Goal: Task Accomplishment & Management: Complete application form

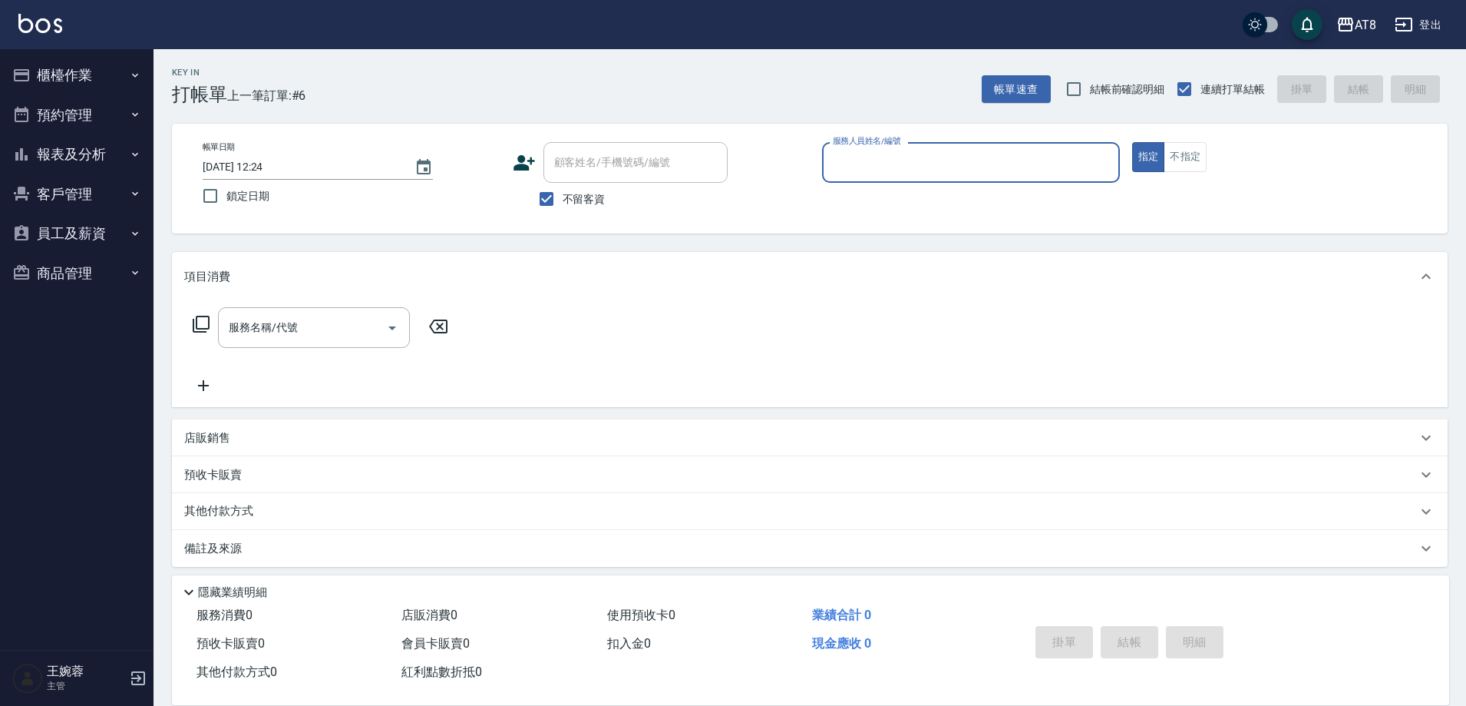
click at [65, 71] on button "櫃檯作業" at bounding box center [76, 75] width 141 height 40
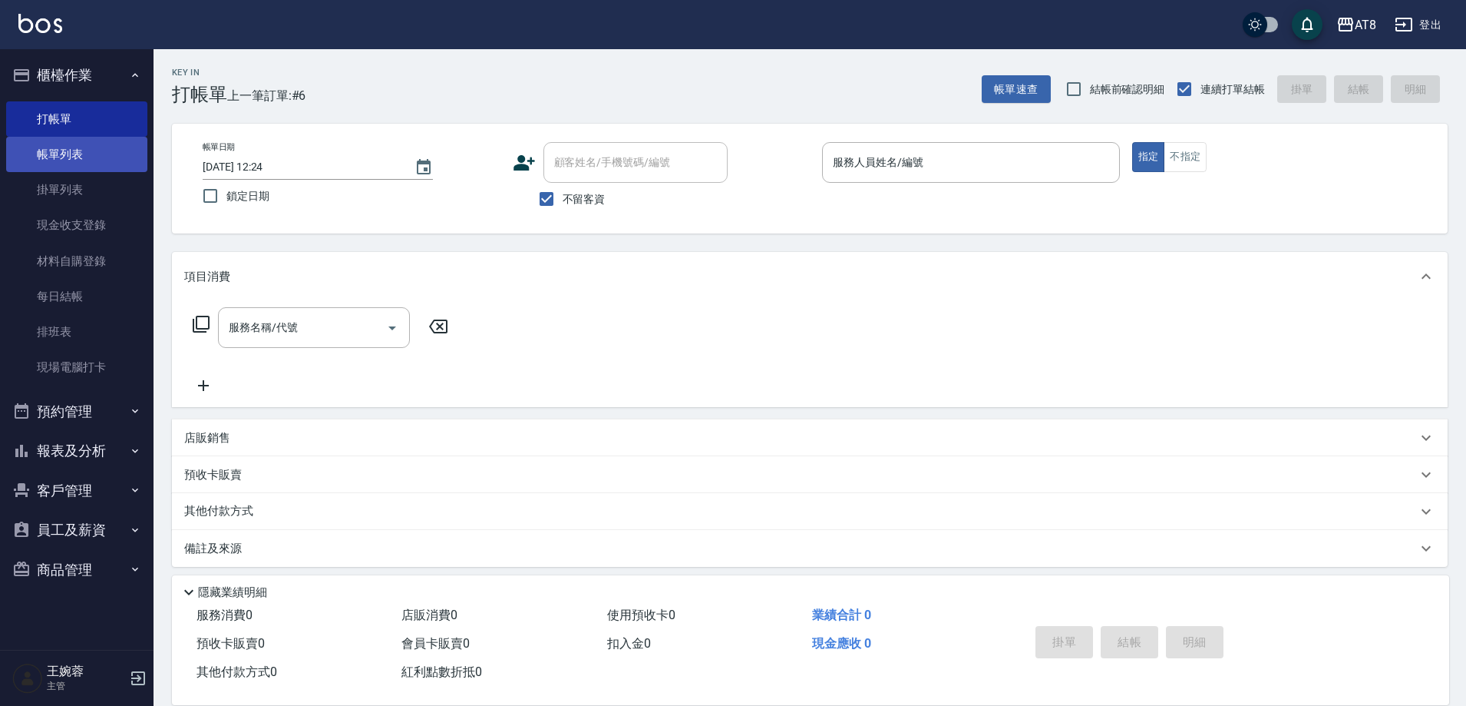
click at [88, 144] on link "帳單列表" at bounding box center [76, 154] width 141 height 35
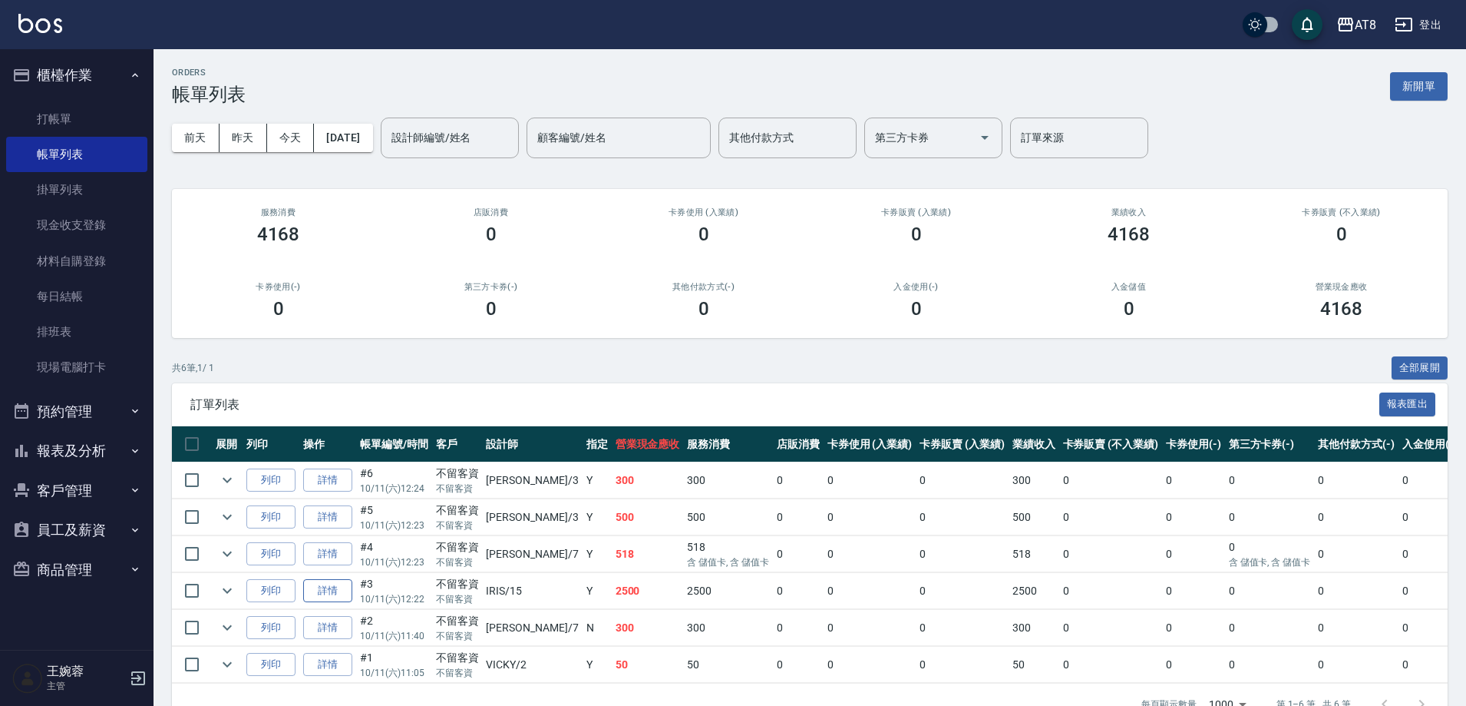
click at [342, 603] on link "詳情" at bounding box center [327, 591] width 49 height 24
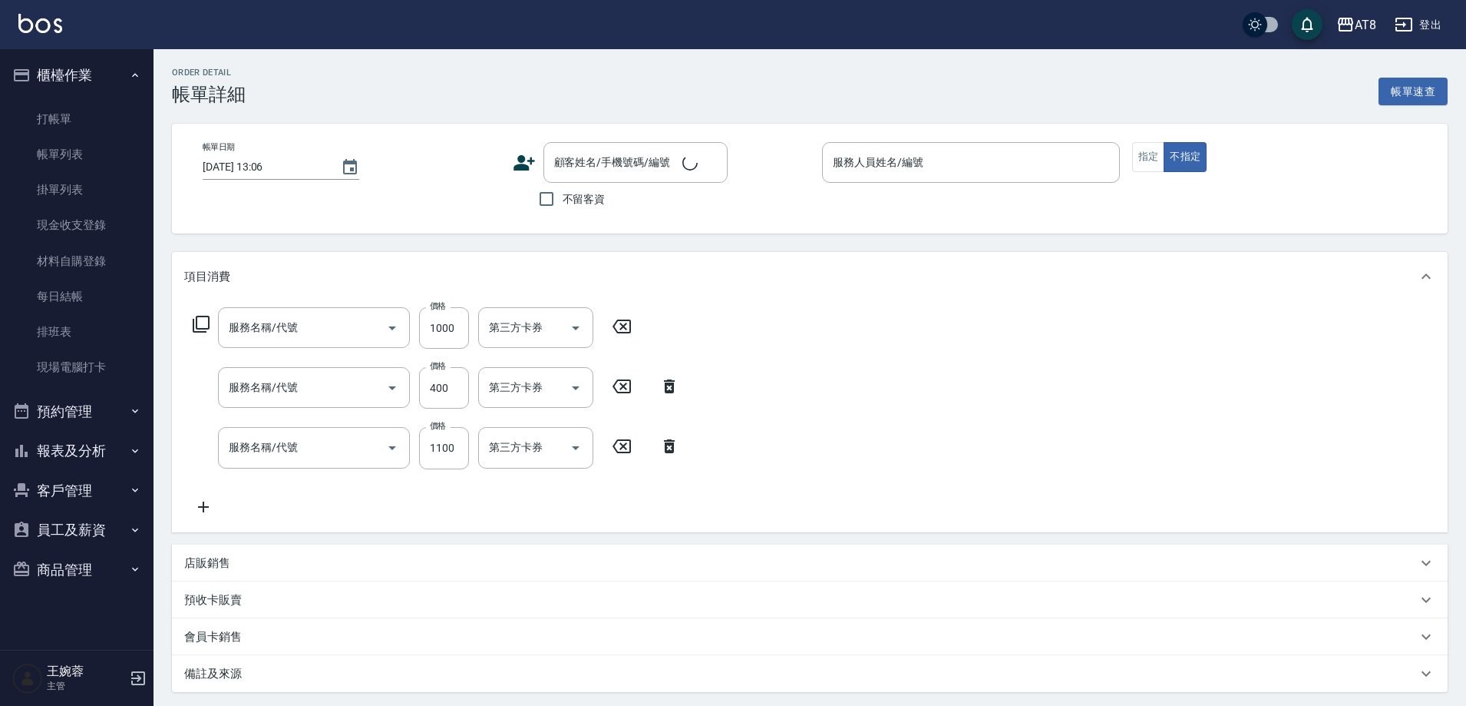
type input "[DATE] 12:22"
checkbox input "true"
type input "IRIS-15"
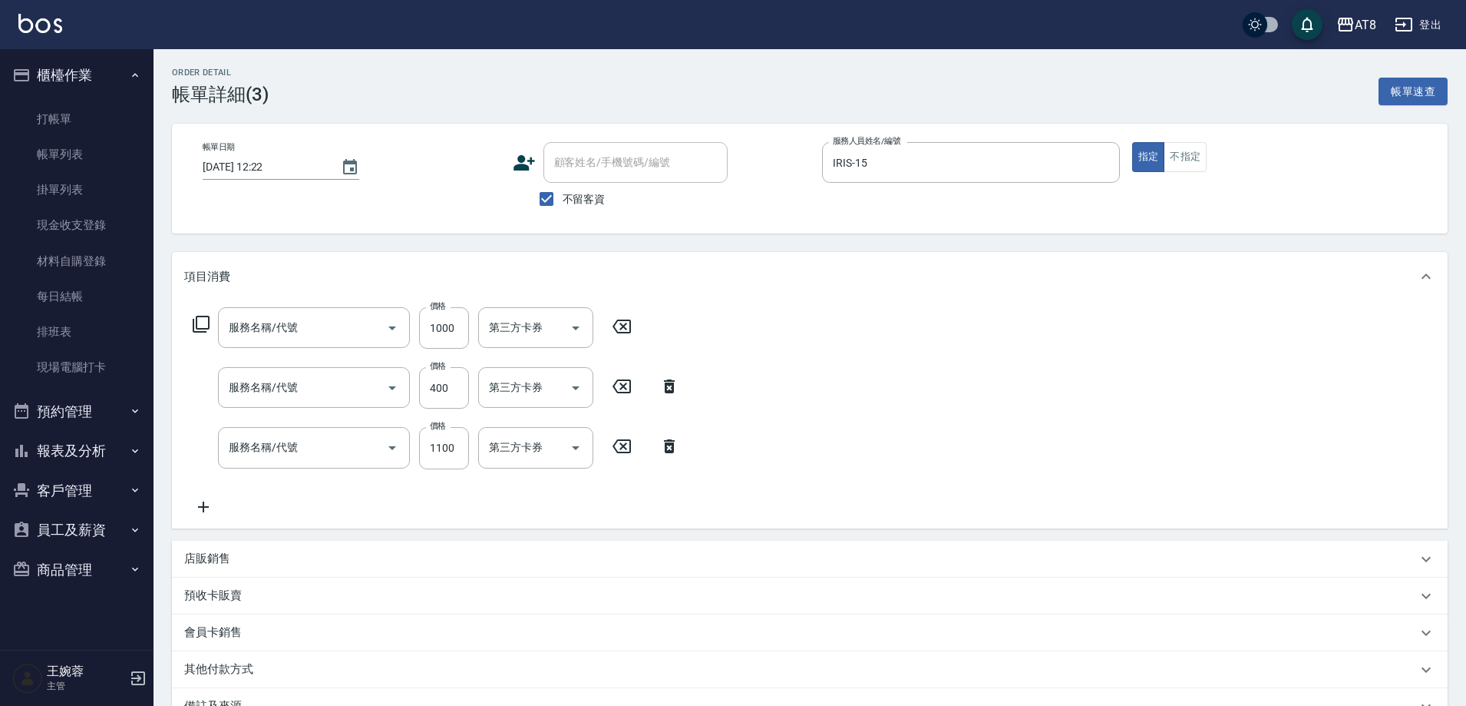
type input "酵素護髮(51000)"
type input "片染(4300)"
type input "洗剪+SPA1000(61000)"
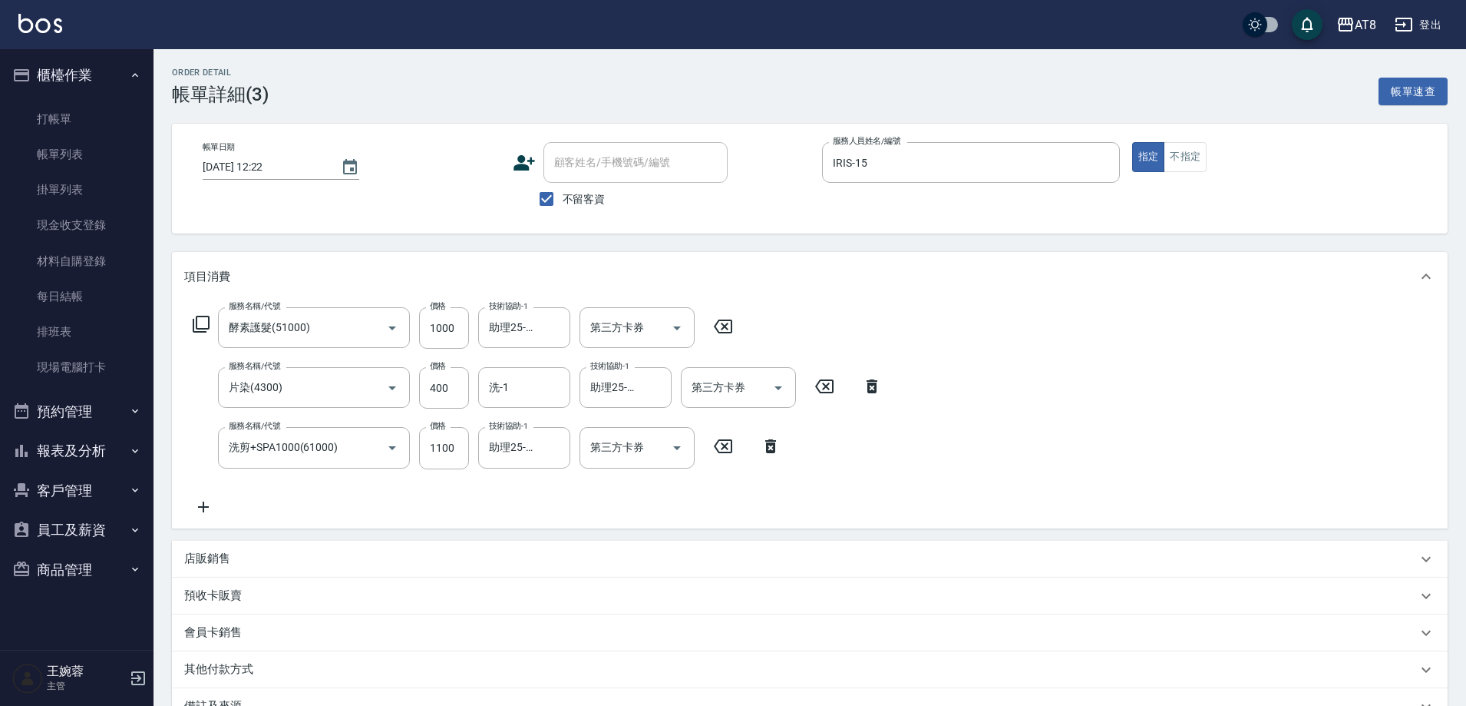
click at [199, 567] on p "店販銷售" at bounding box center [207, 558] width 46 height 16
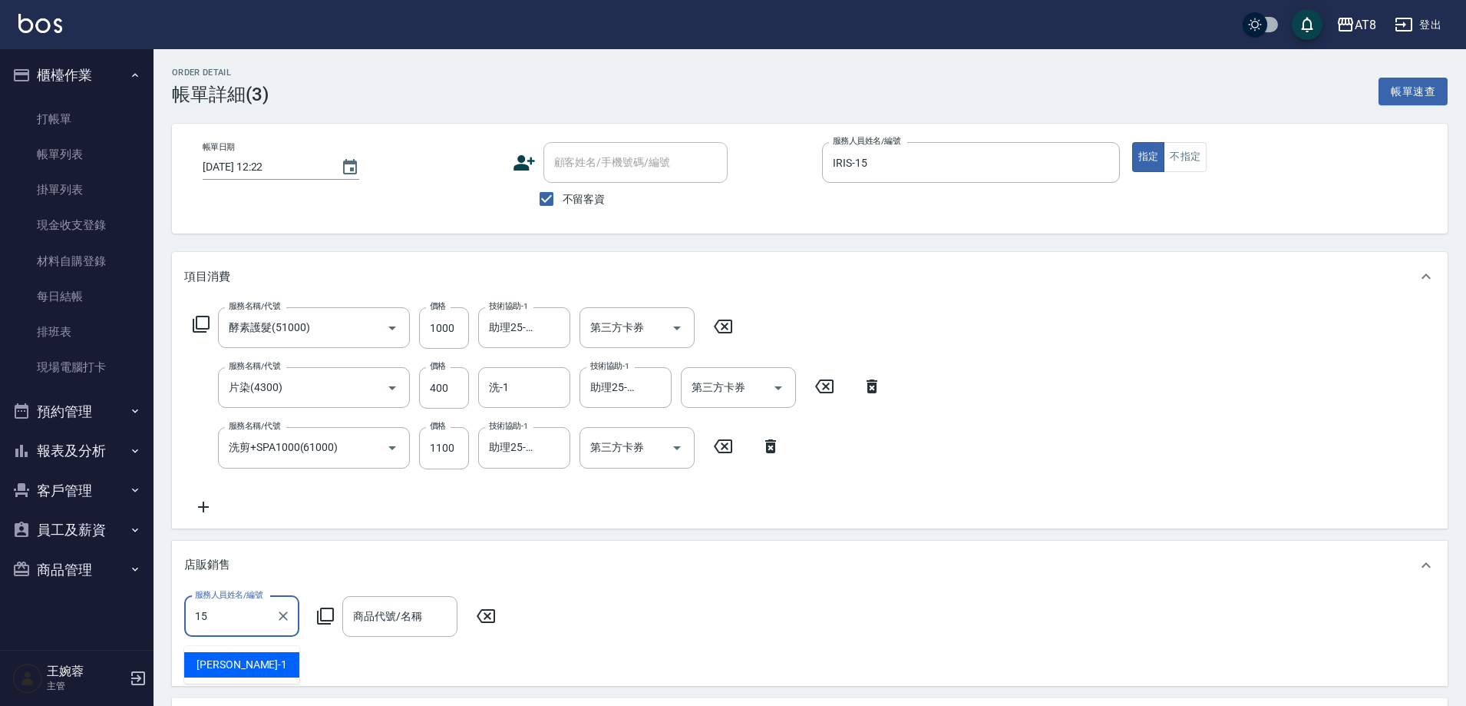
type input "IRIS-15"
click at [328, 625] on icon at bounding box center [325, 615] width 18 height 18
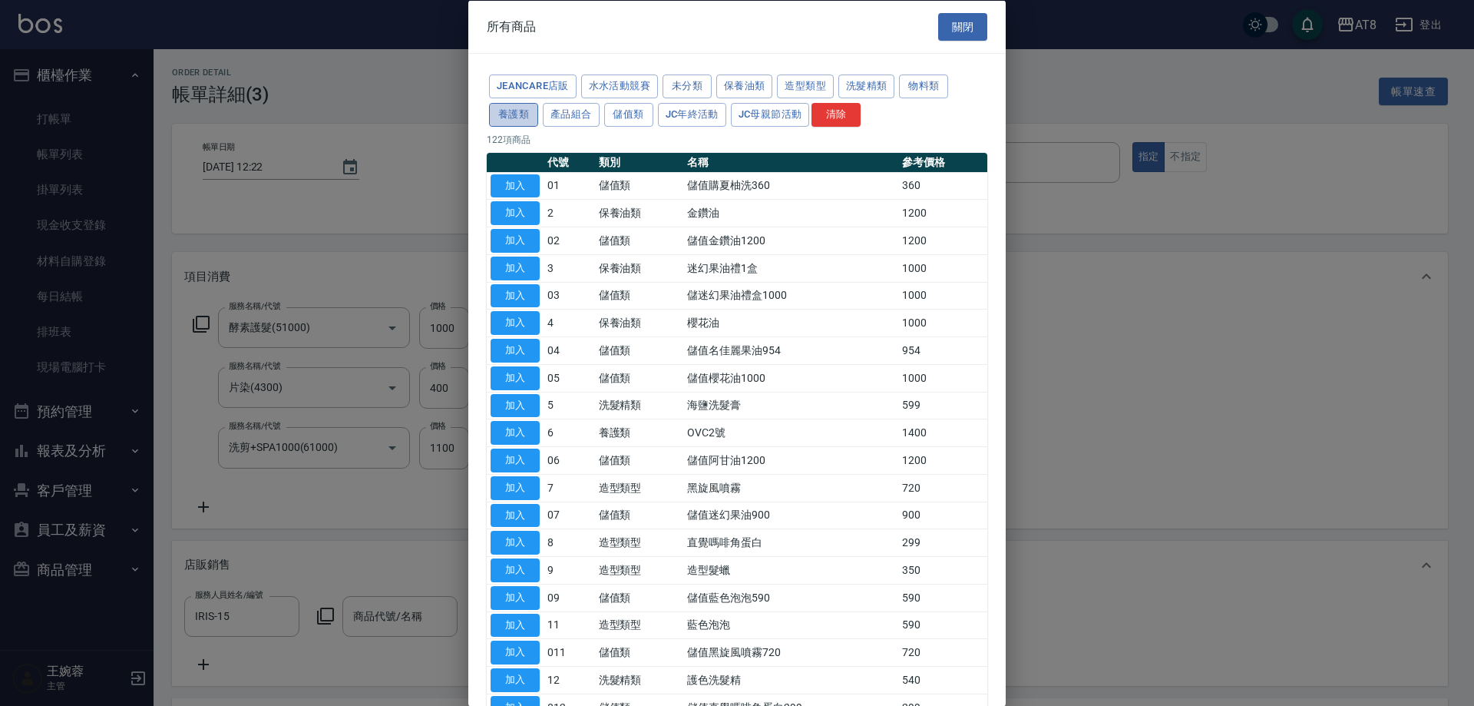
click at [538, 121] on button "養護類" at bounding box center [513, 114] width 49 height 24
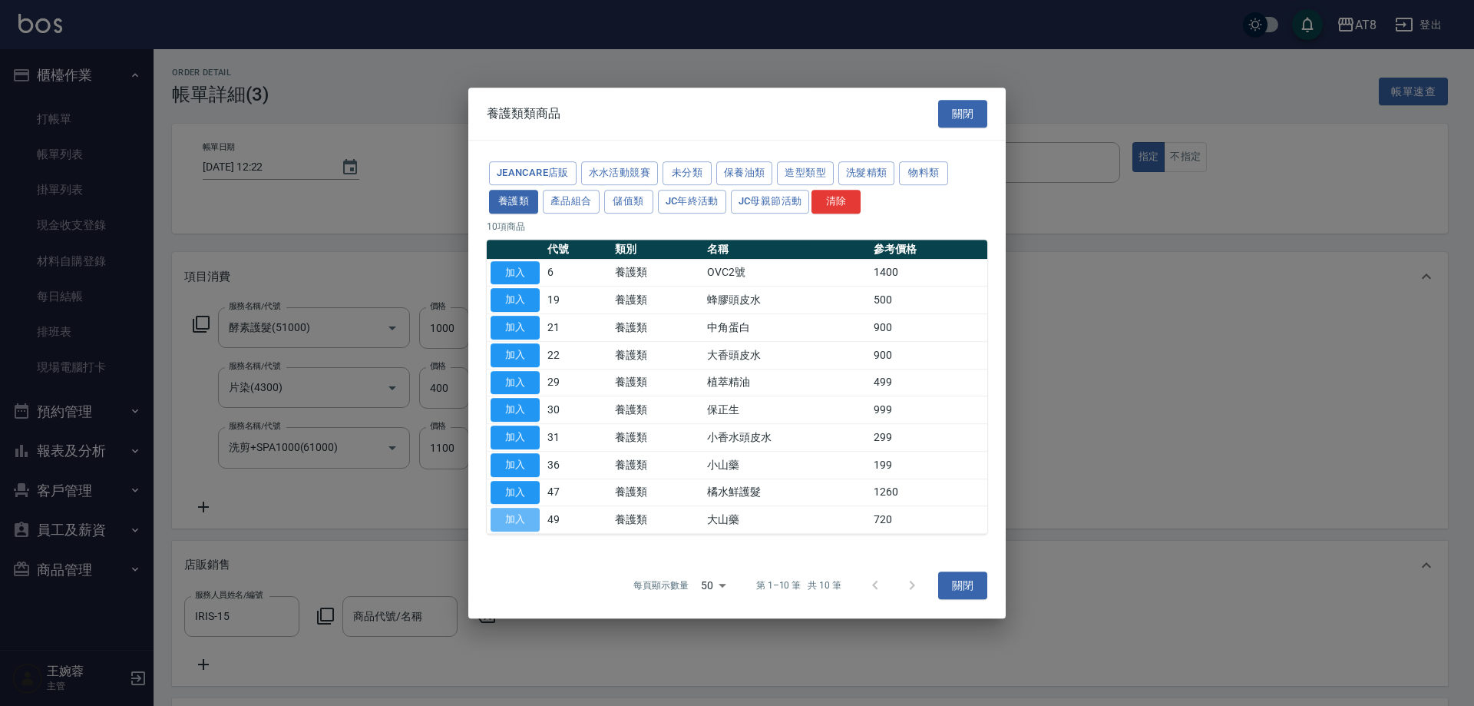
click at [528, 531] on button "加入" at bounding box center [515, 519] width 49 height 24
type input "大山藥"
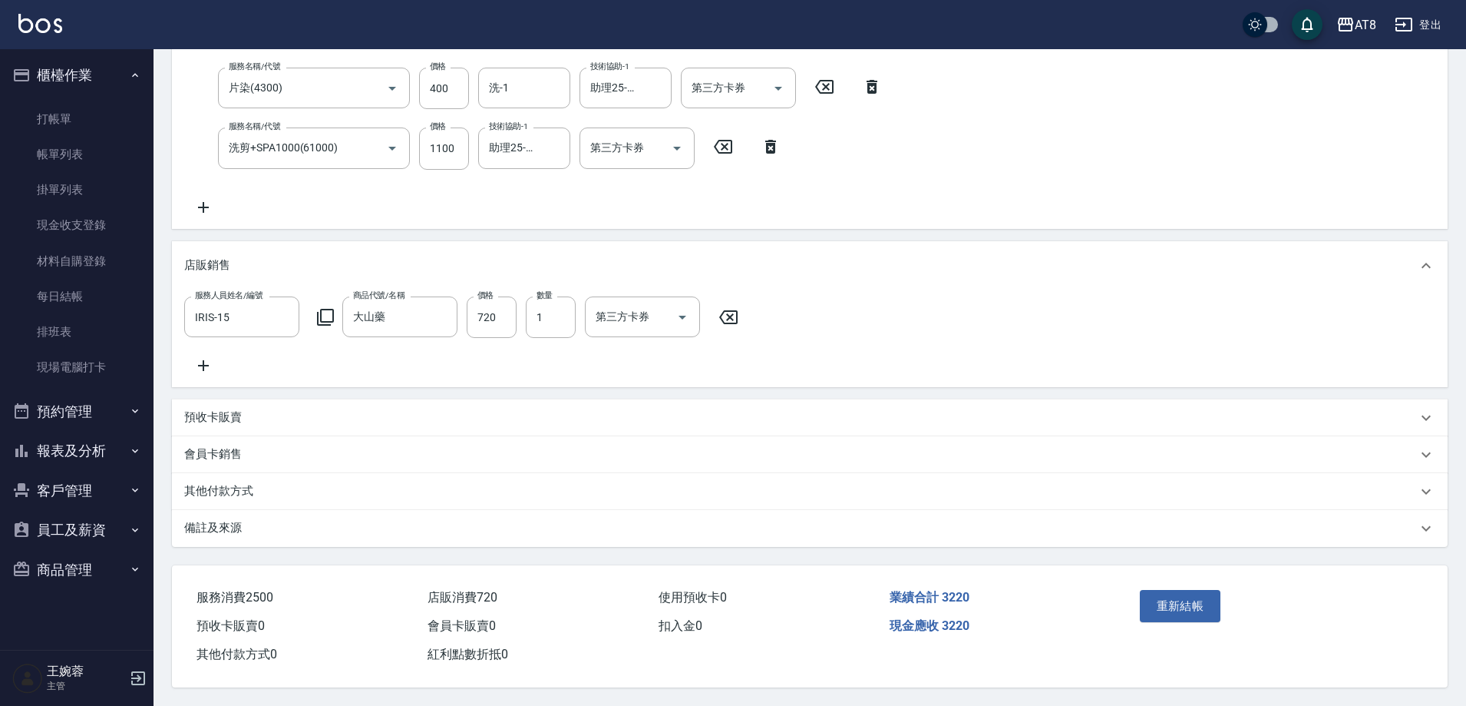
scroll to position [343, 0]
click at [1189, 620] on div "重新結帳" at bounding box center [1203, 616] width 139 height 67
click at [1186, 590] on button "重新結帳" at bounding box center [1180, 606] width 81 height 32
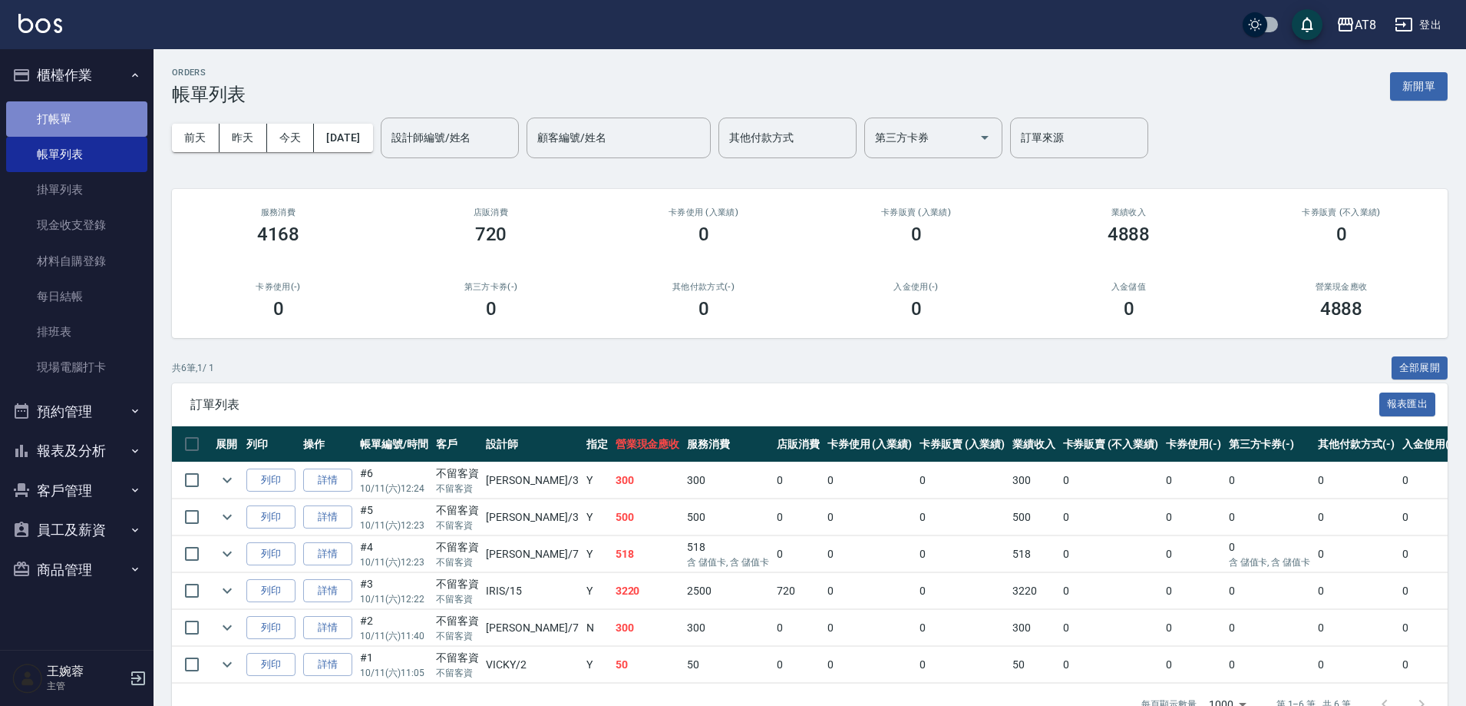
click at [93, 121] on link "打帳單" at bounding box center [76, 118] width 141 height 35
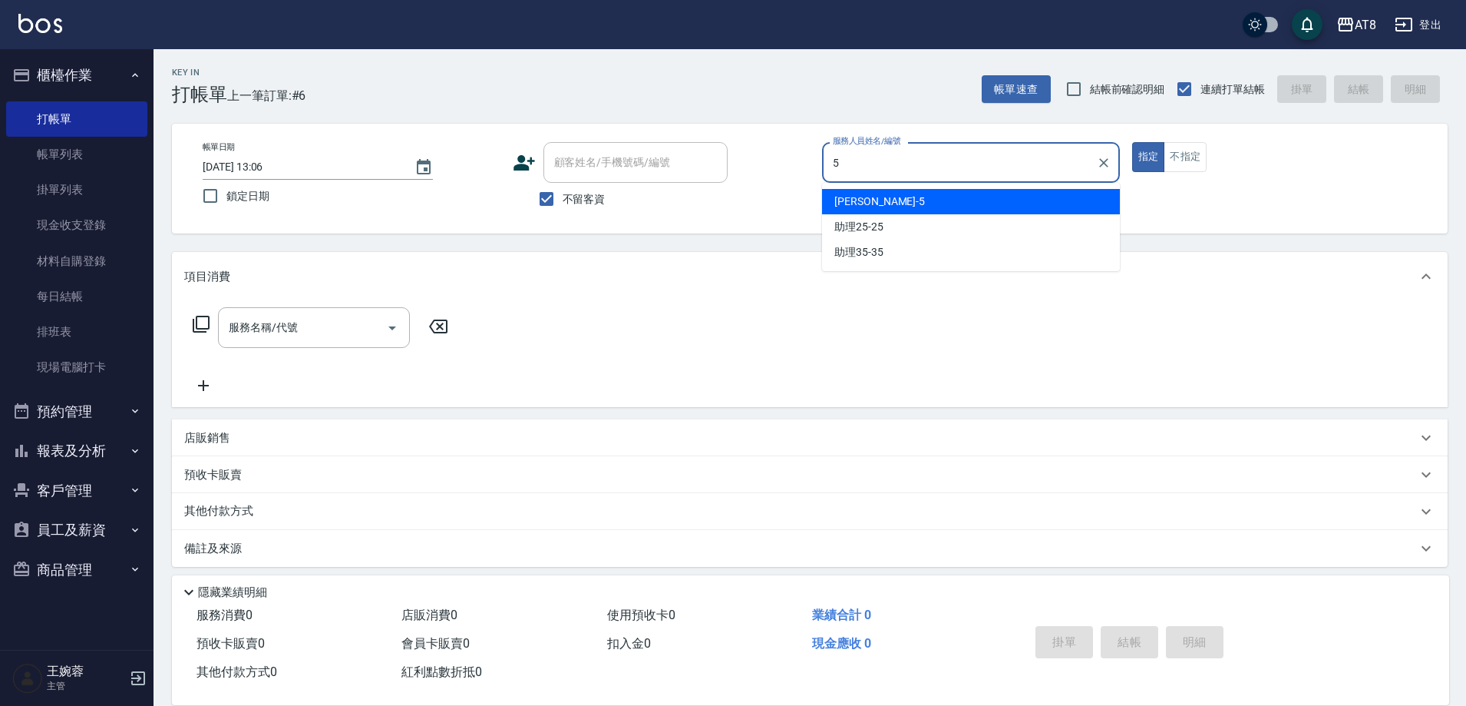
type input "HANK-5"
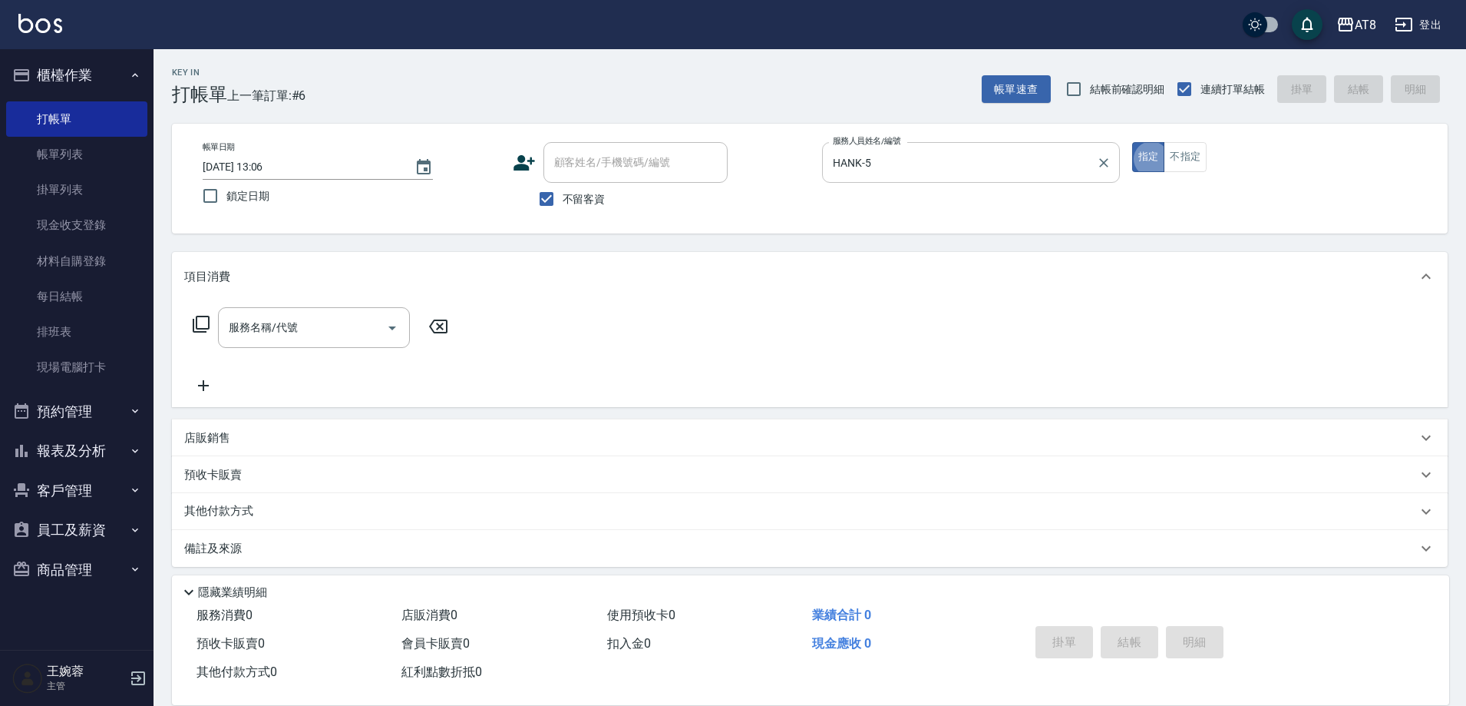
type button "true"
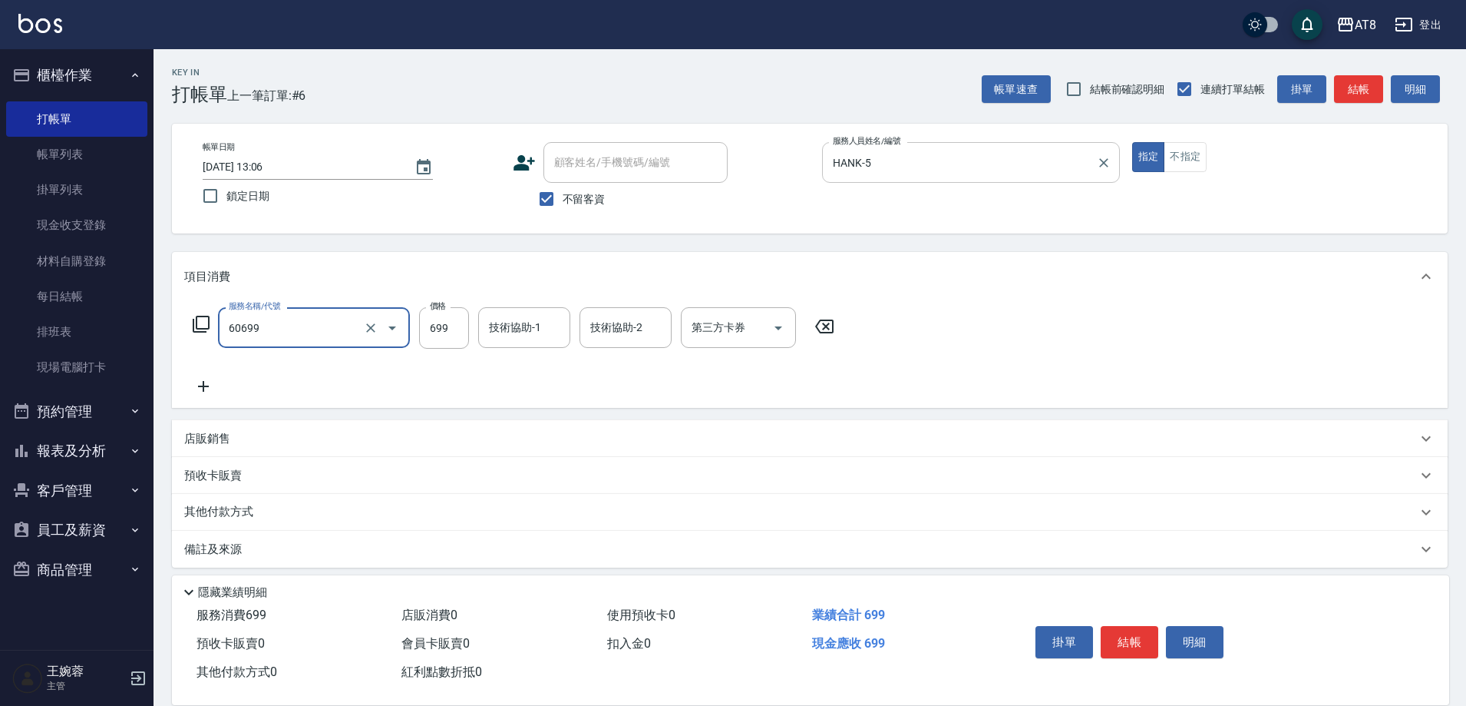
type input "入金SPA699(60699)"
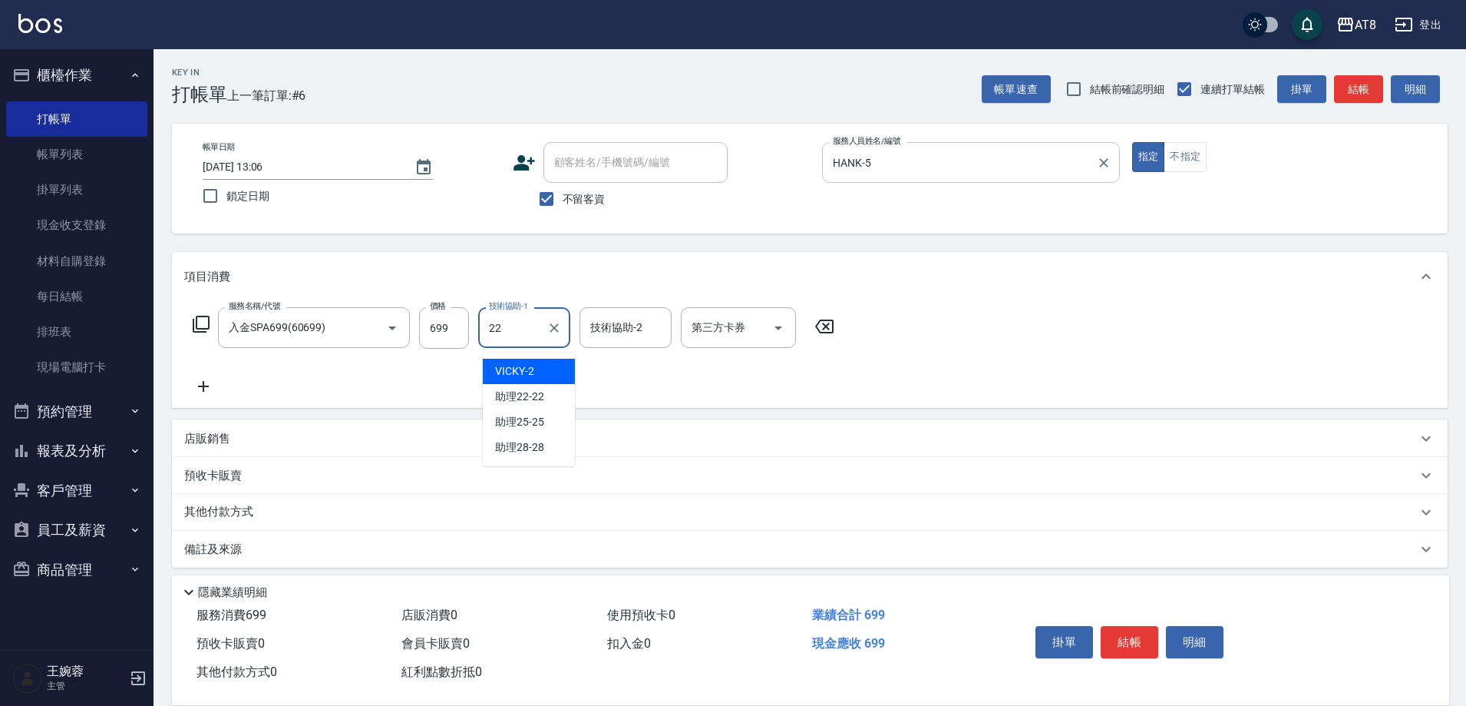
type input "助理22-22"
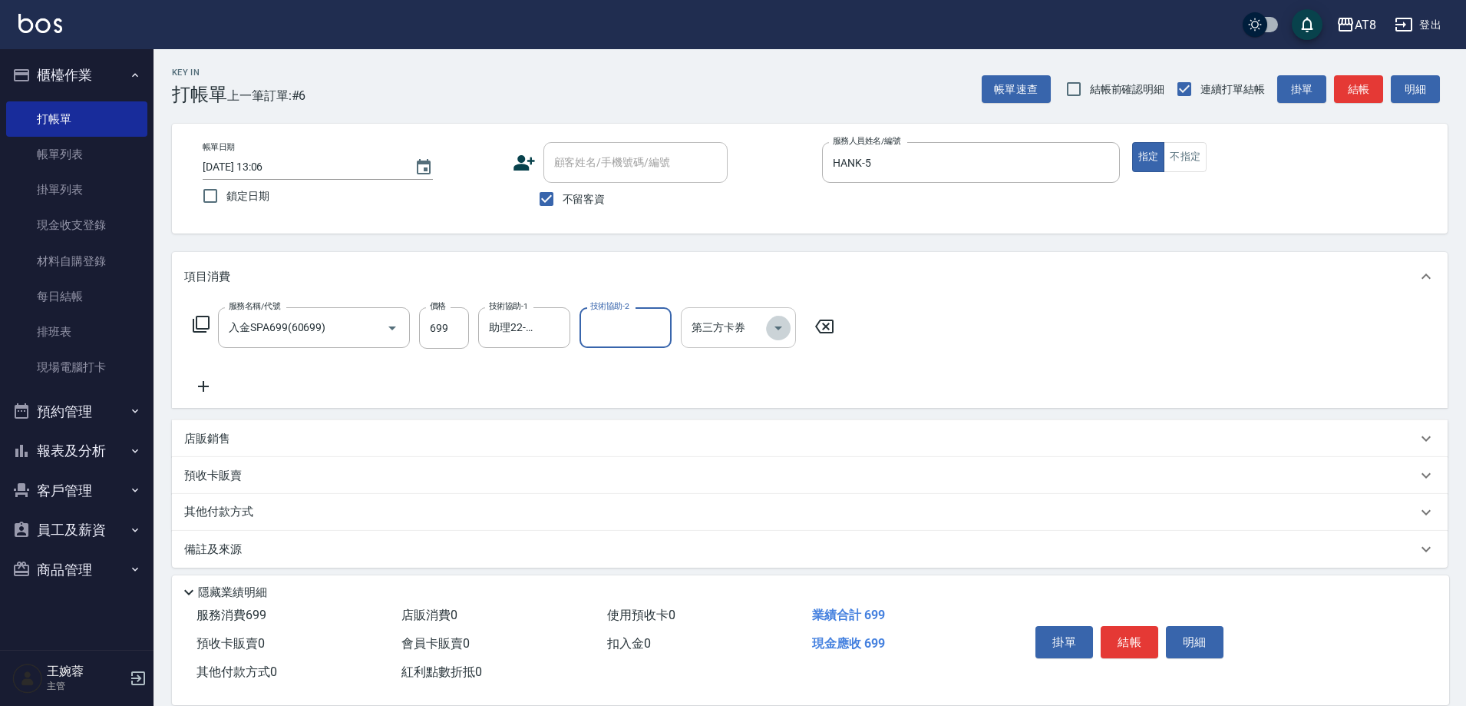
click at [772, 335] on icon "Open" at bounding box center [778, 328] width 18 height 18
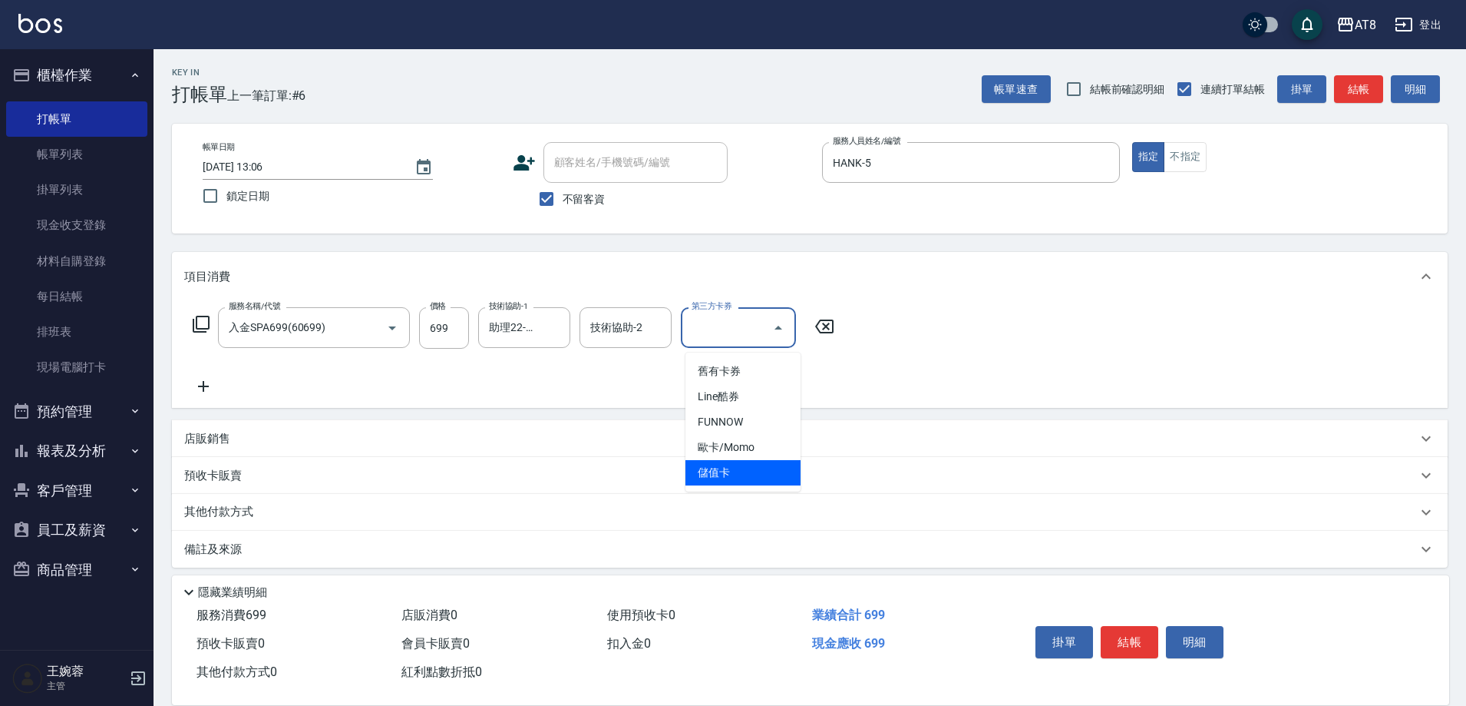
click at [758, 470] on span "儲值卡" at bounding box center [743, 472] width 115 height 25
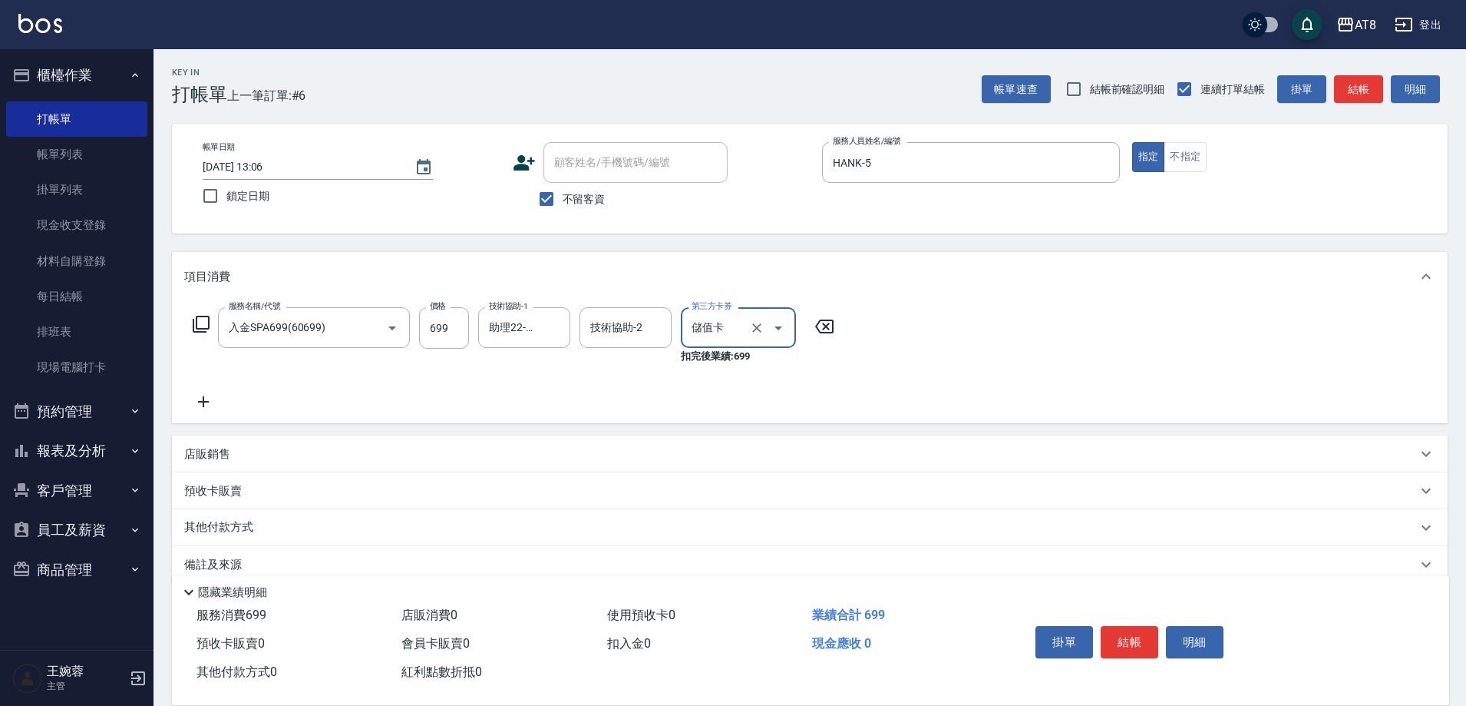
type input "儲值卡"
click at [1122, 630] on button "結帳" at bounding box center [1130, 642] width 58 height 32
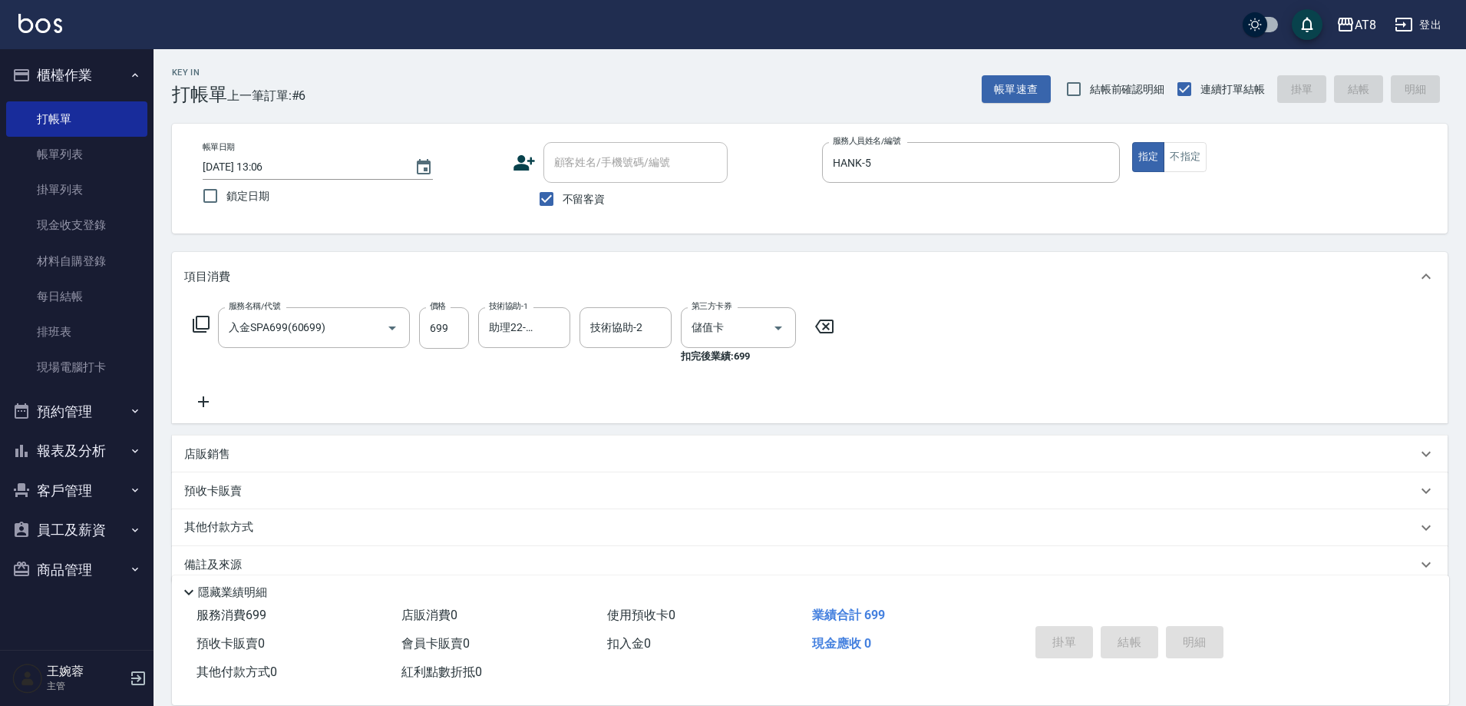
type input "[DATE] 13:07"
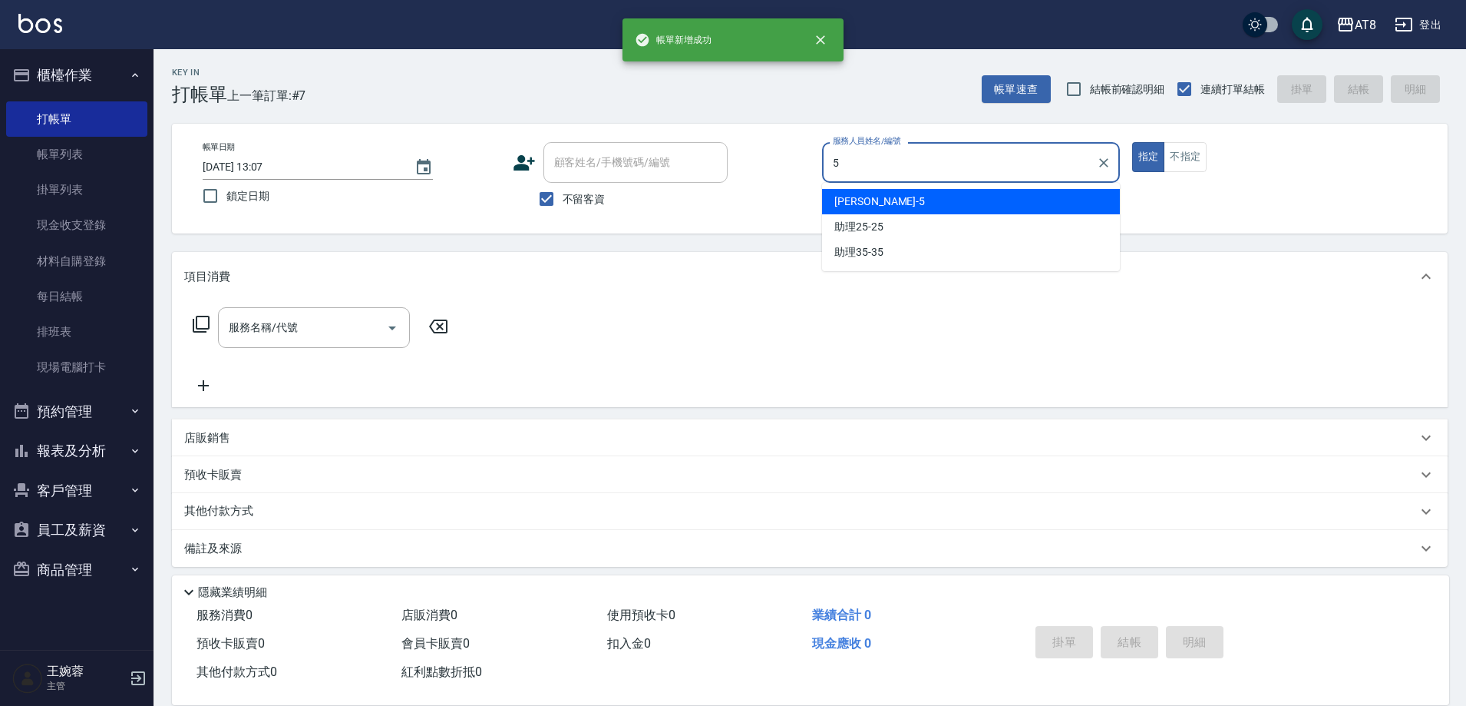
type input "HANK-5"
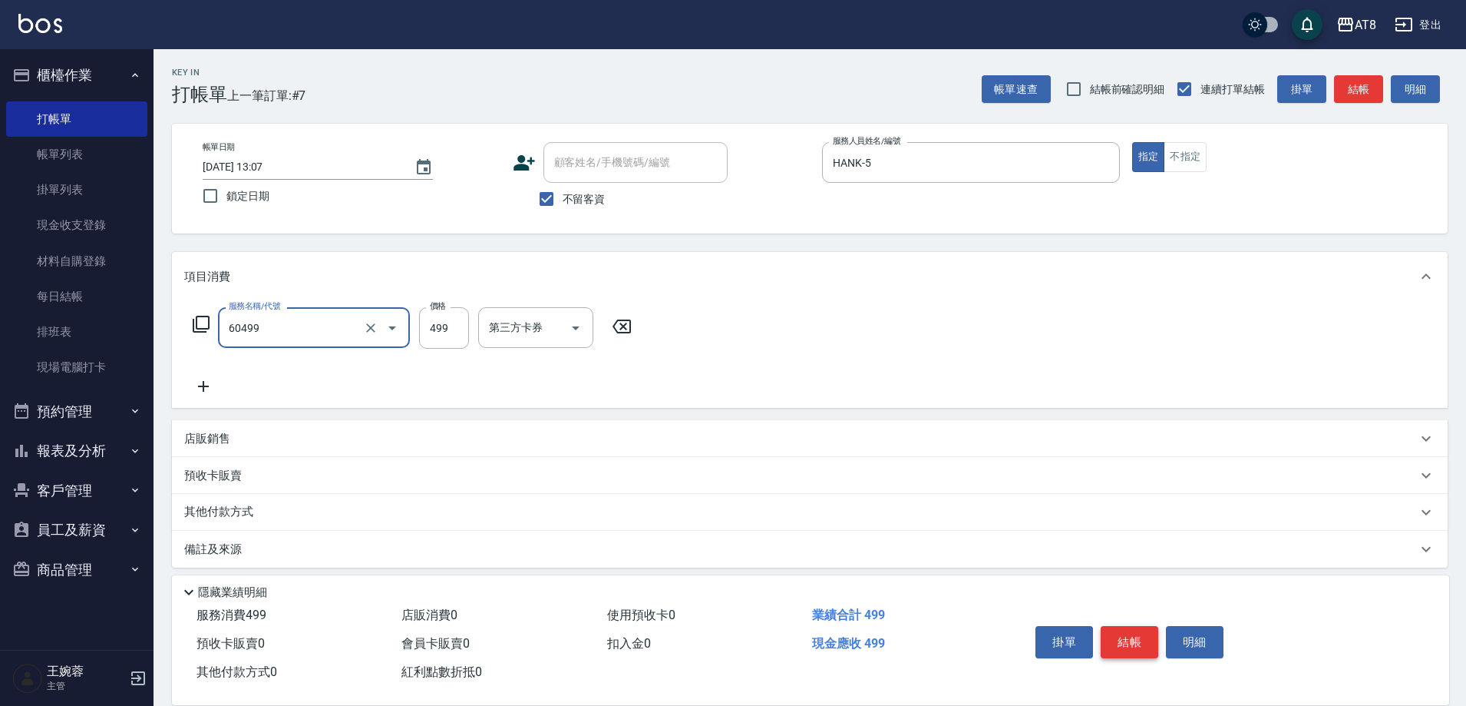
type input "入金SPA499(60499)"
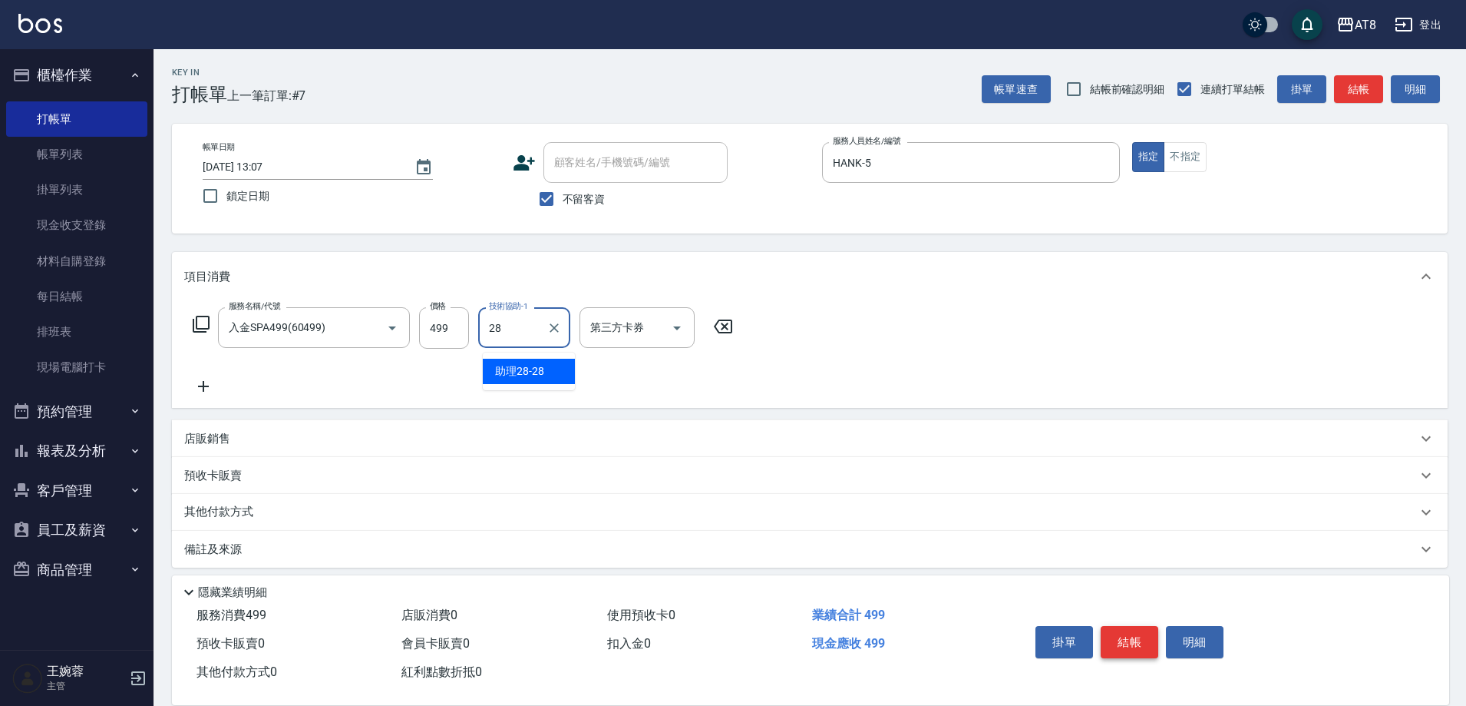
type input "助理28-28"
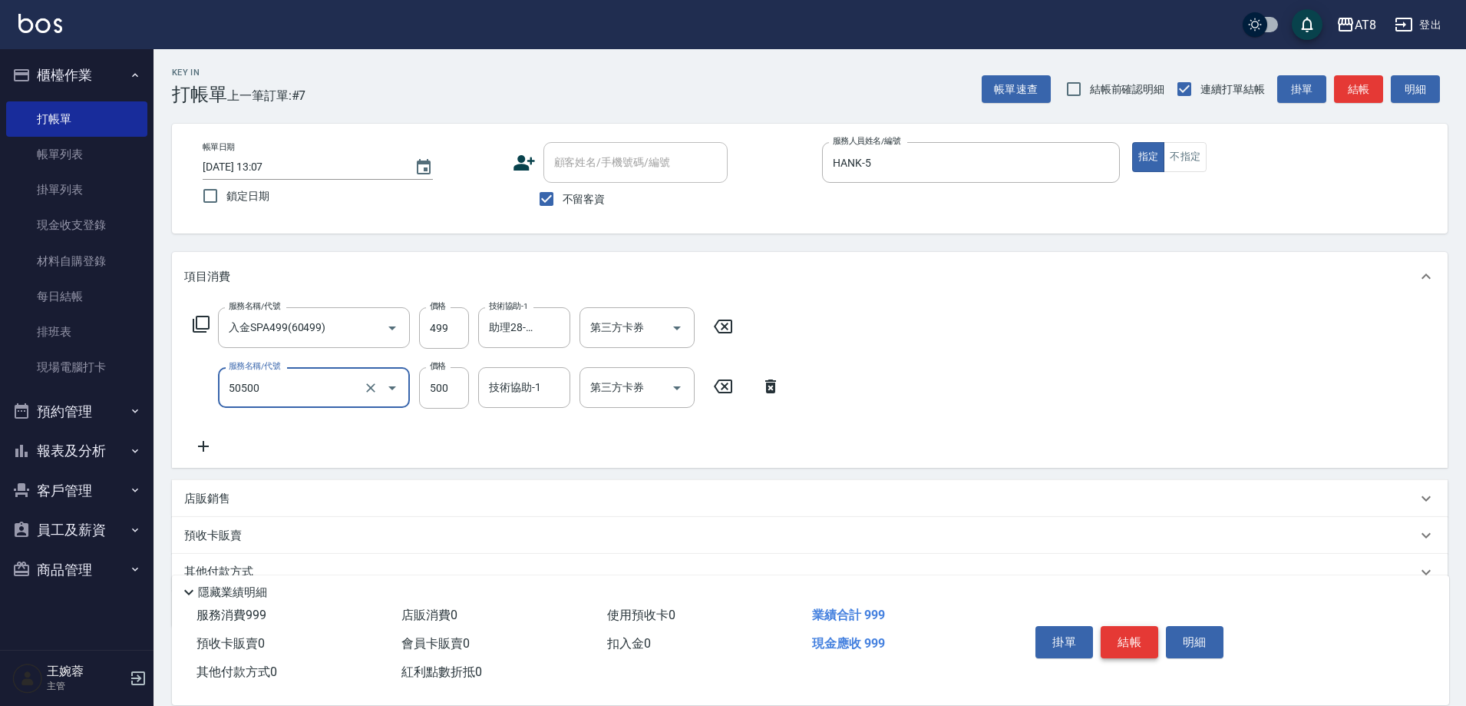
type input "入金護髮500(50500)"
type input "600"
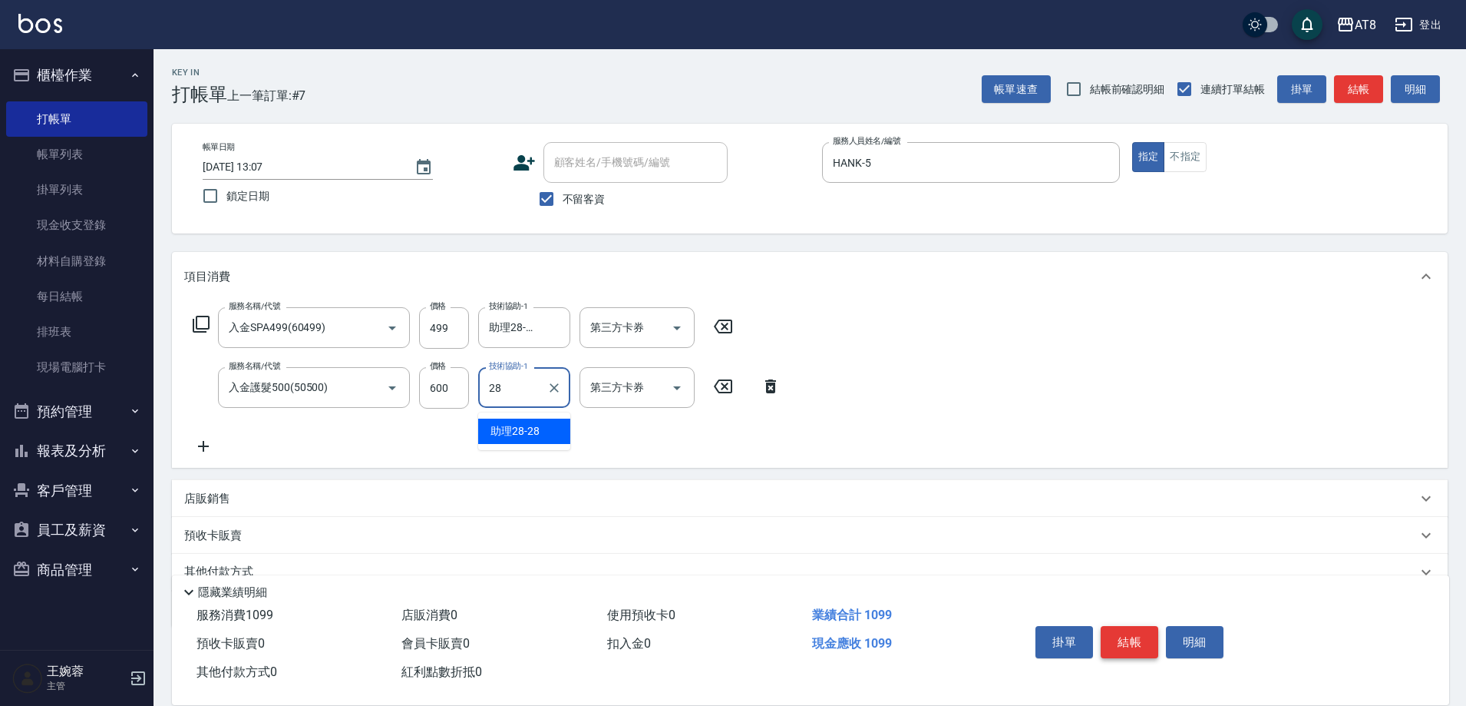
type input "助理28-28"
click at [686, 337] on icon "Open" at bounding box center [677, 328] width 18 height 18
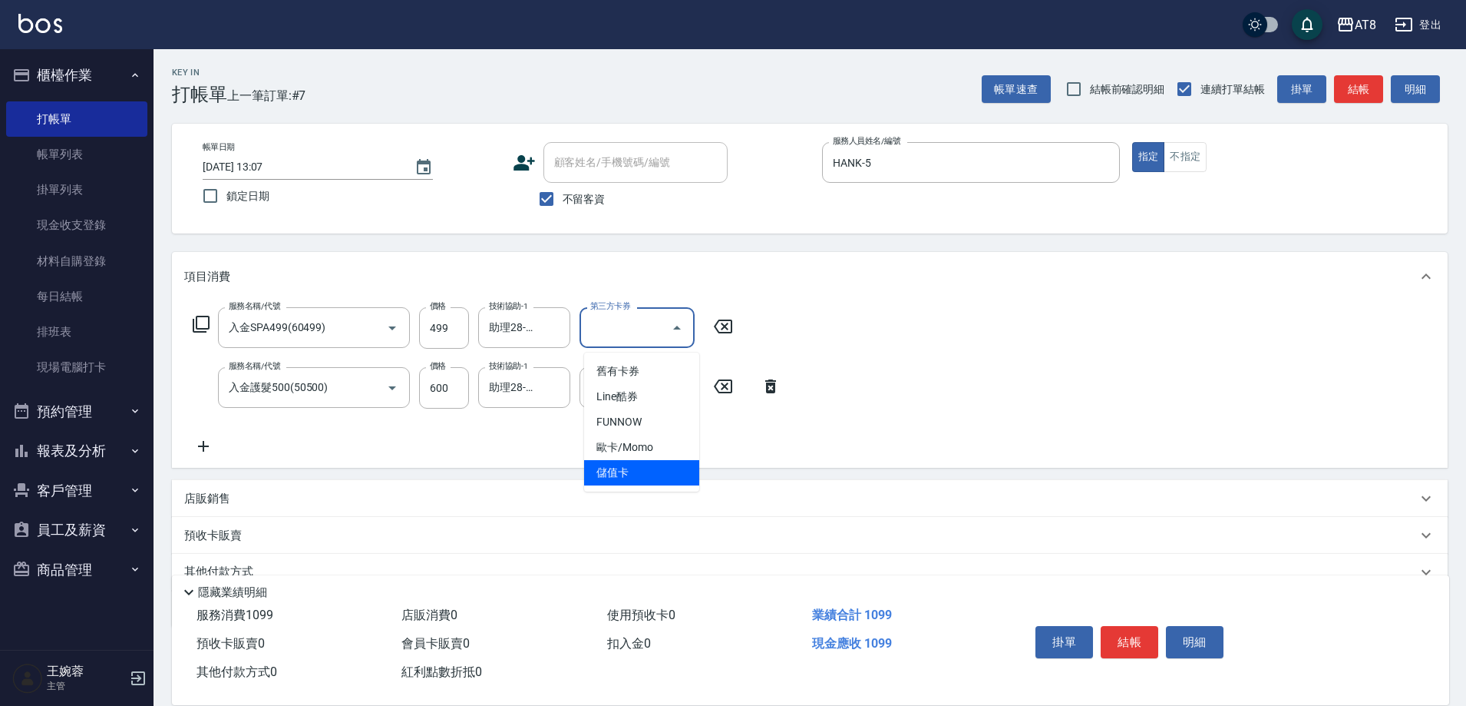
click at [659, 474] on span "儲值卡" at bounding box center [641, 472] width 115 height 25
type input "儲值卡"
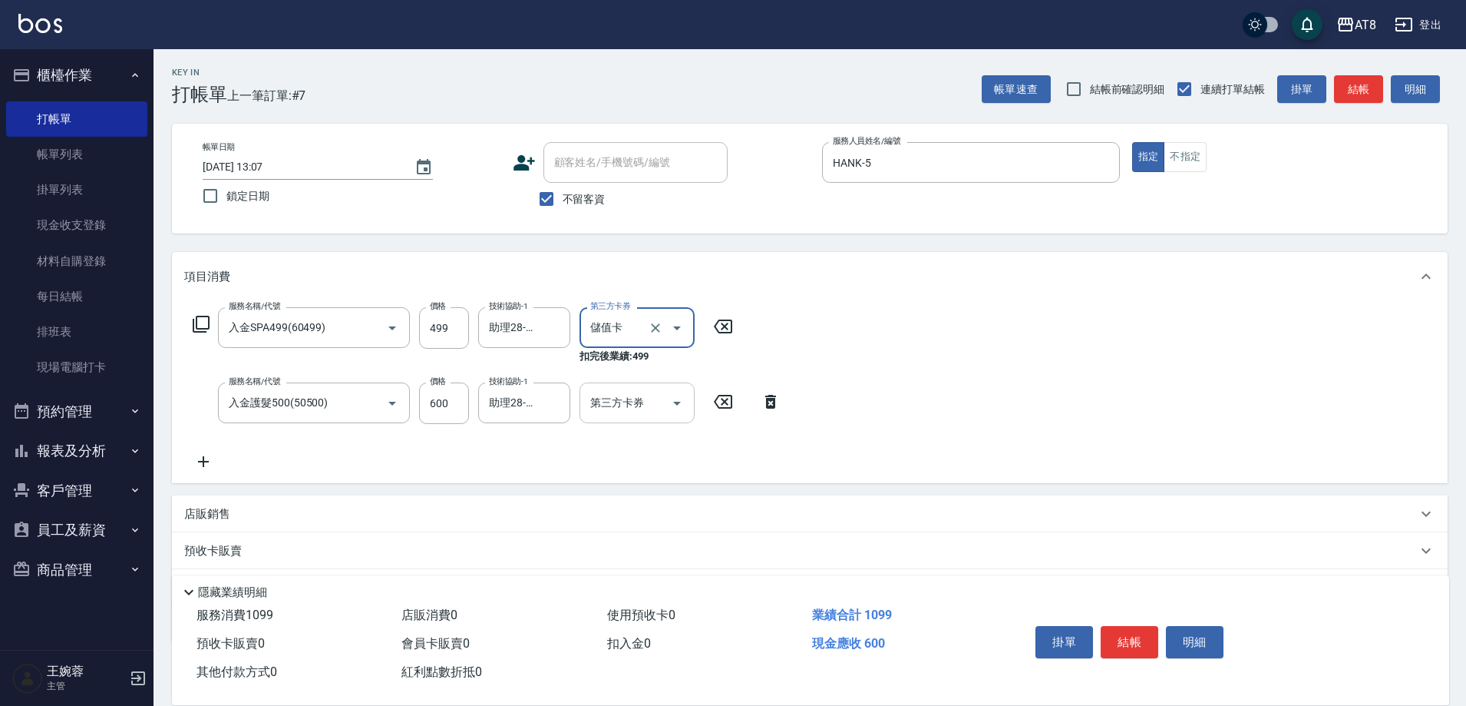
click at [669, 412] on icon "Open" at bounding box center [677, 403] width 18 height 18
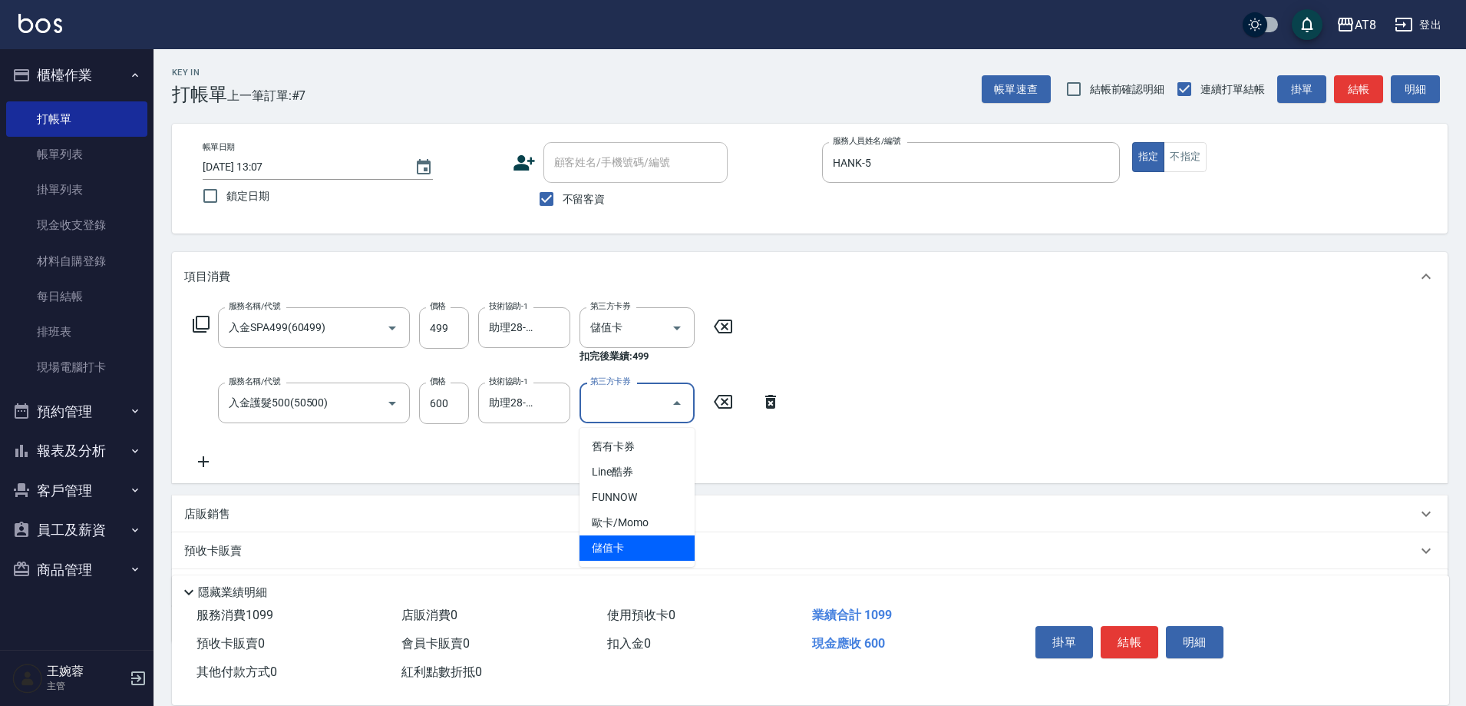
click at [652, 548] on span "儲值卡" at bounding box center [637, 547] width 115 height 25
type input "儲值卡"
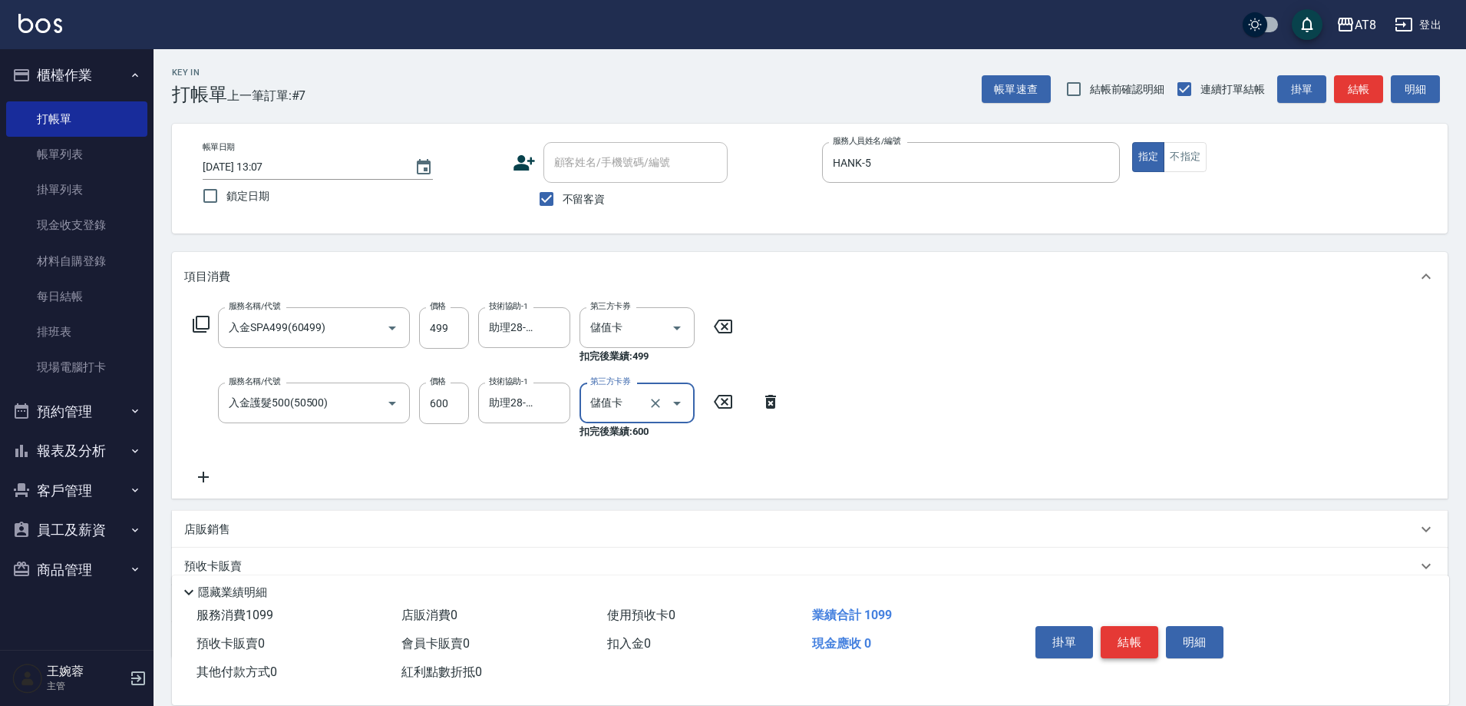
click at [1145, 628] on button "結帳" at bounding box center [1130, 642] width 58 height 32
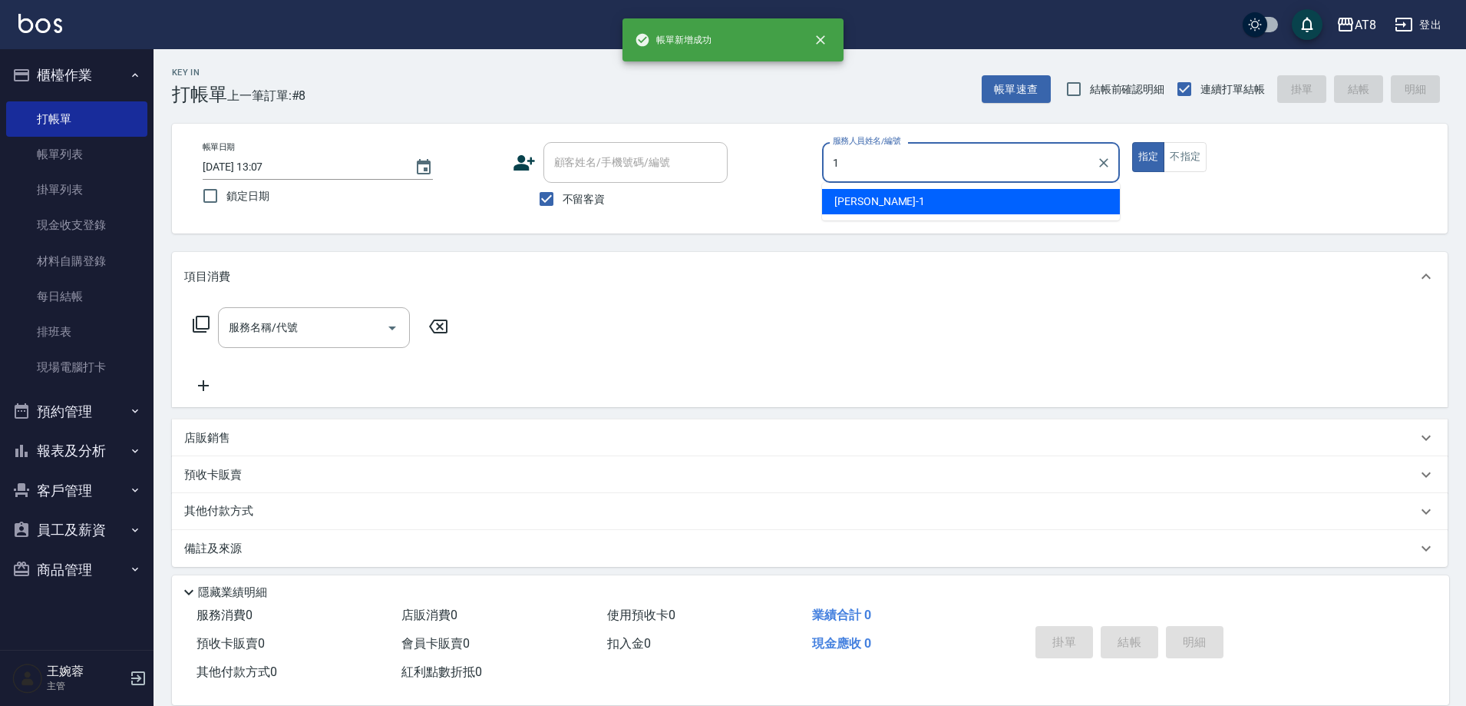
type input "YUKI-1"
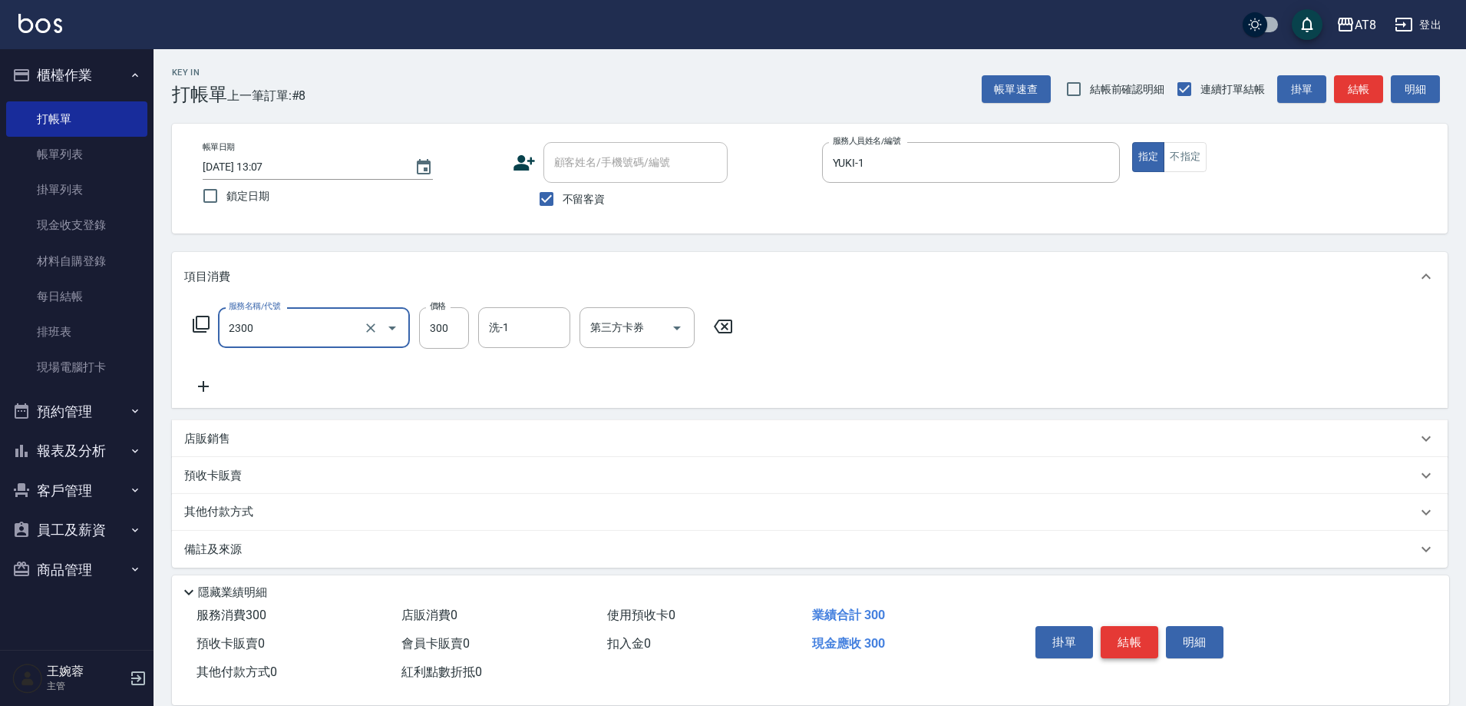
type input "入金洗剪300(2300)"
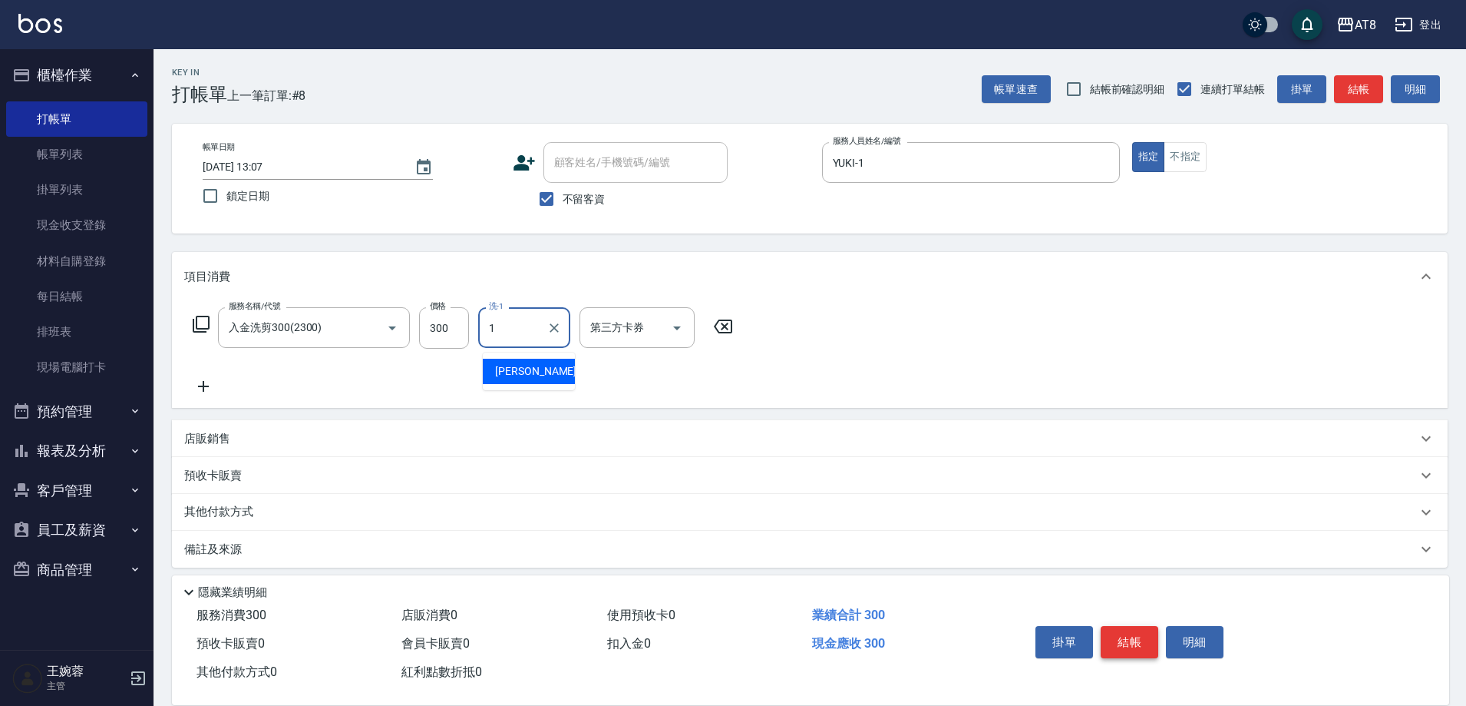
type input "YUKI-1"
click at [681, 326] on icon "Open" at bounding box center [677, 328] width 18 height 18
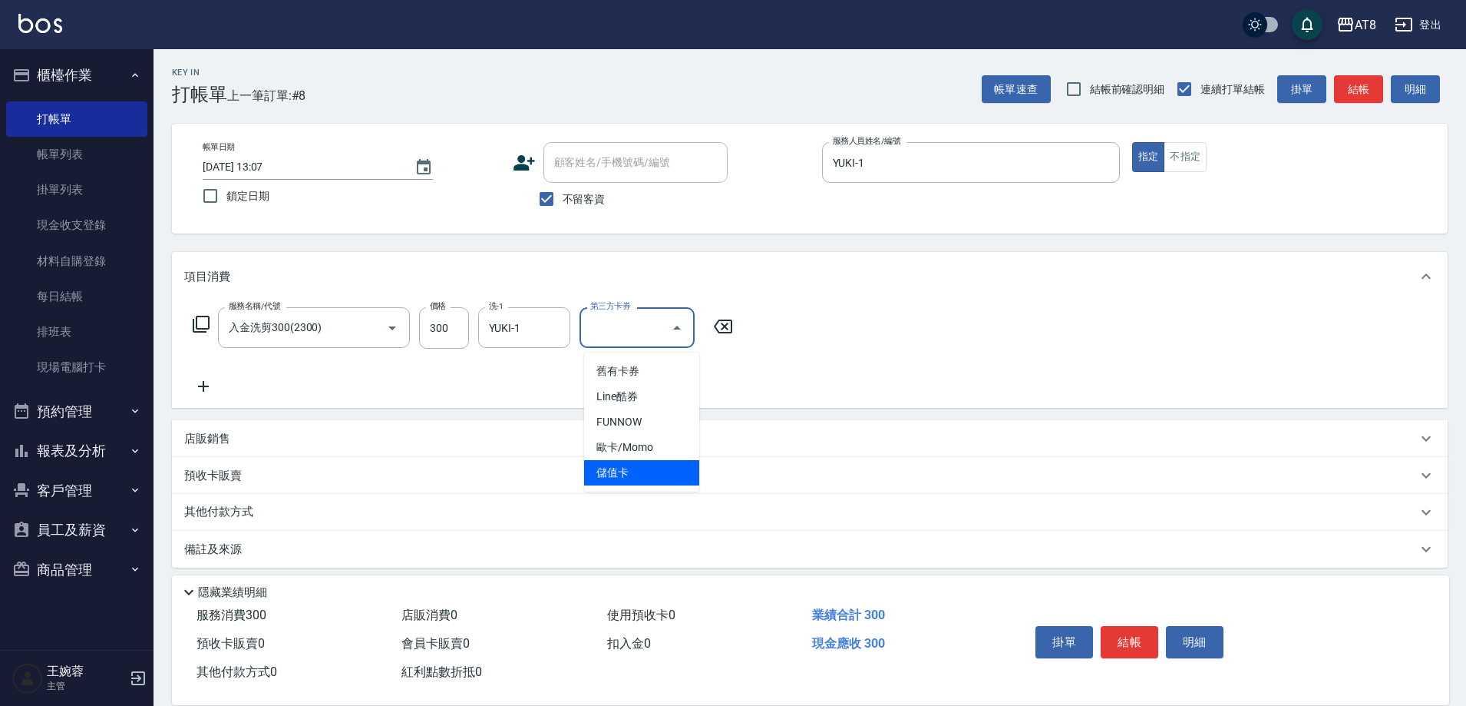
drag, startPoint x: 663, startPoint y: 474, endPoint x: 673, endPoint y: 478, distance: 10.7
click at [663, 474] on span "儲值卡" at bounding box center [641, 472] width 115 height 25
type input "儲值卡"
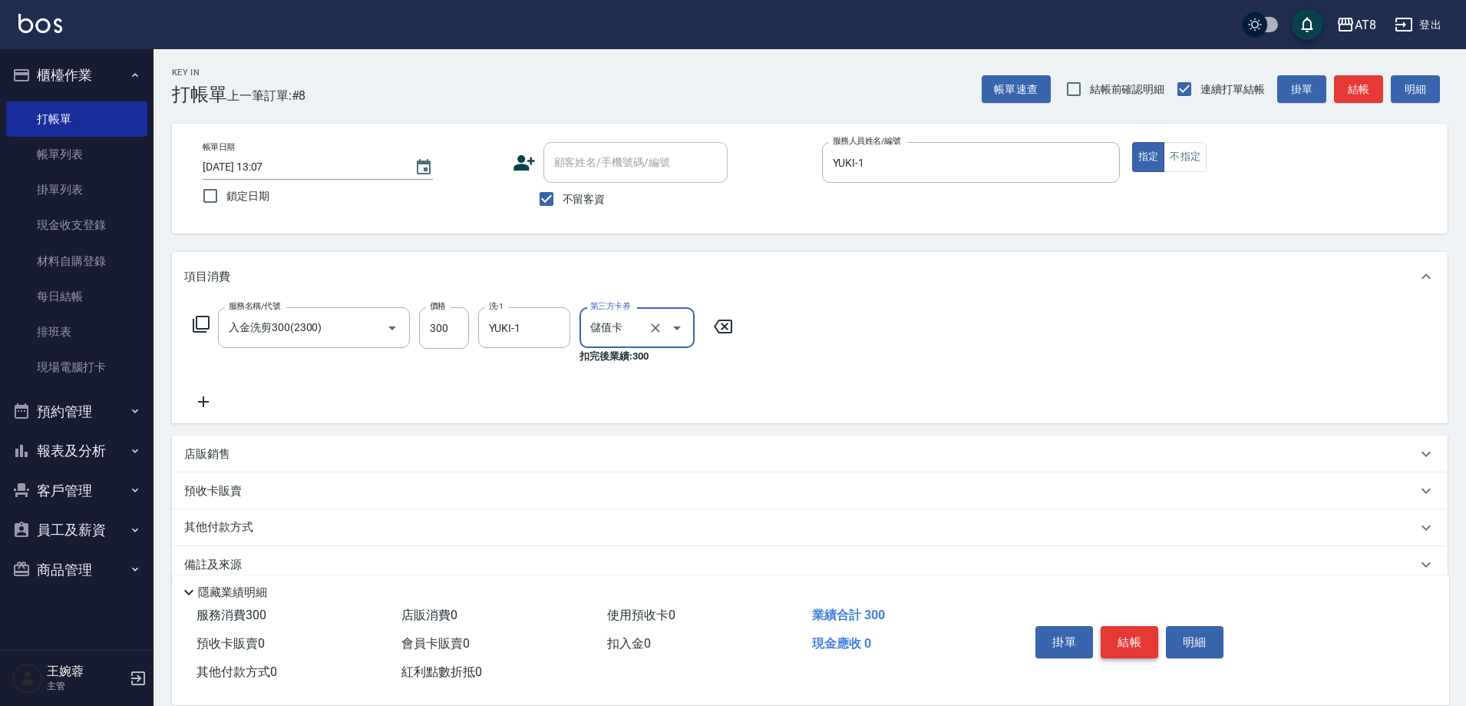
click at [1149, 626] on button "結帳" at bounding box center [1130, 642] width 58 height 32
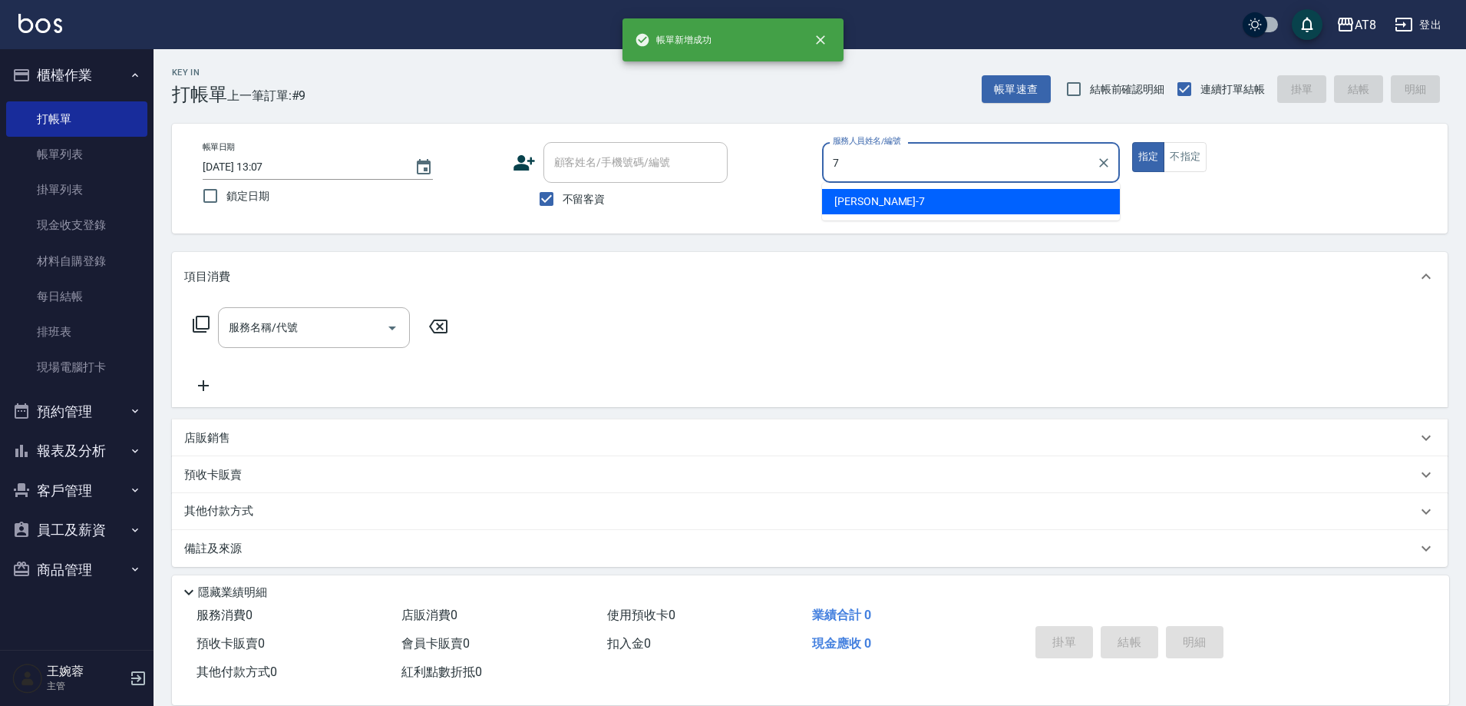
type input "[PERSON_NAME]-7"
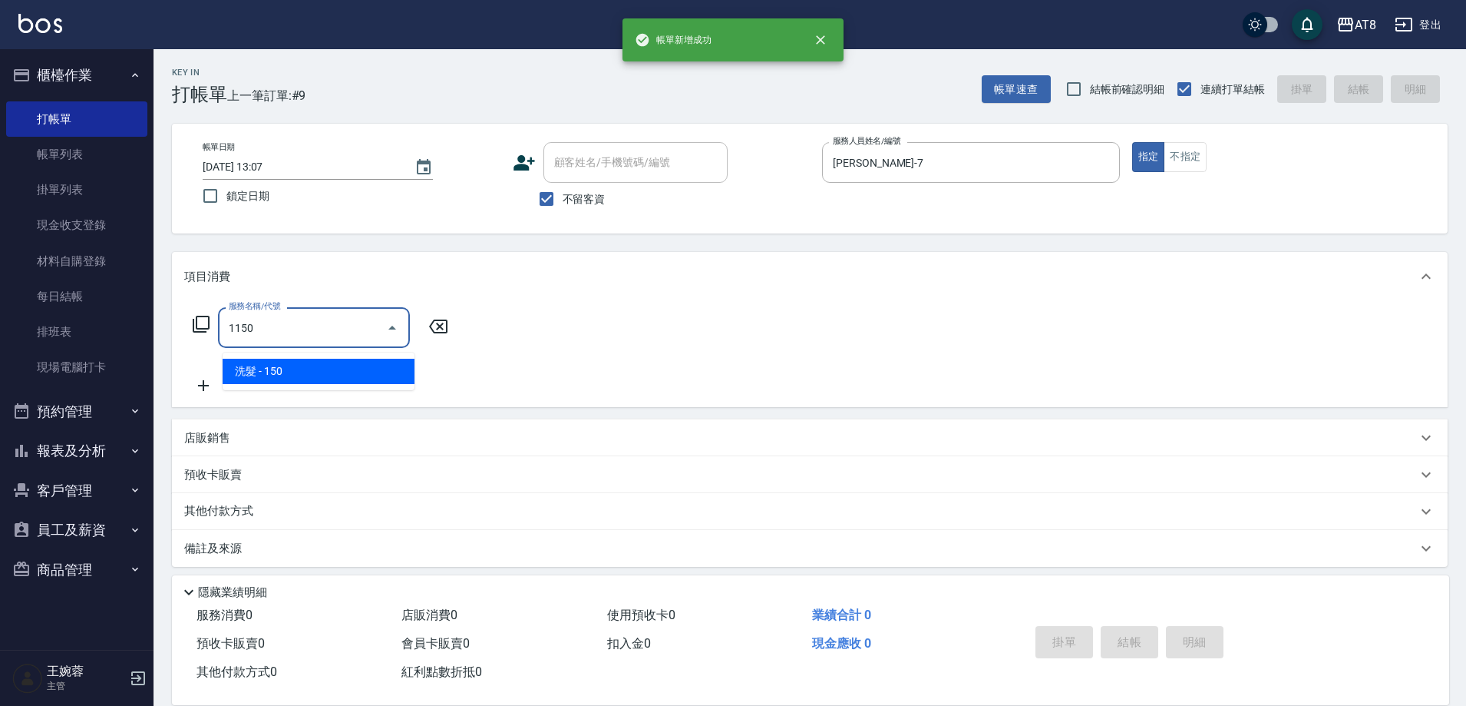
type input "洗髮(1150)"
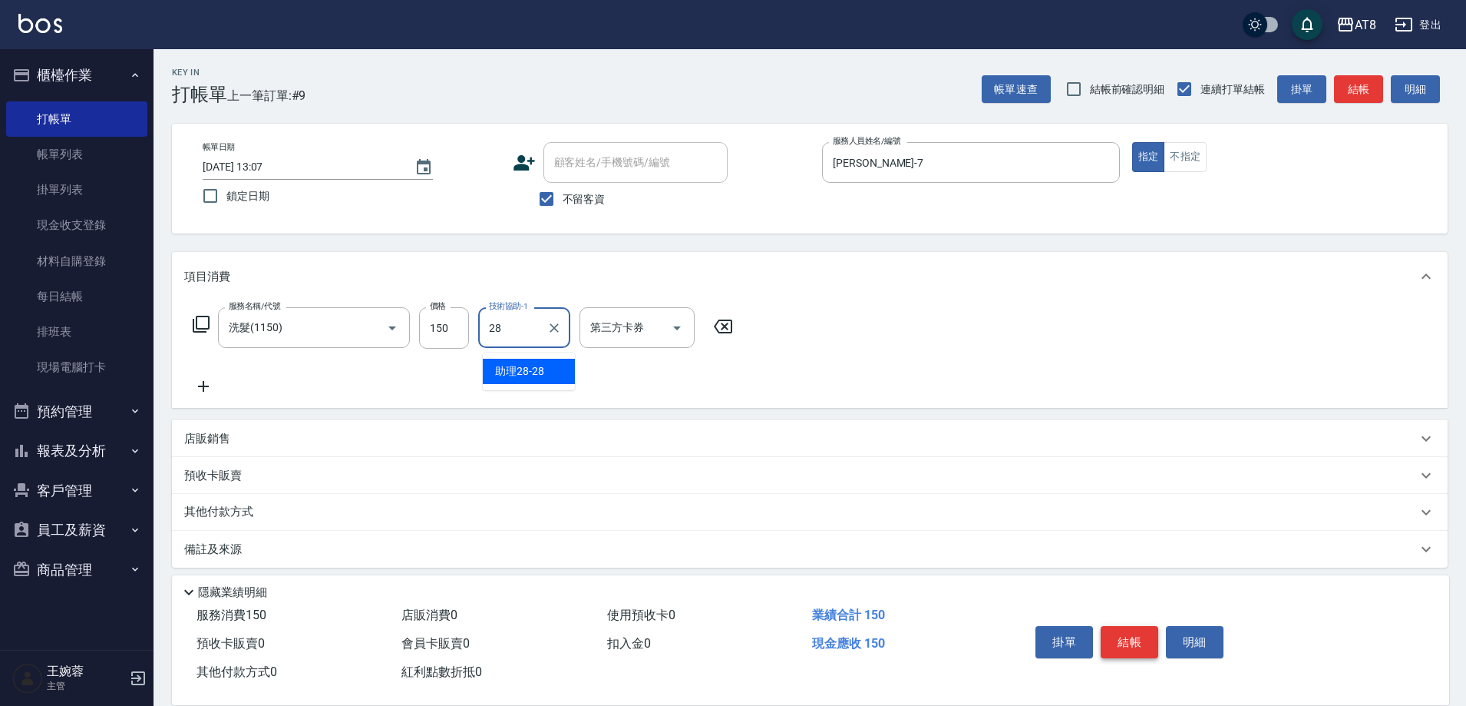
type input "助理28-28"
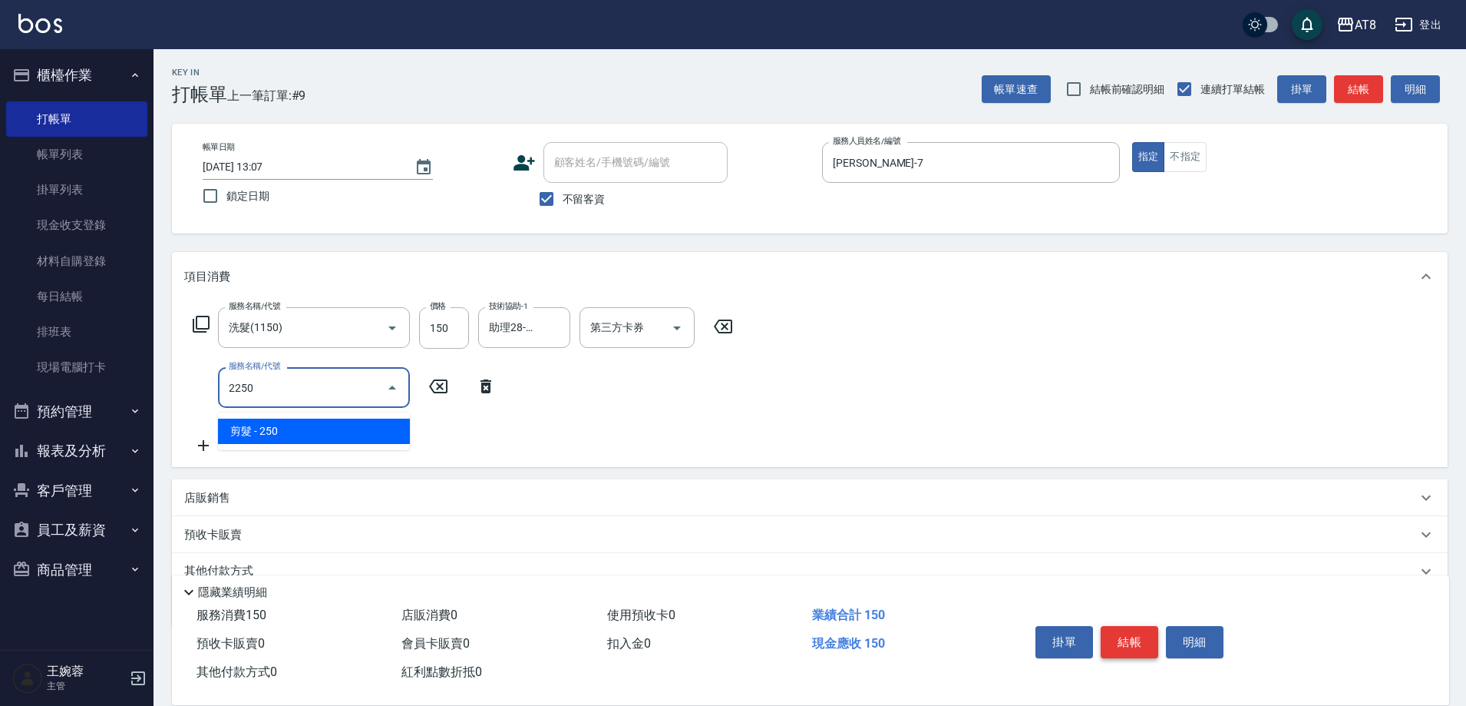
type input "剪髮(2250)"
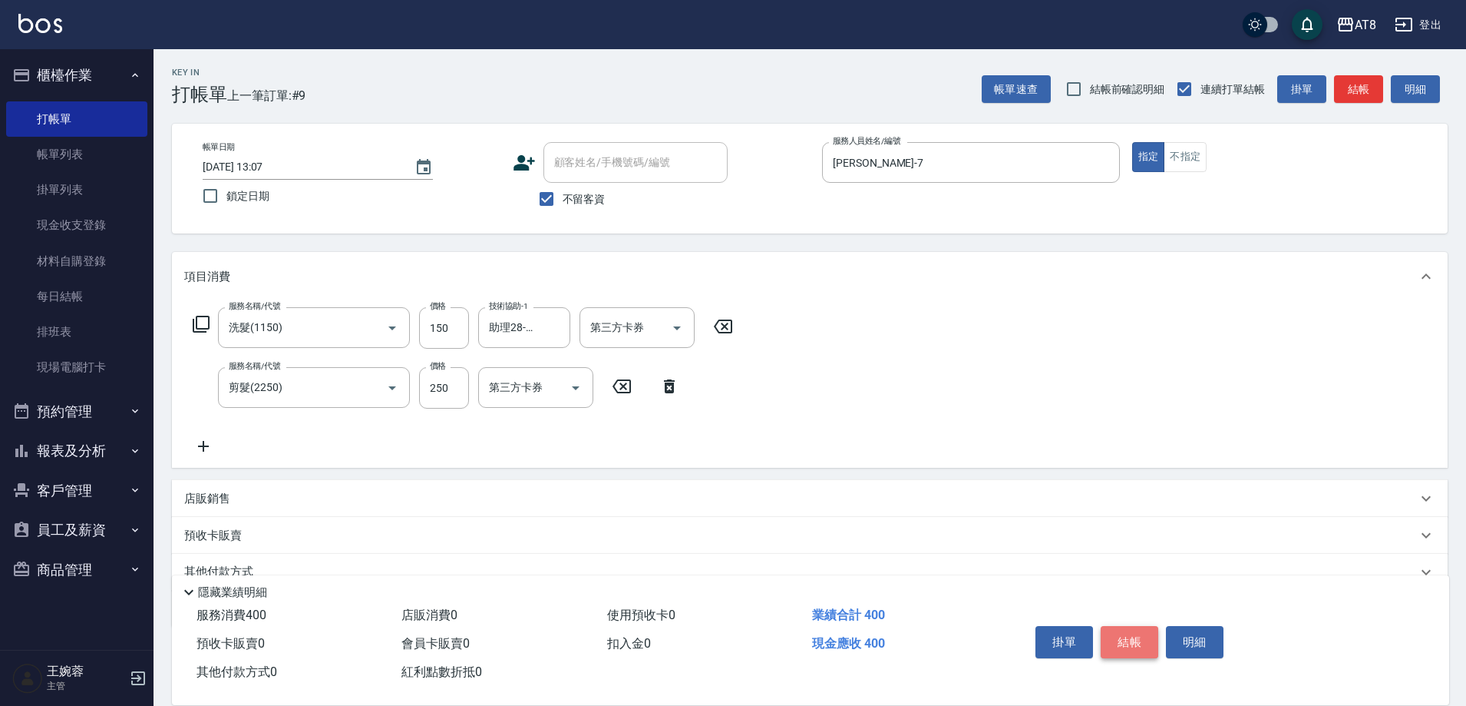
click at [1149, 626] on button "結帳" at bounding box center [1130, 642] width 58 height 32
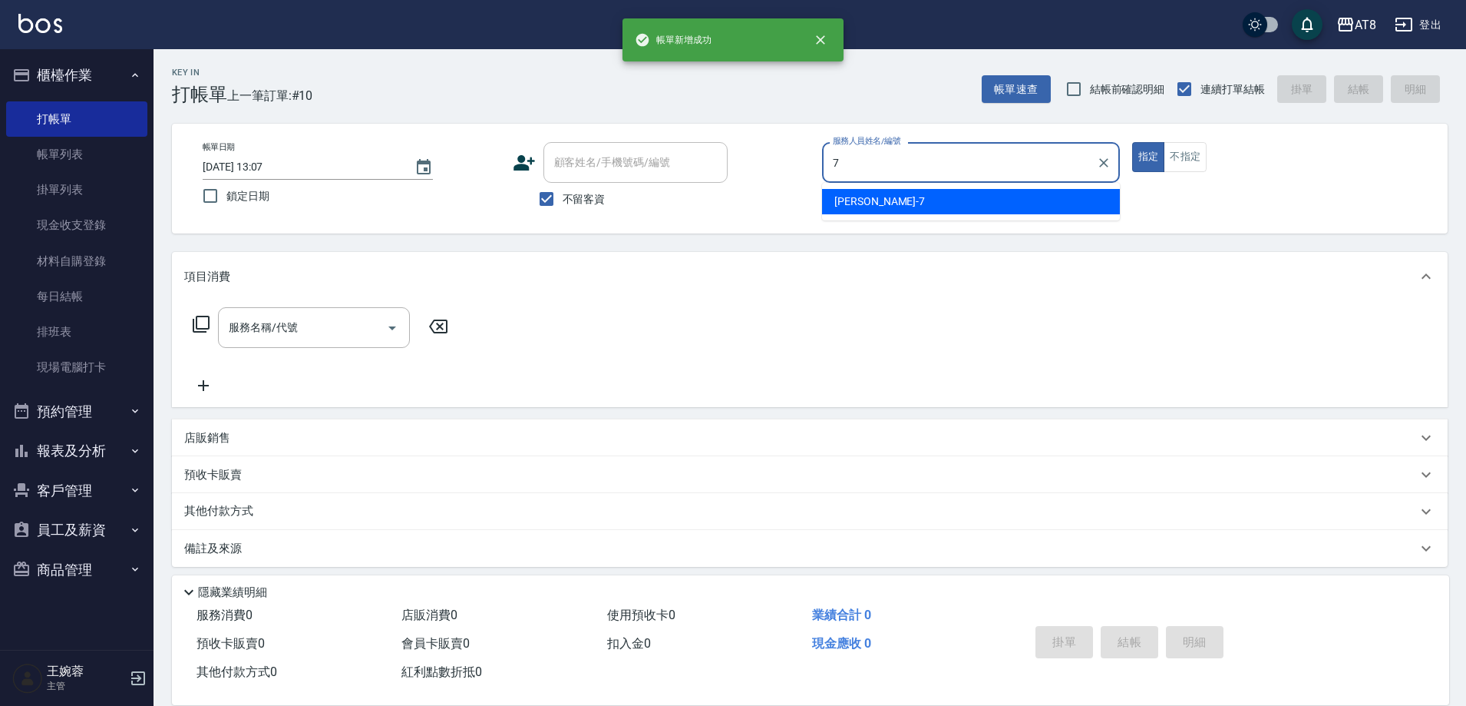
type input "[PERSON_NAME]-7"
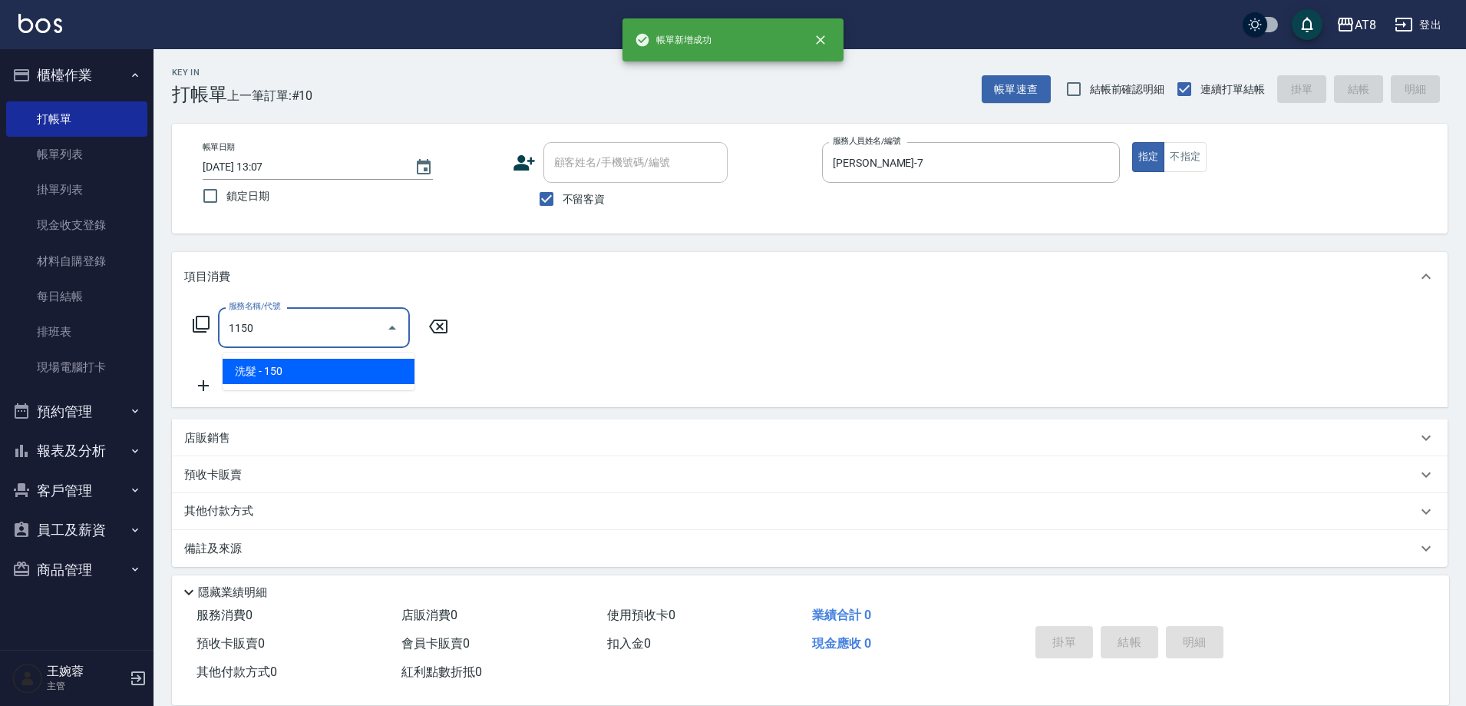
type input "洗髮(1150)"
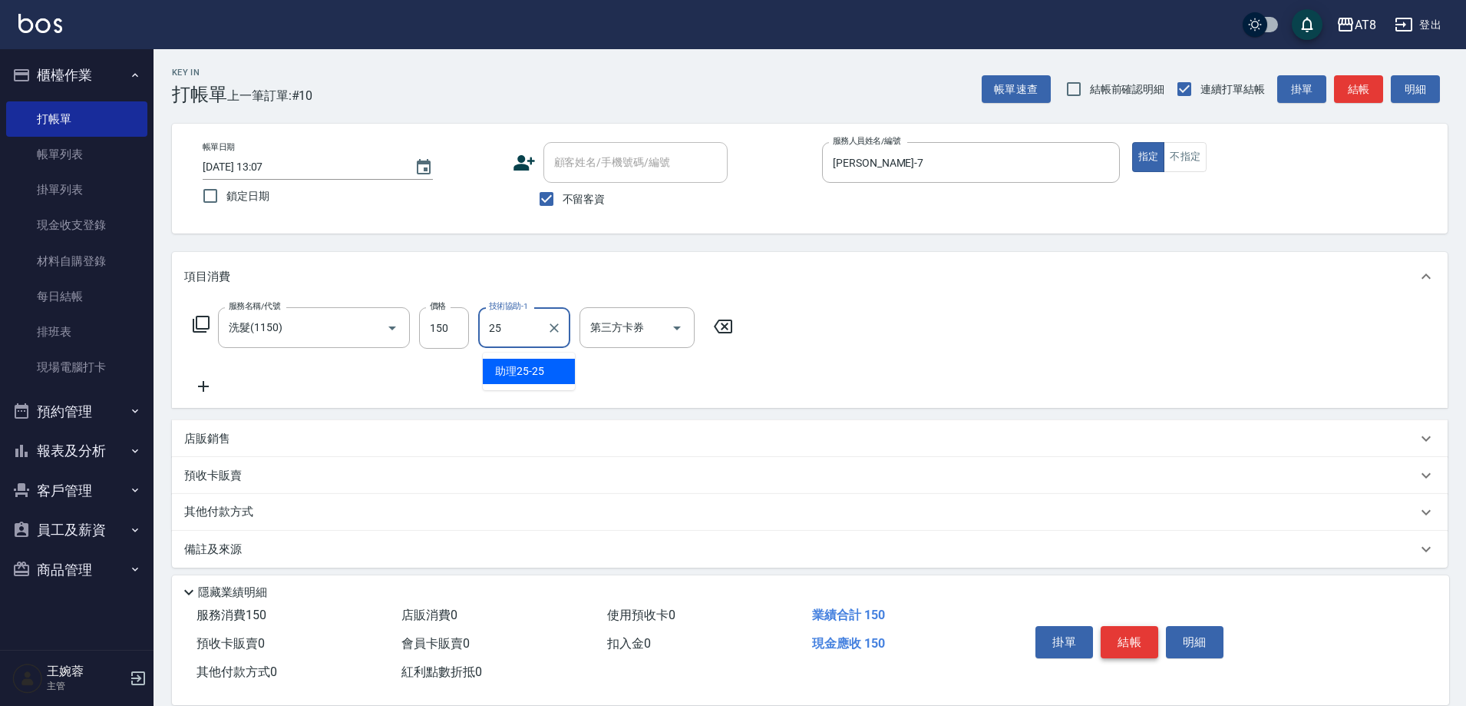
type input "助理25-25"
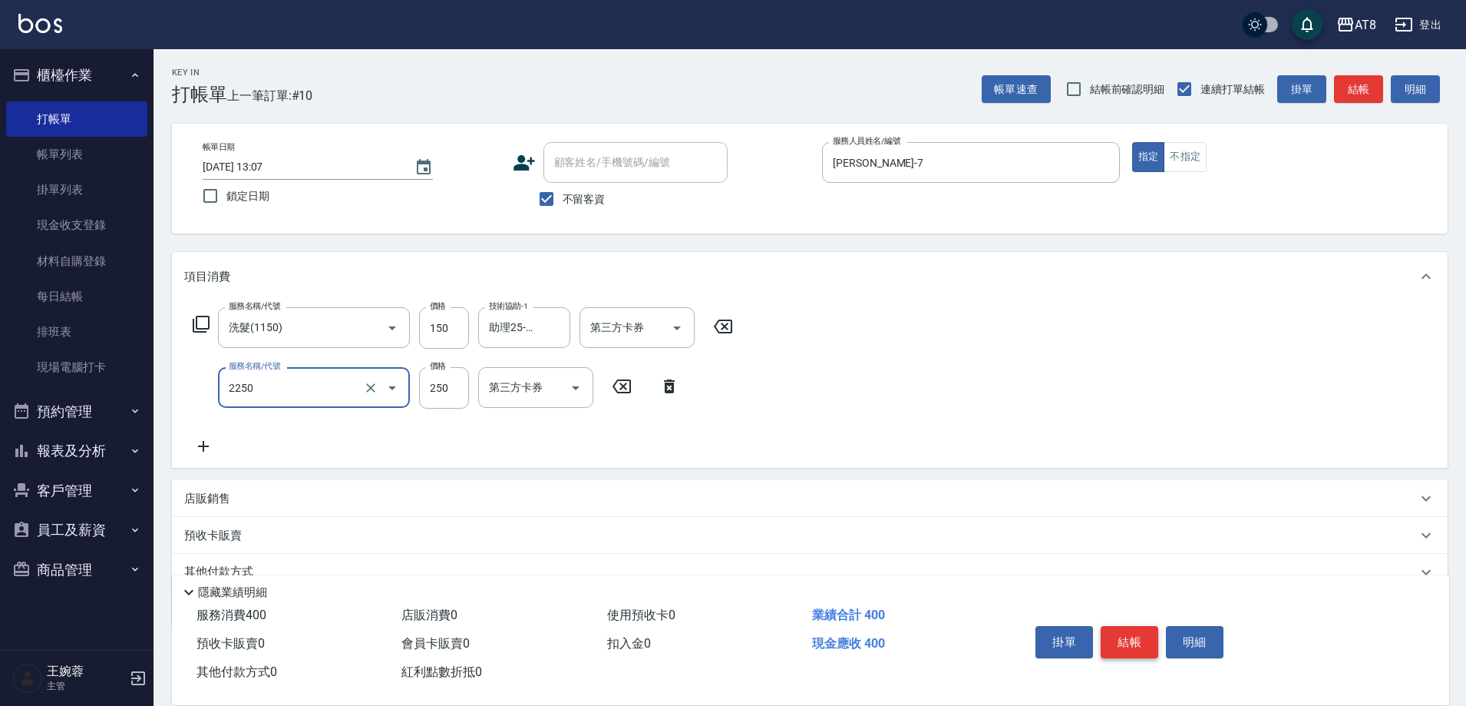
type input "剪髮(2250)"
click at [1149, 626] on button "結帳" at bounding box center [1130, 642] width 58 height 32
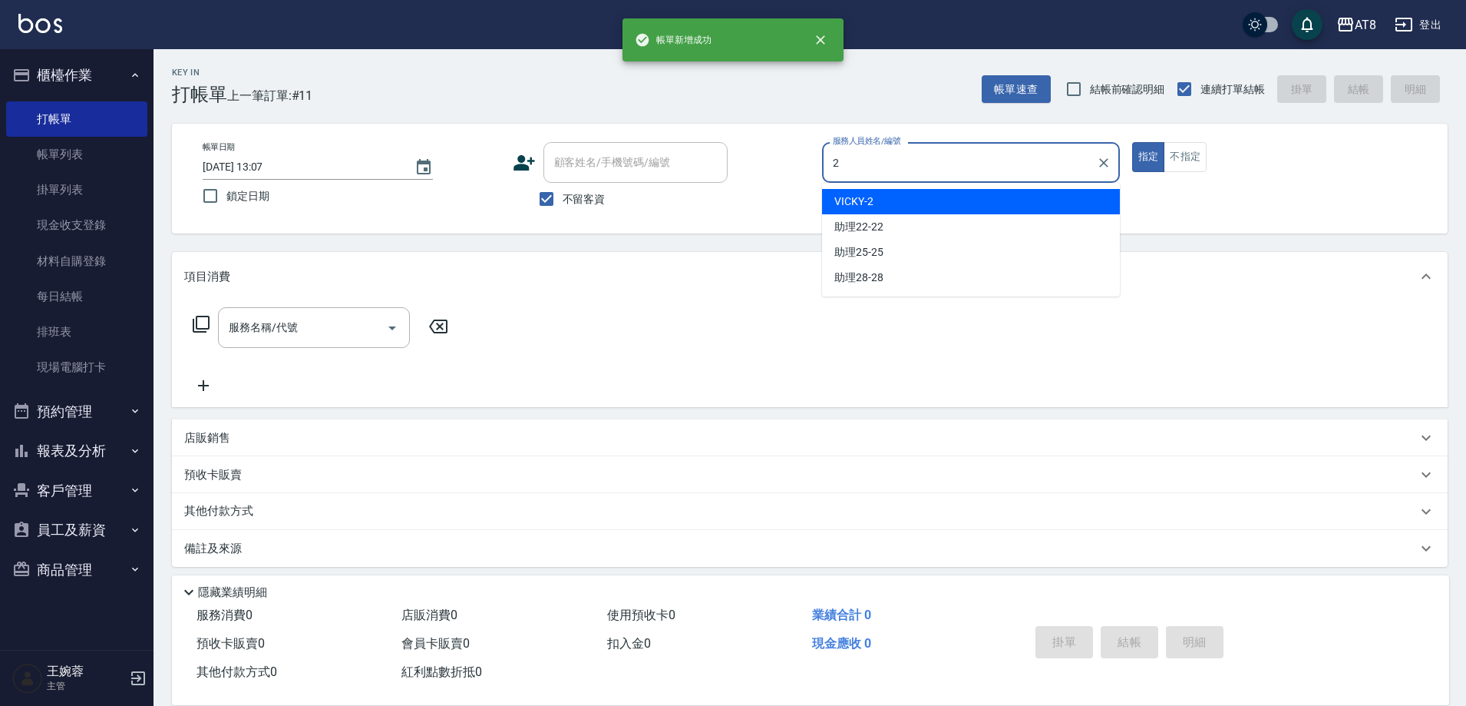
type input "VICKY-2"
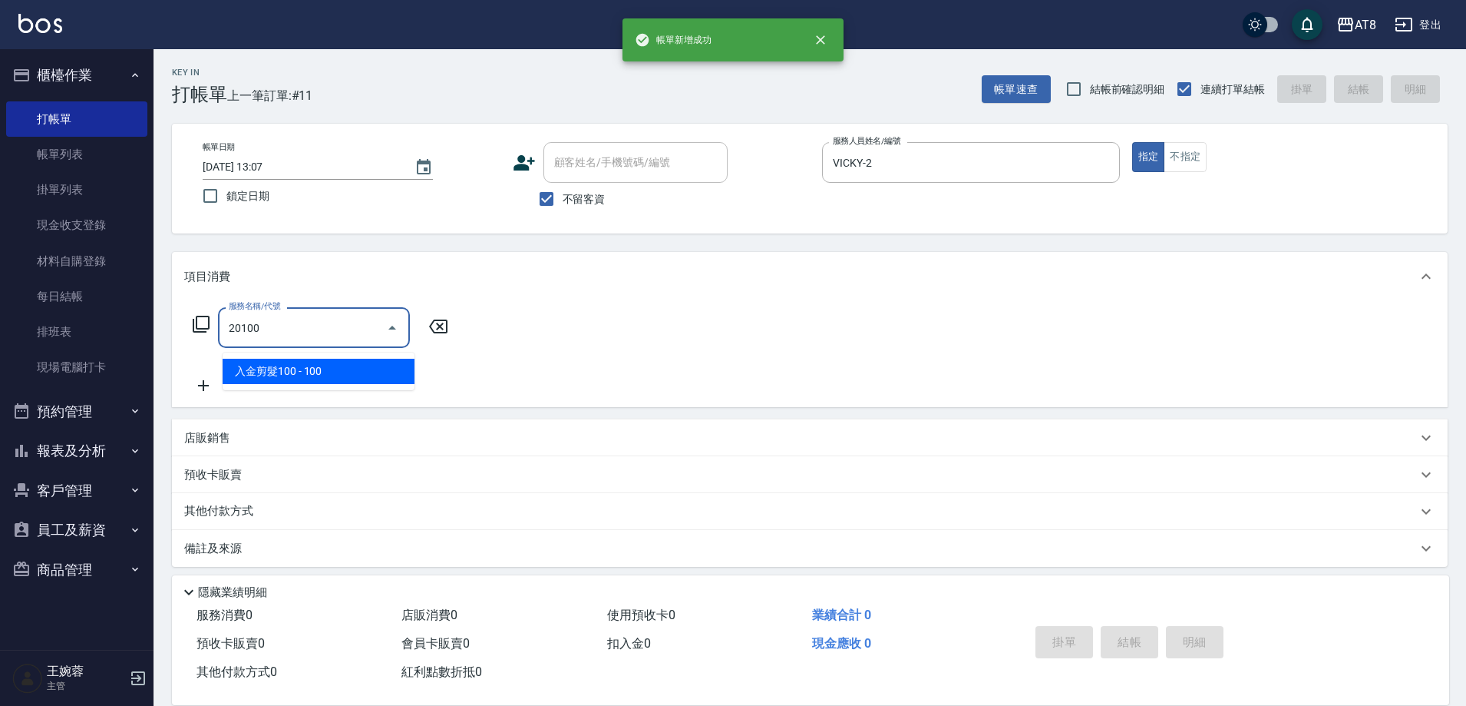
type input "入金剪髮100(20100)"
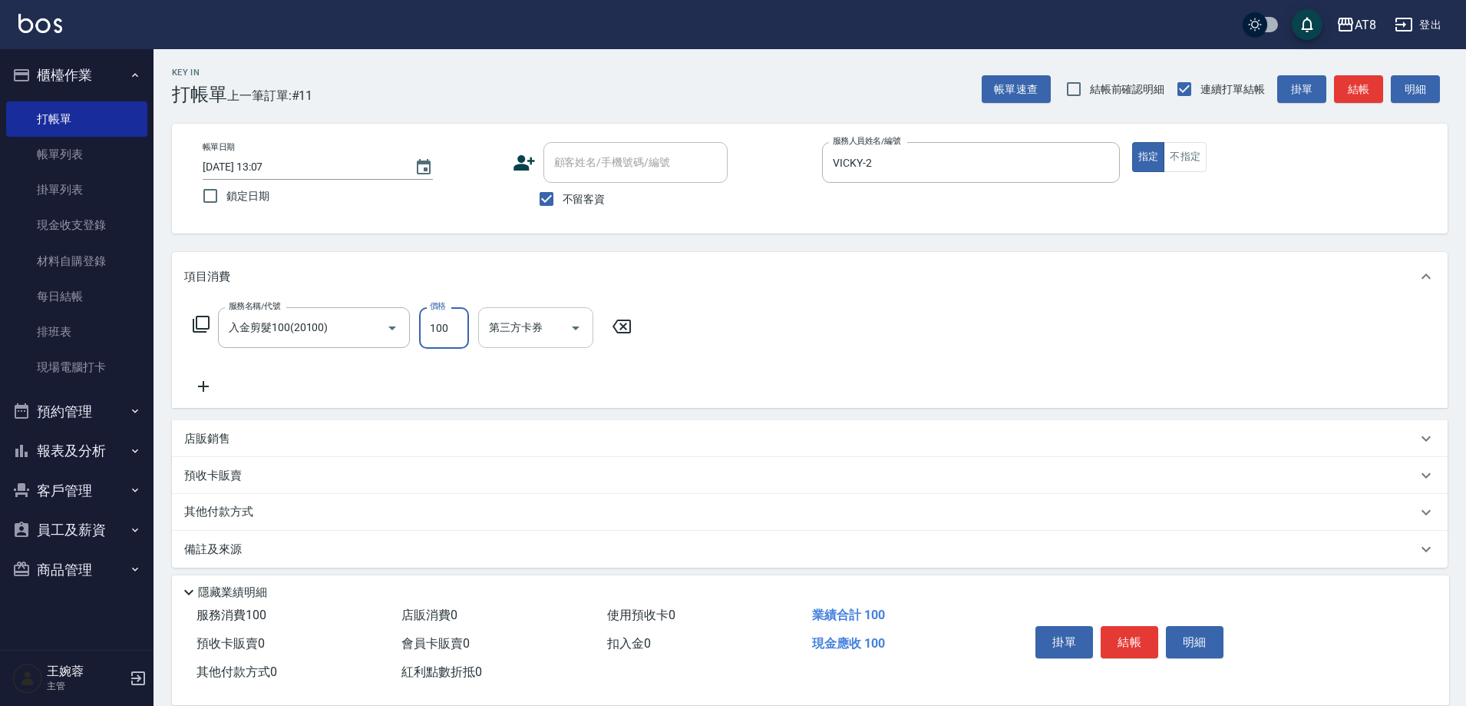
click at [574, 329] on icon "Open" at bounding box center [576, 328] width 18 height 18
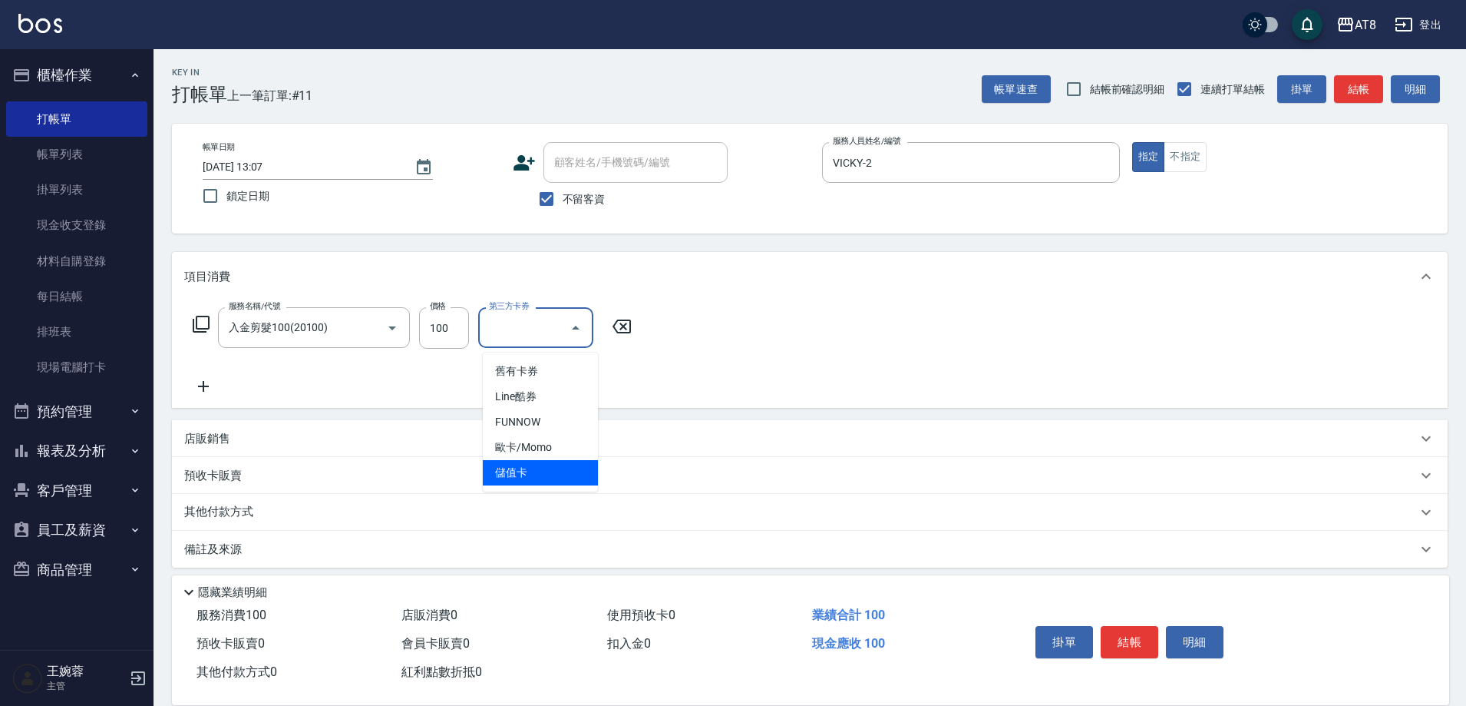
click at [560, 466] on span "儲值卡" at bounding box center [540, 472] width 115 height 25
type input "儲值卡"
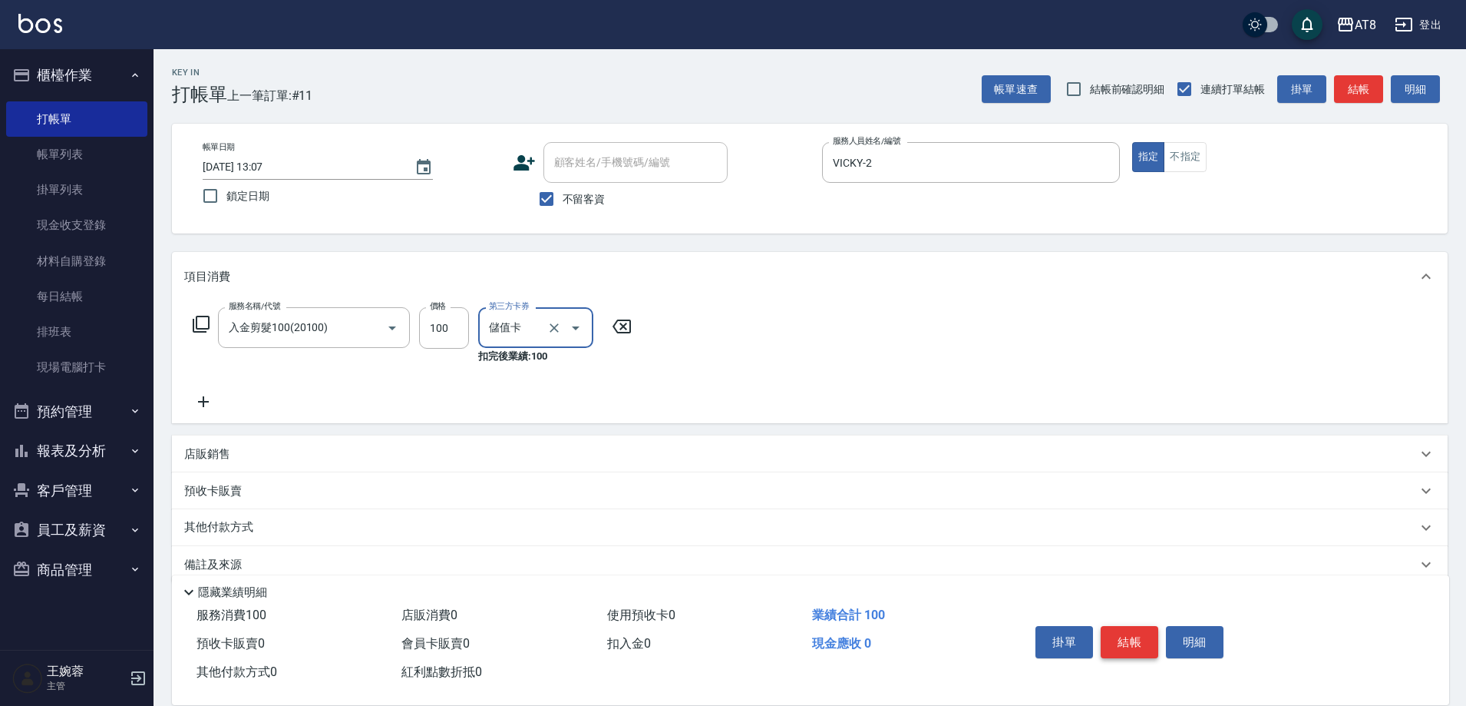
click at [1138, 626] on button "結帳" at bounding box center [1130, 642] width 58 height 32
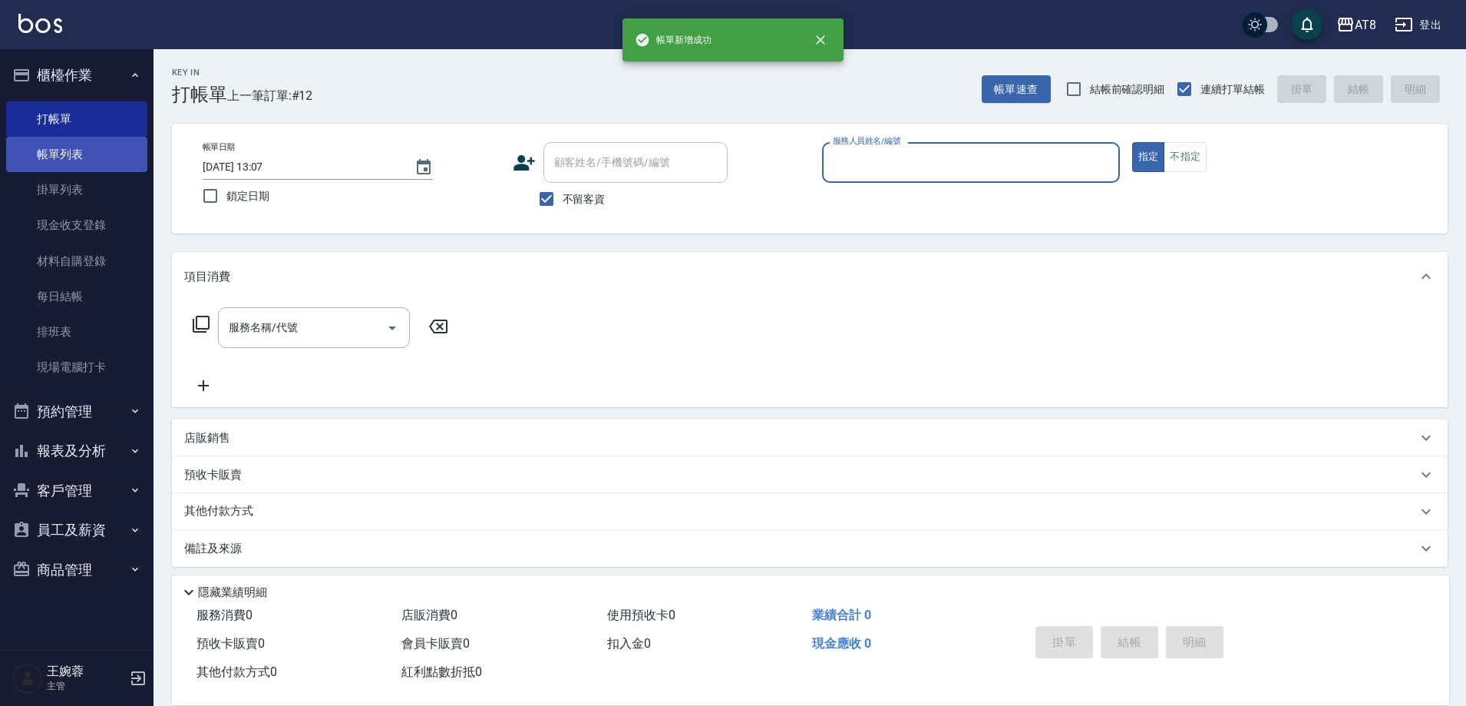
click at [84, 140] on link "帳單列表" at bounding box center [76, 154] width 141 height 35
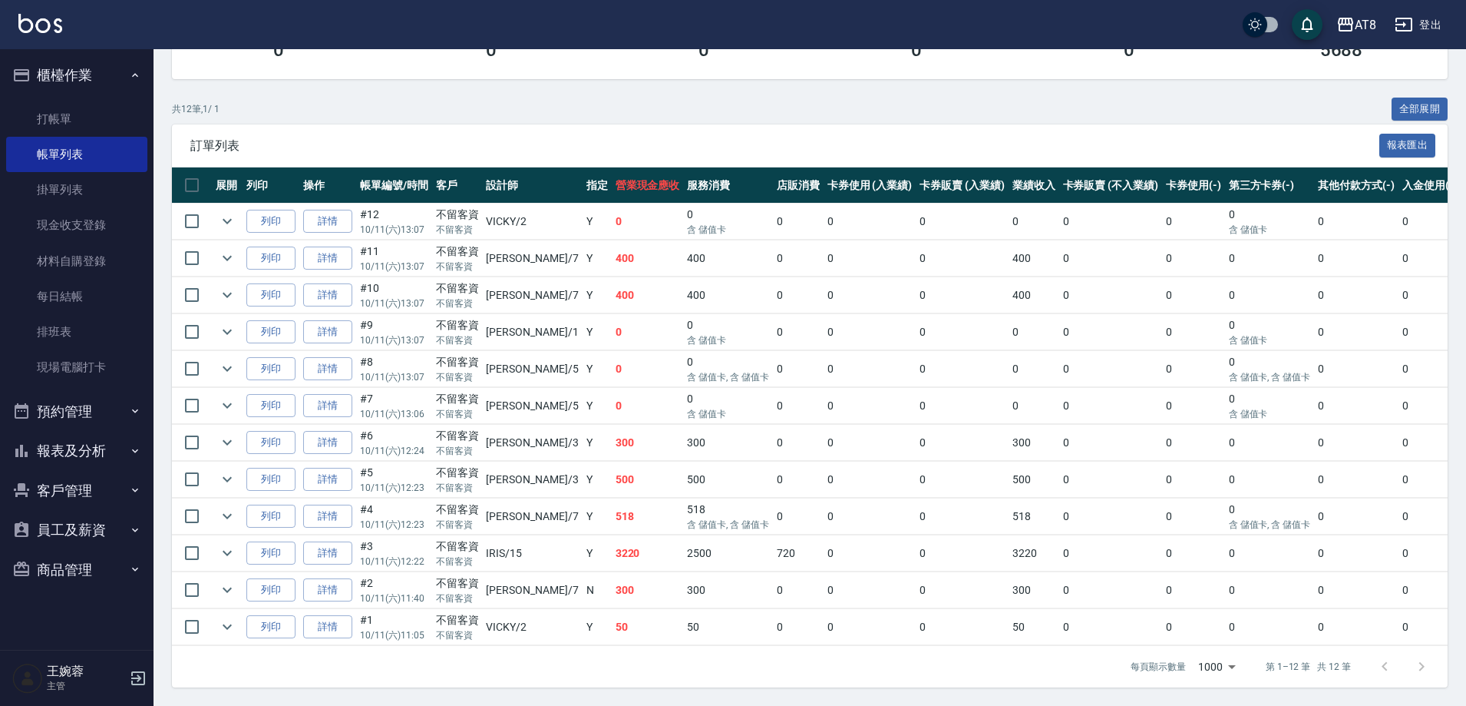
scroll to position [309, 0]
drag, startPoint x: 72, startPoint y: 117, endPoint x: 88, endPoint y: 92, distance: 29.4
click at [73, 117] on link "打帳單" at bounding box center [76, 118] width 141 height 35
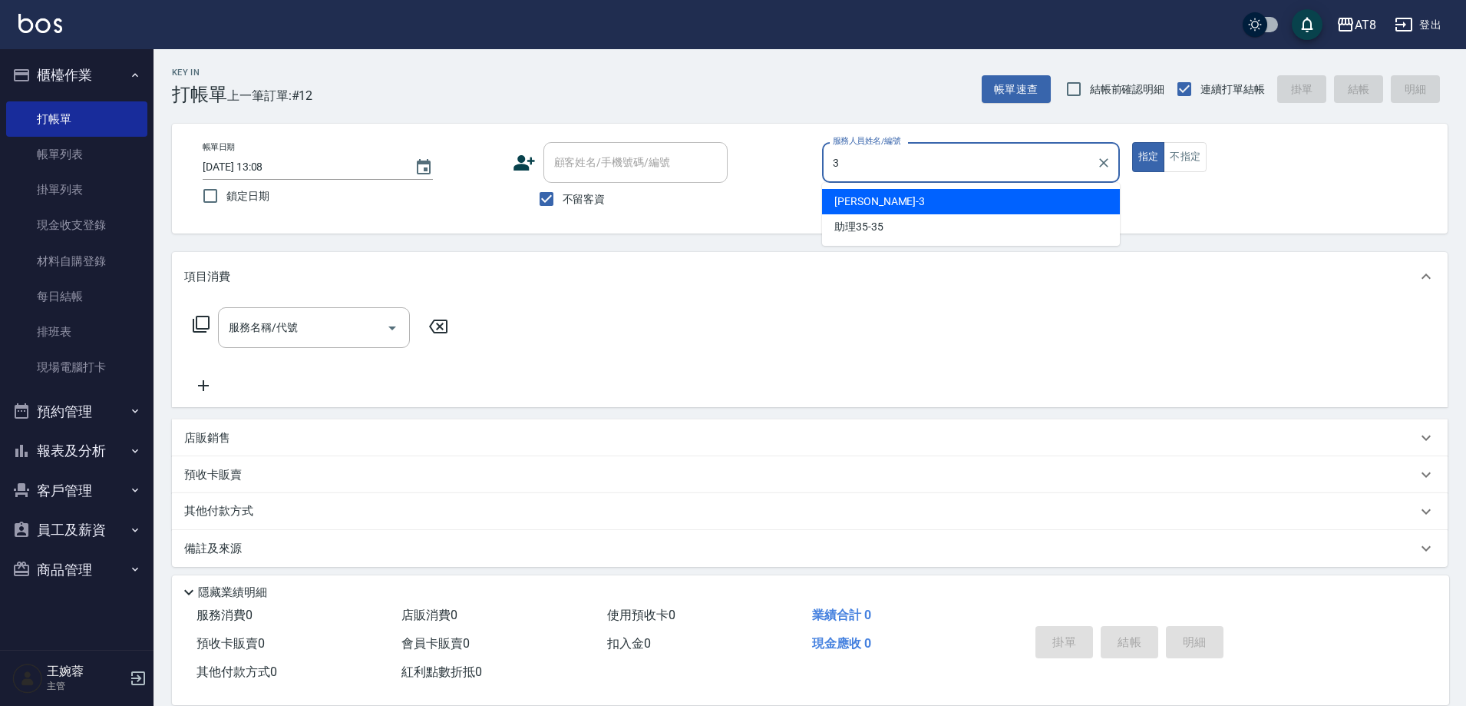
type input "[PERSON_NAME]-3"
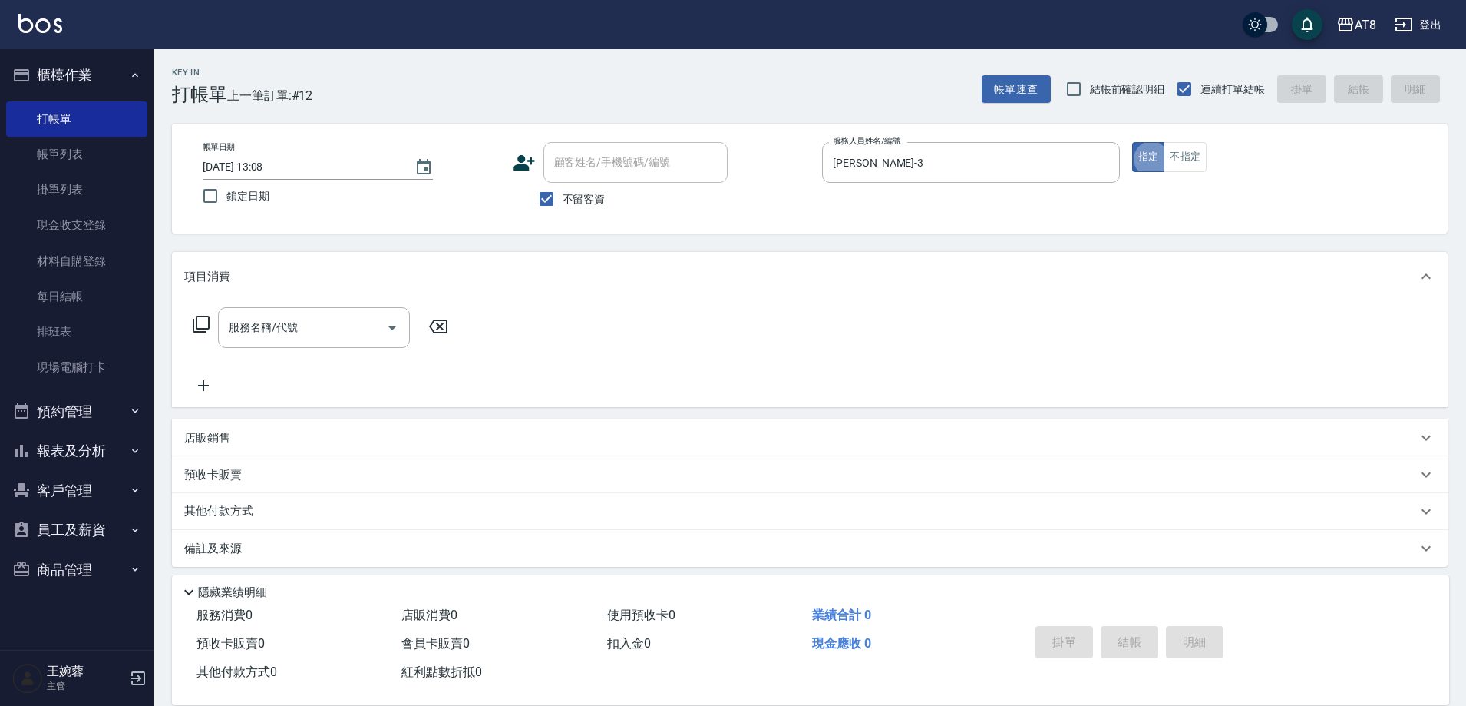
type button "true"
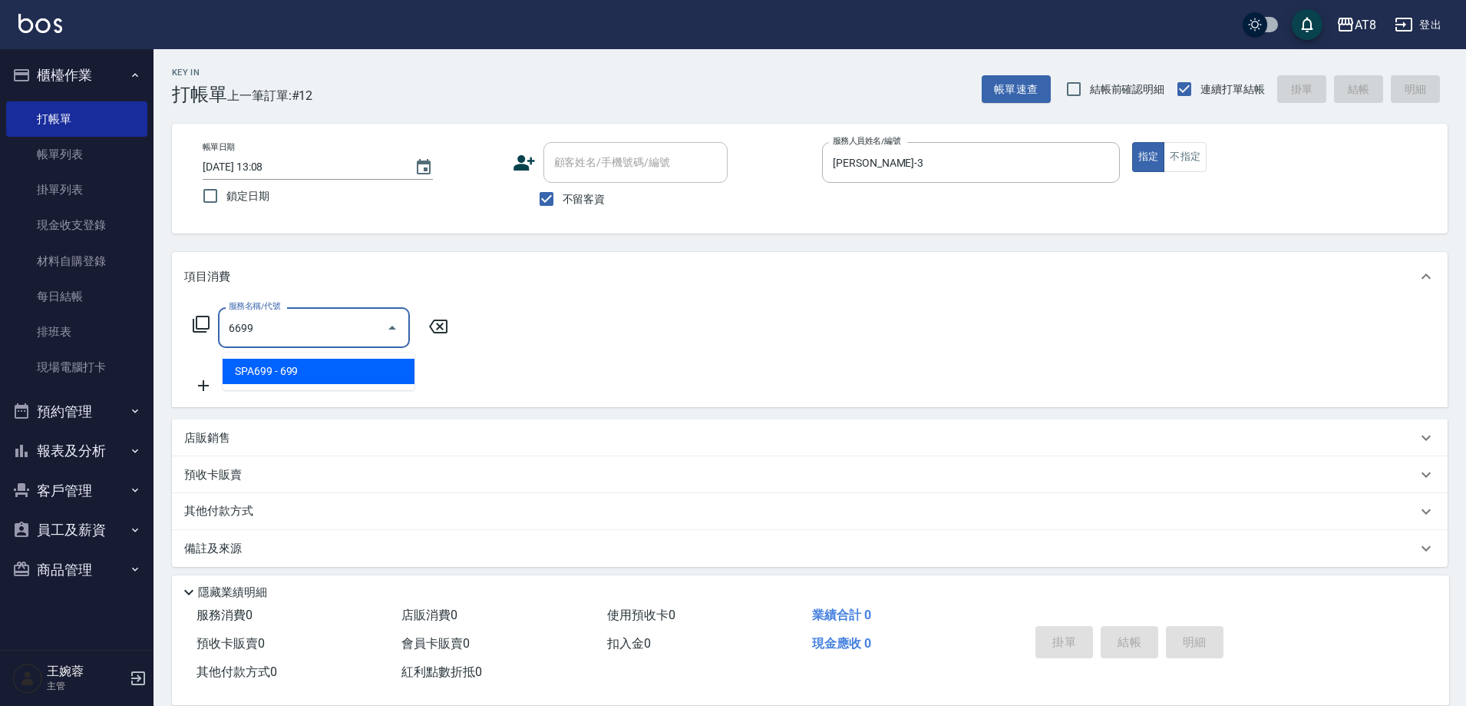
type input "SPA699(6699)"
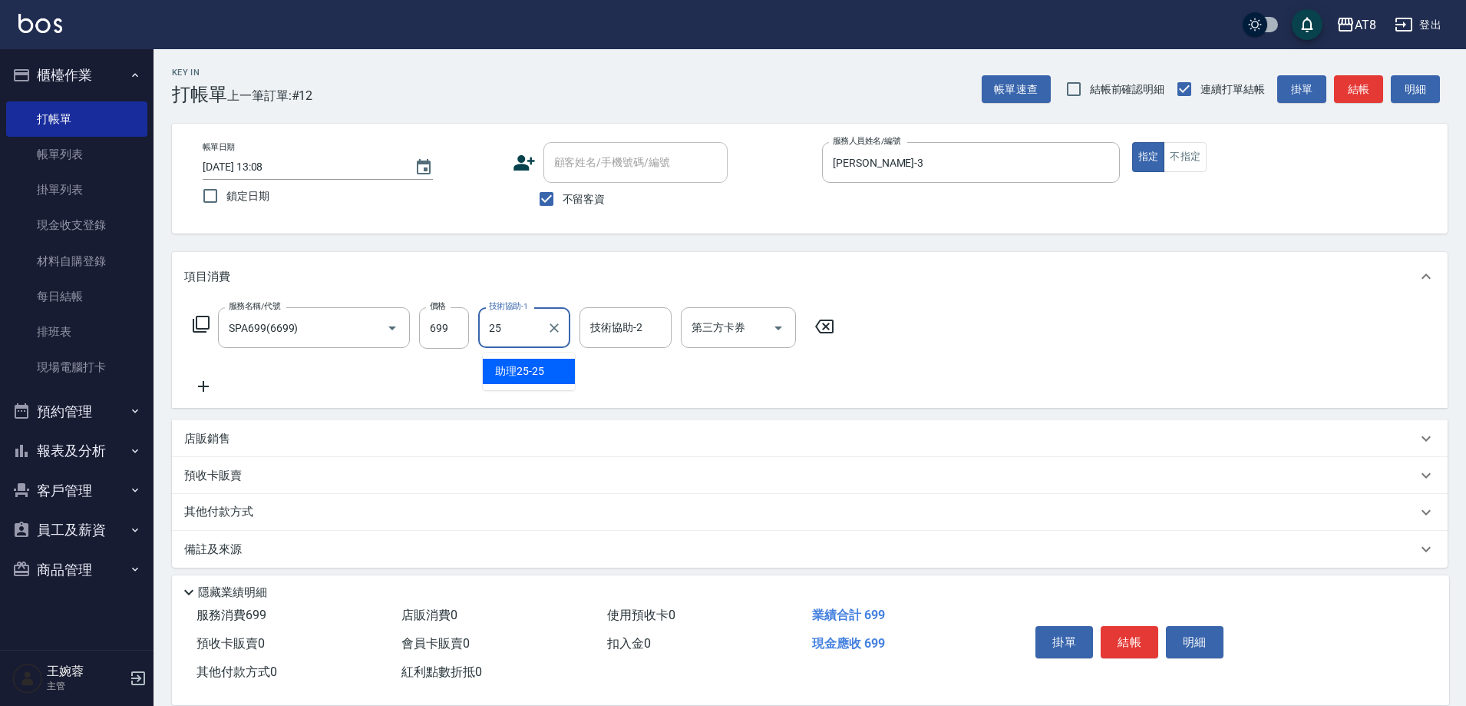
type input "助理25-25"
click at [1148, 626] on button "結帳" at bounding box center [1130, 642] width 58 height 32
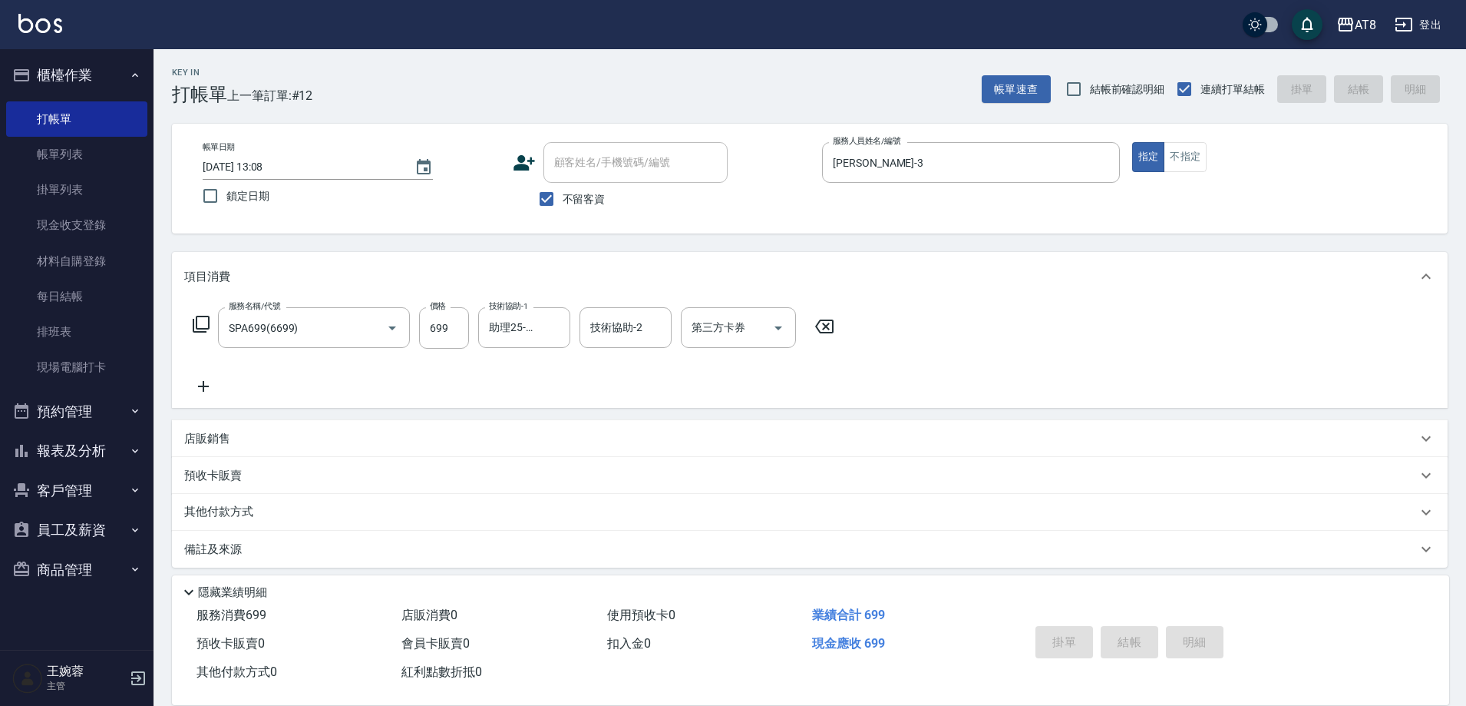
type input "[DATE] 13:27"
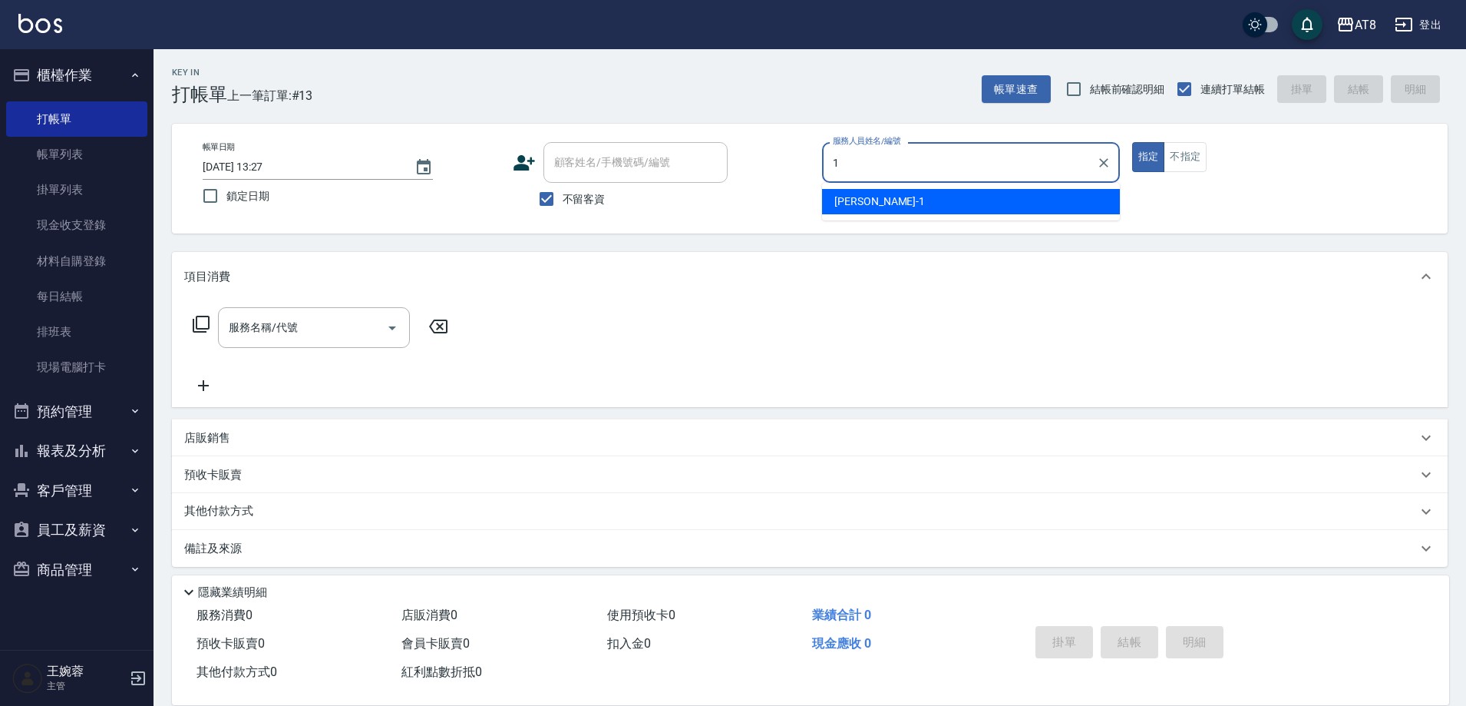
type input "YUKI-1"
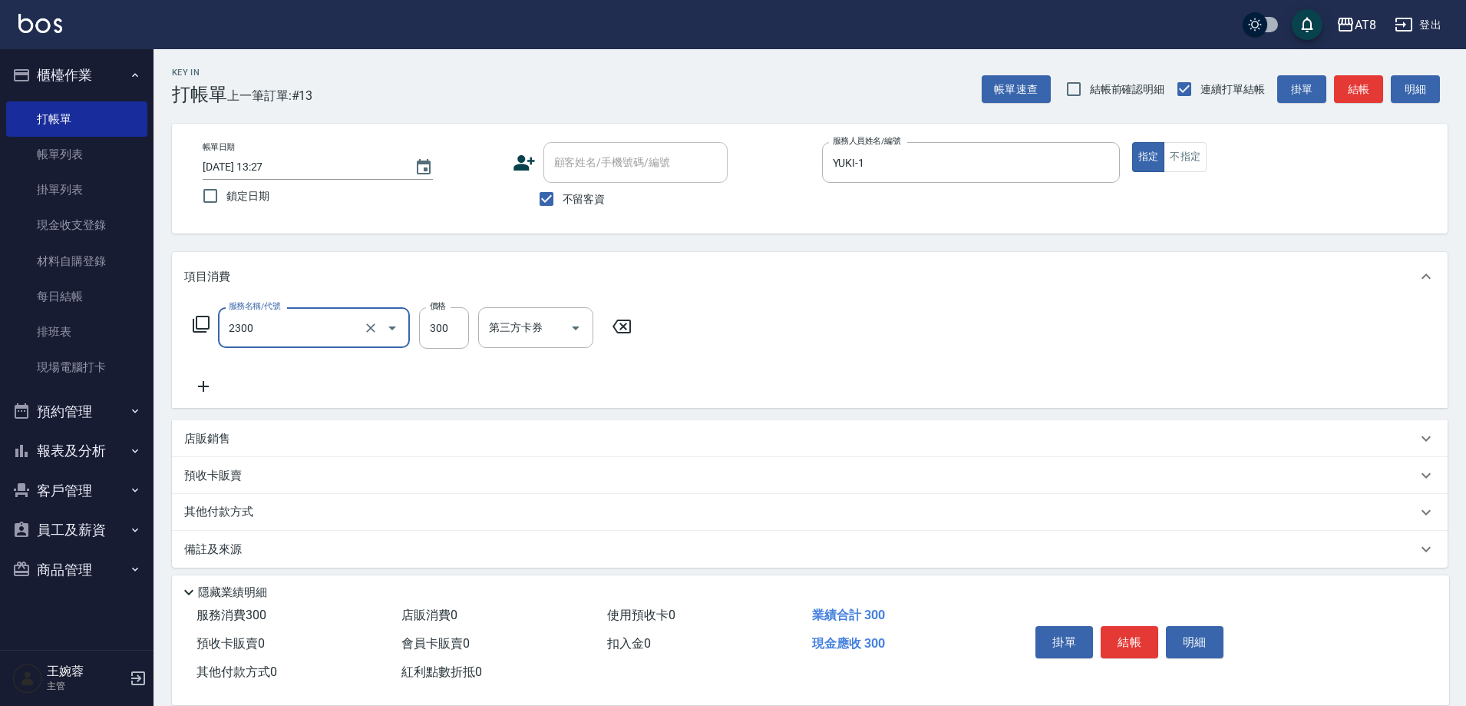
type input "入金洗剪300(2300)"
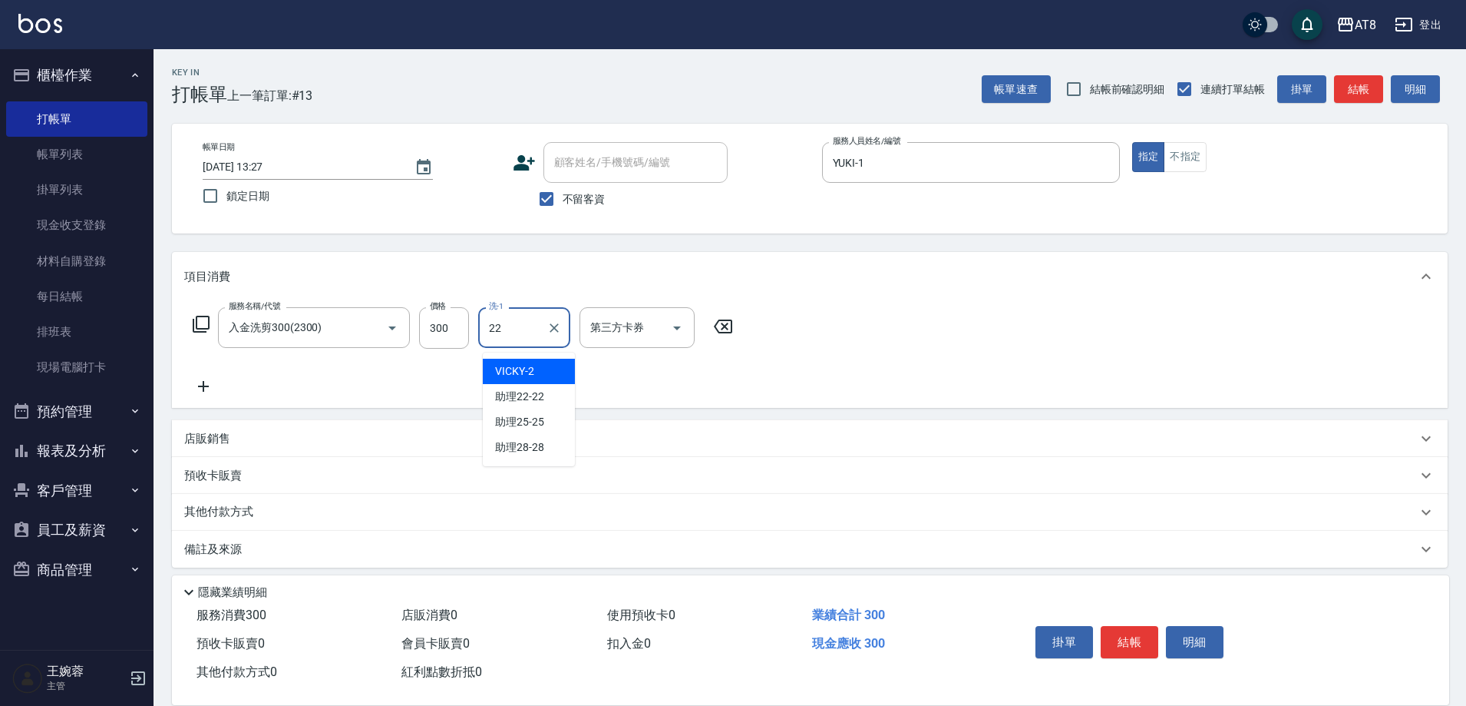
type input "助理22-22"
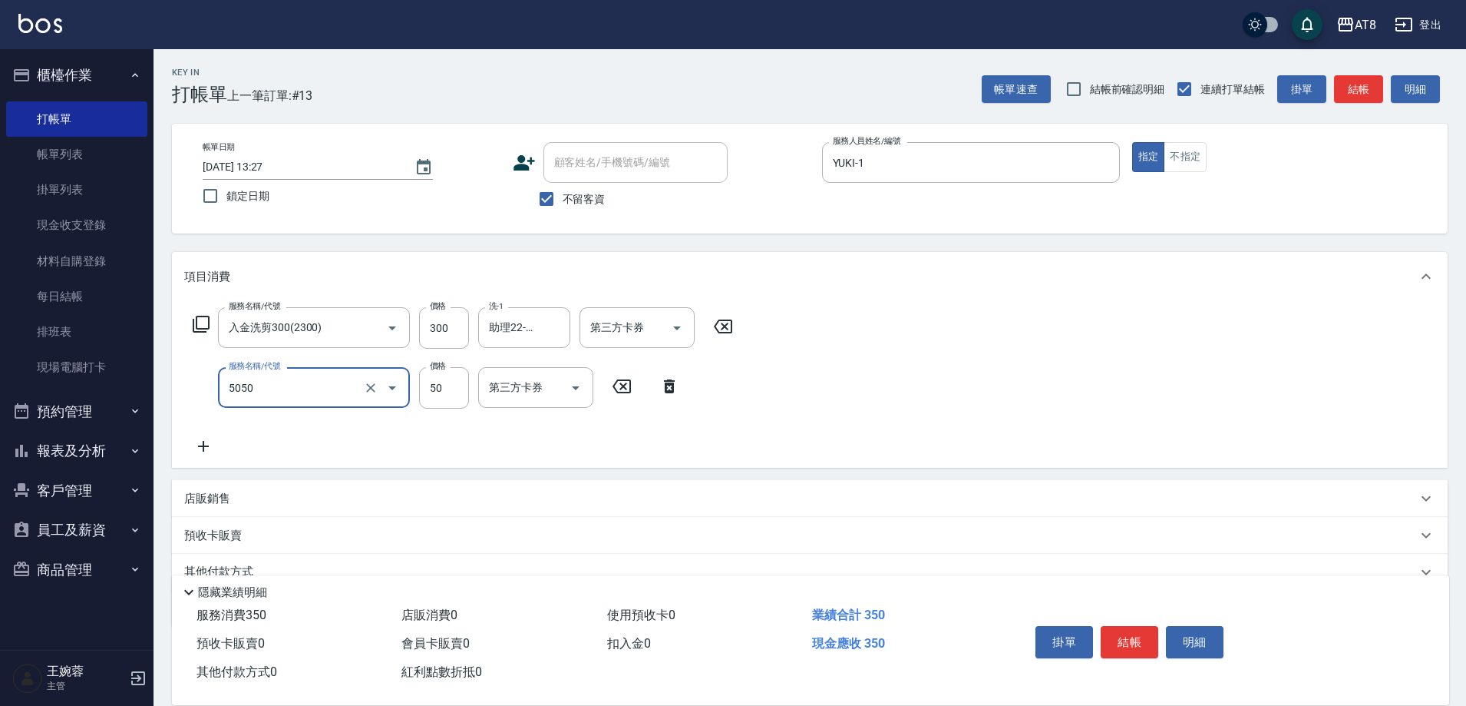
type input "入金精油50(5050)"
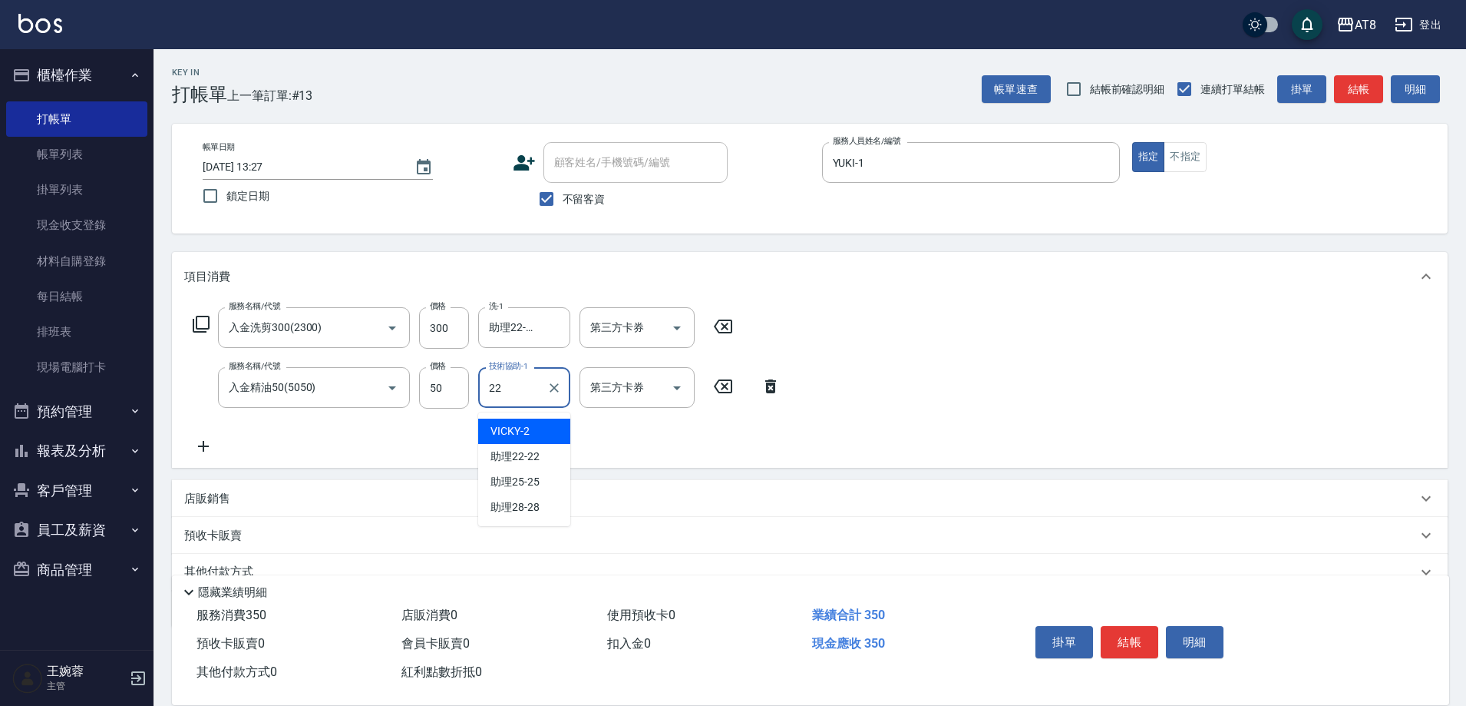
type input "助理22-22"
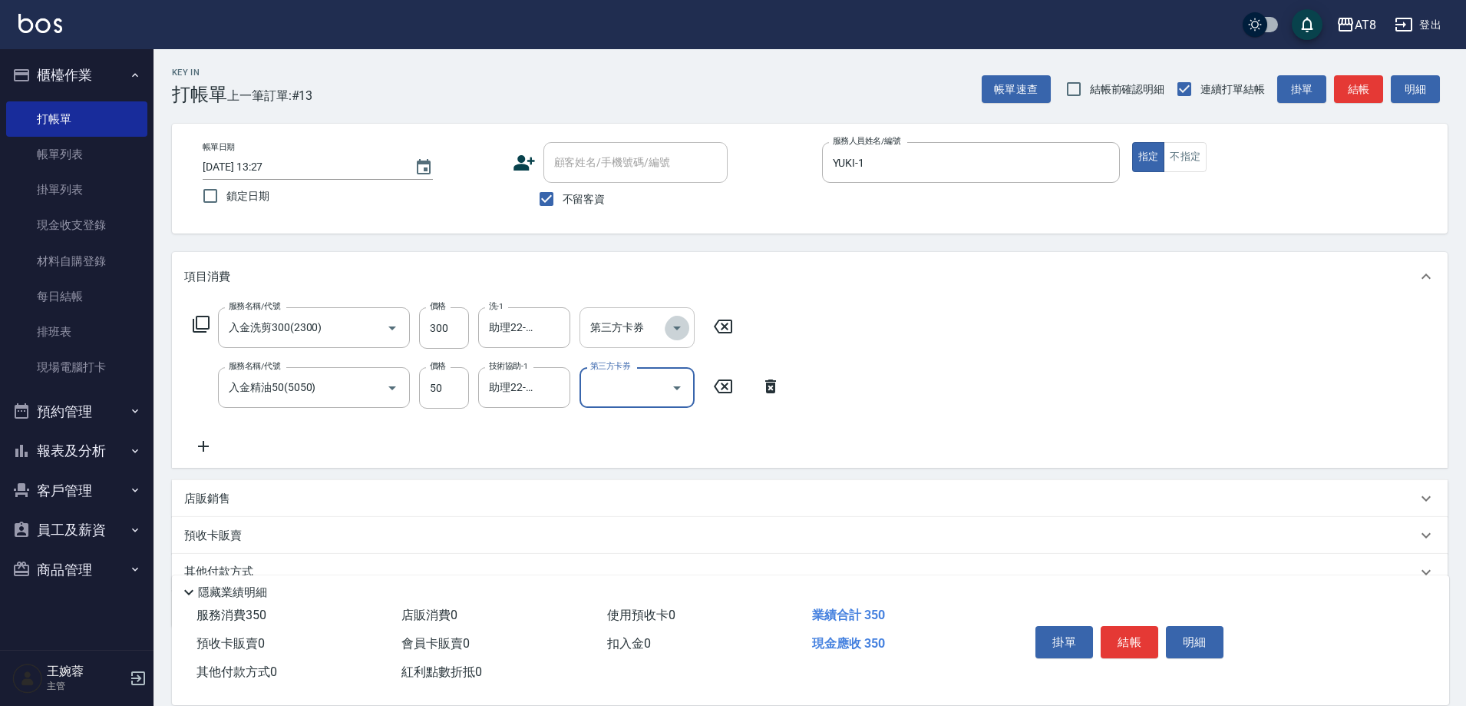
click at [676, 337] on icon "Open" at bounding box center [677, 328] width 18 height 18
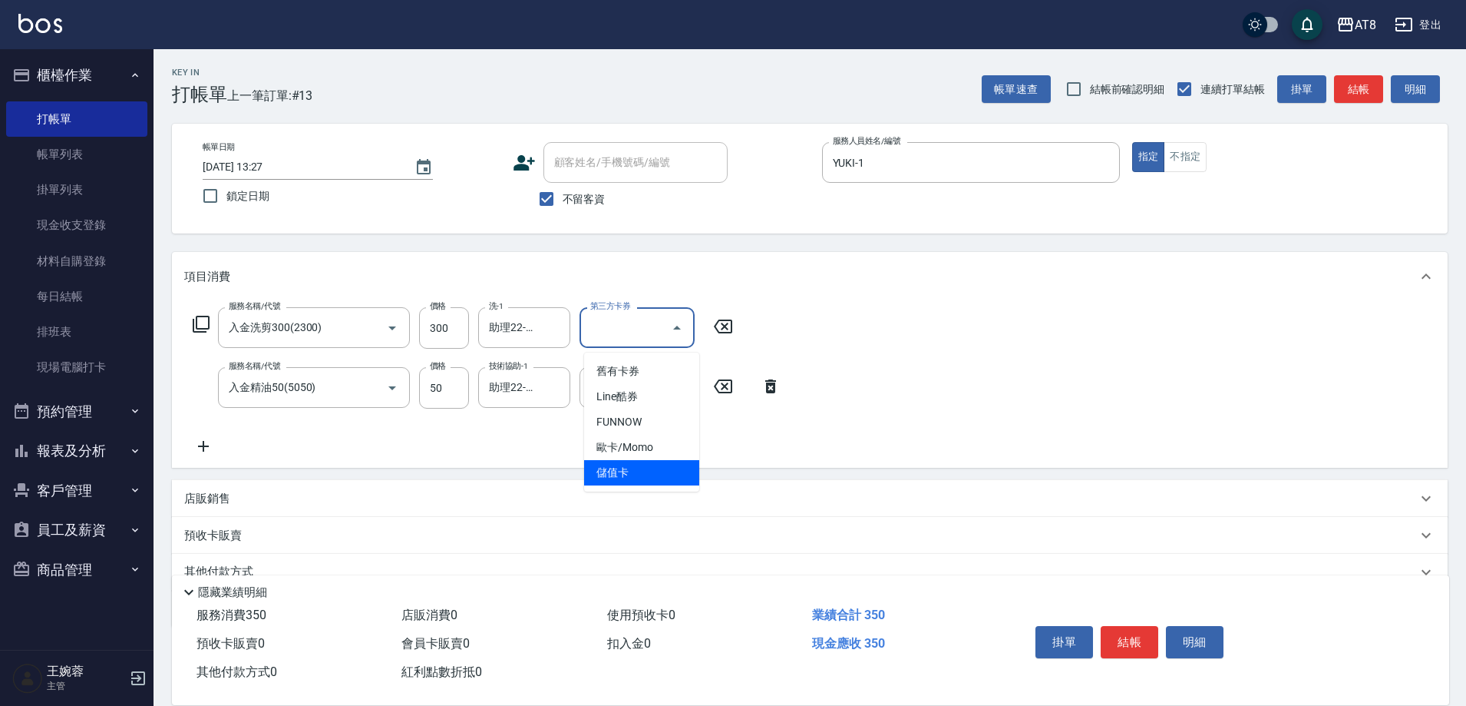
click at [641, 469] on span "儲值卡" at bounding box center [641, 472] width 115 height 25
type input "儲值卡"
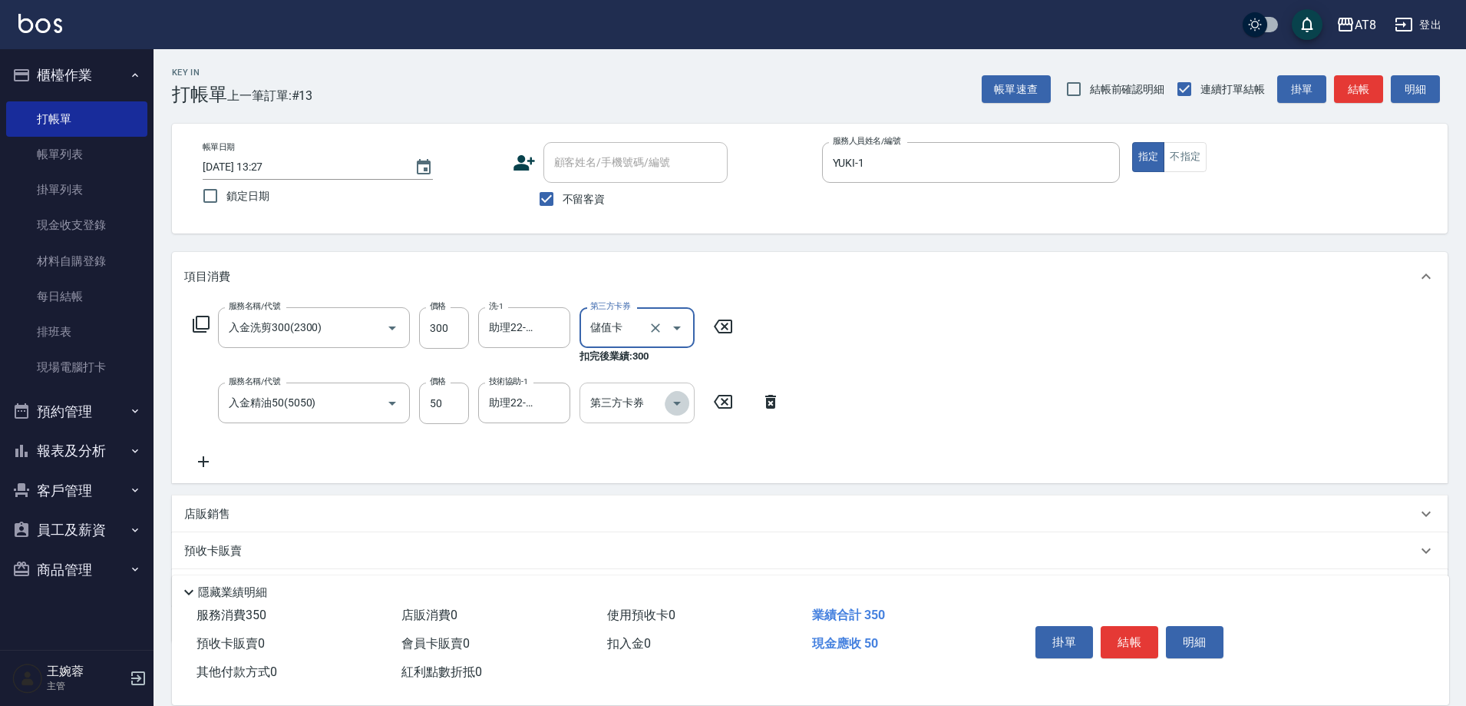
click at [679, 412] on icon "Open" at bounding box center [677, 403] width 18 height 18
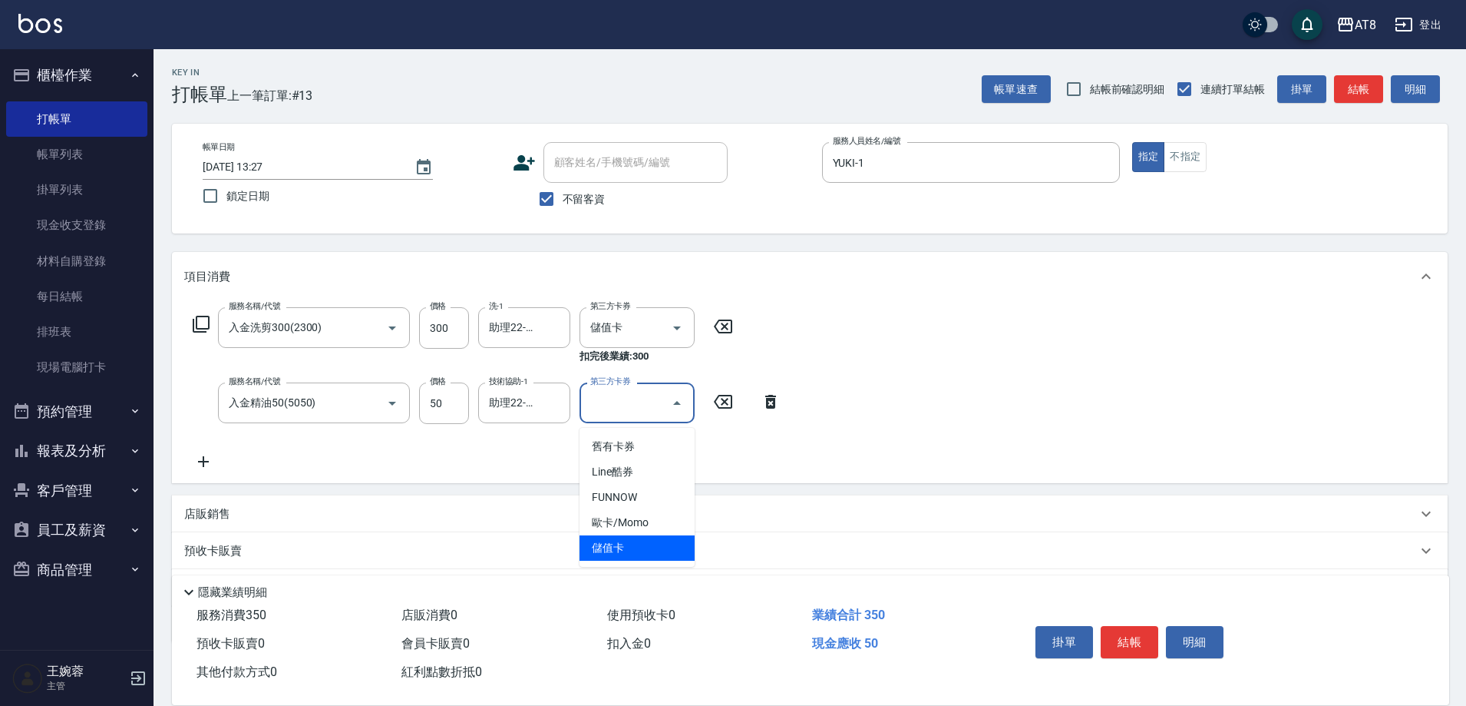
click at [670, 545] on span "儲值卡" at bounding box center [637, 547] width 115 height 25
type input "儲值卡"
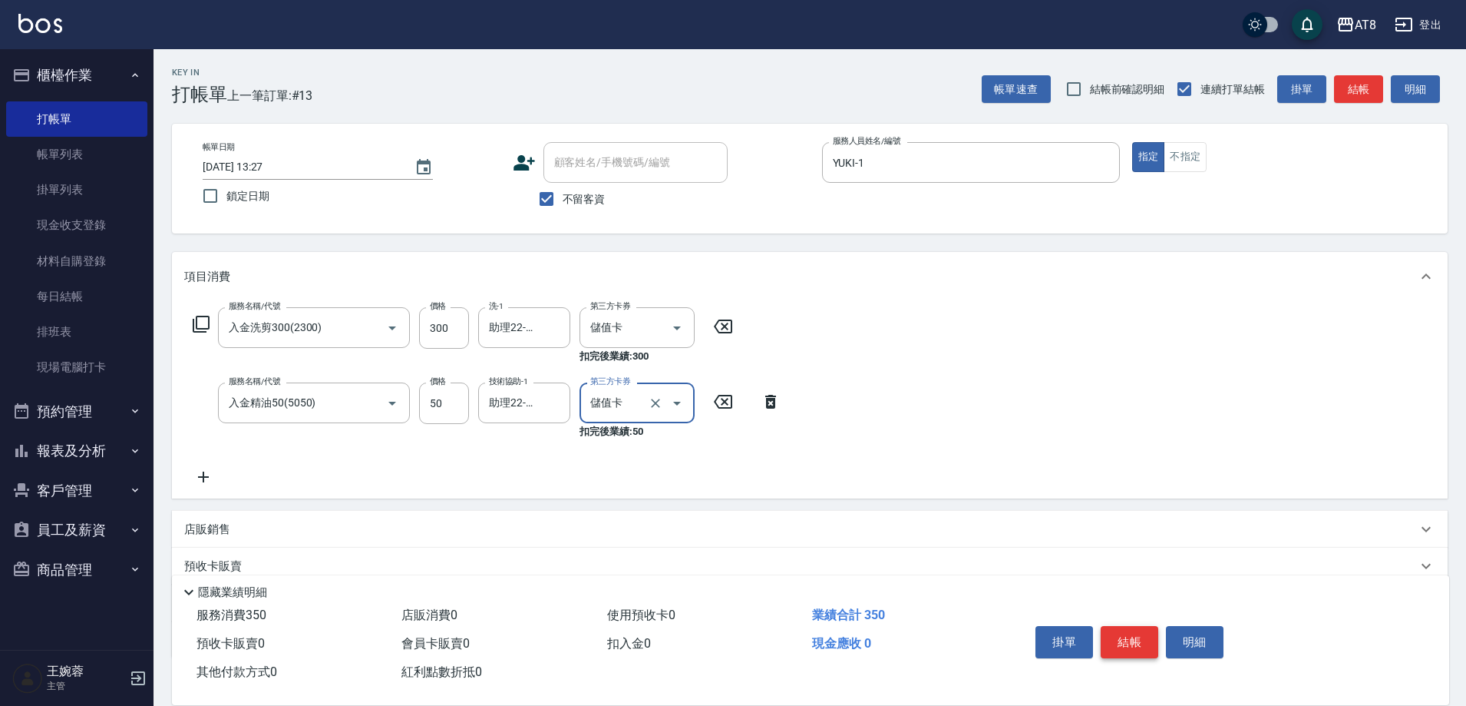
click at [1136, 630] on button "結帳" at bounding box center [1130, 642] width 58 height 32
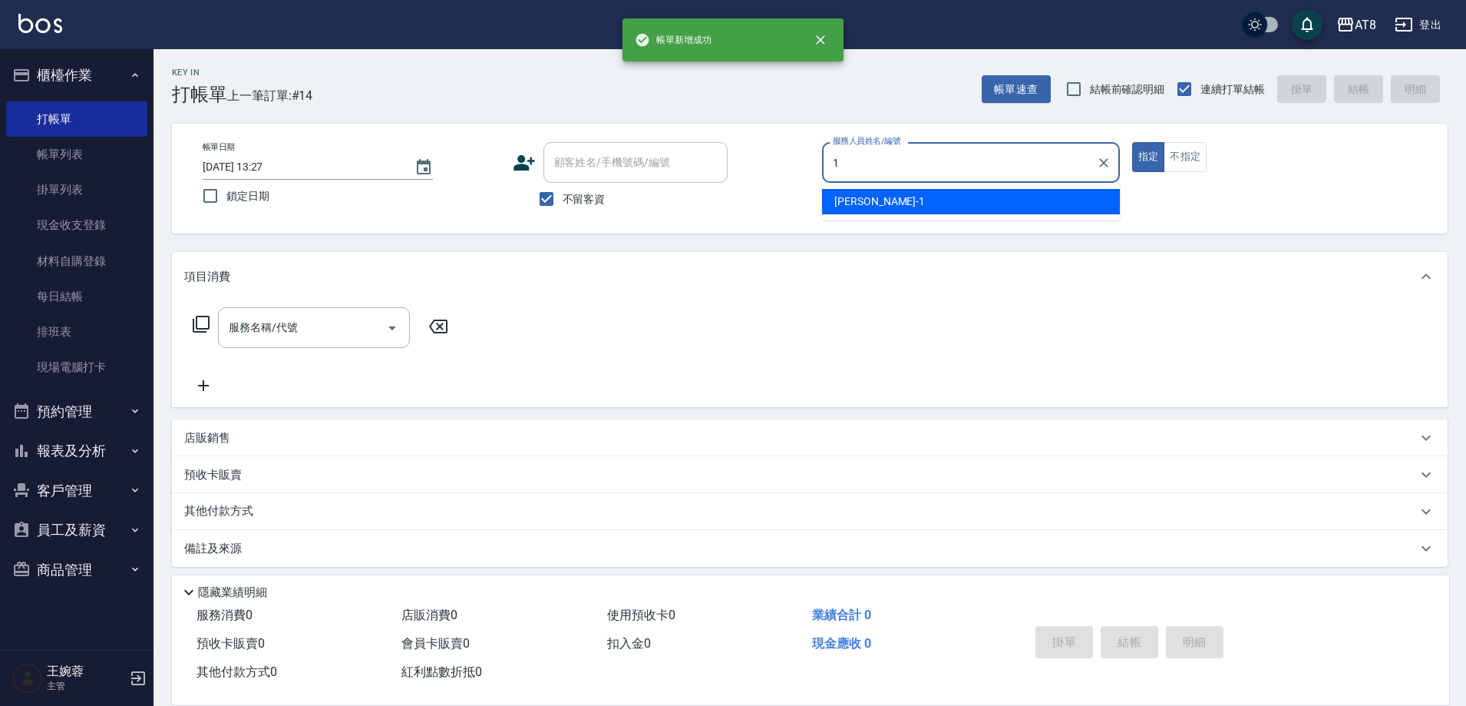
type input "YUKI-1"
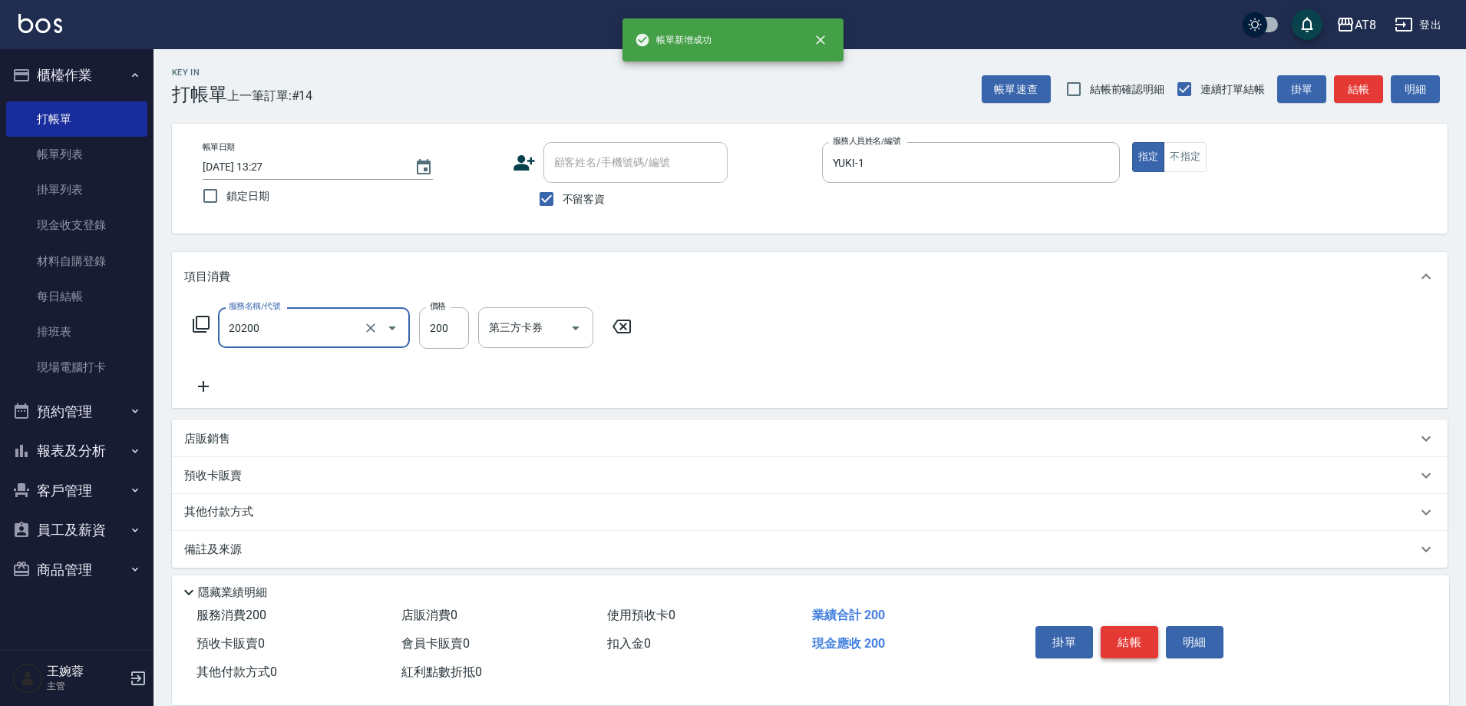
type input "入金剪髮200(20200)"
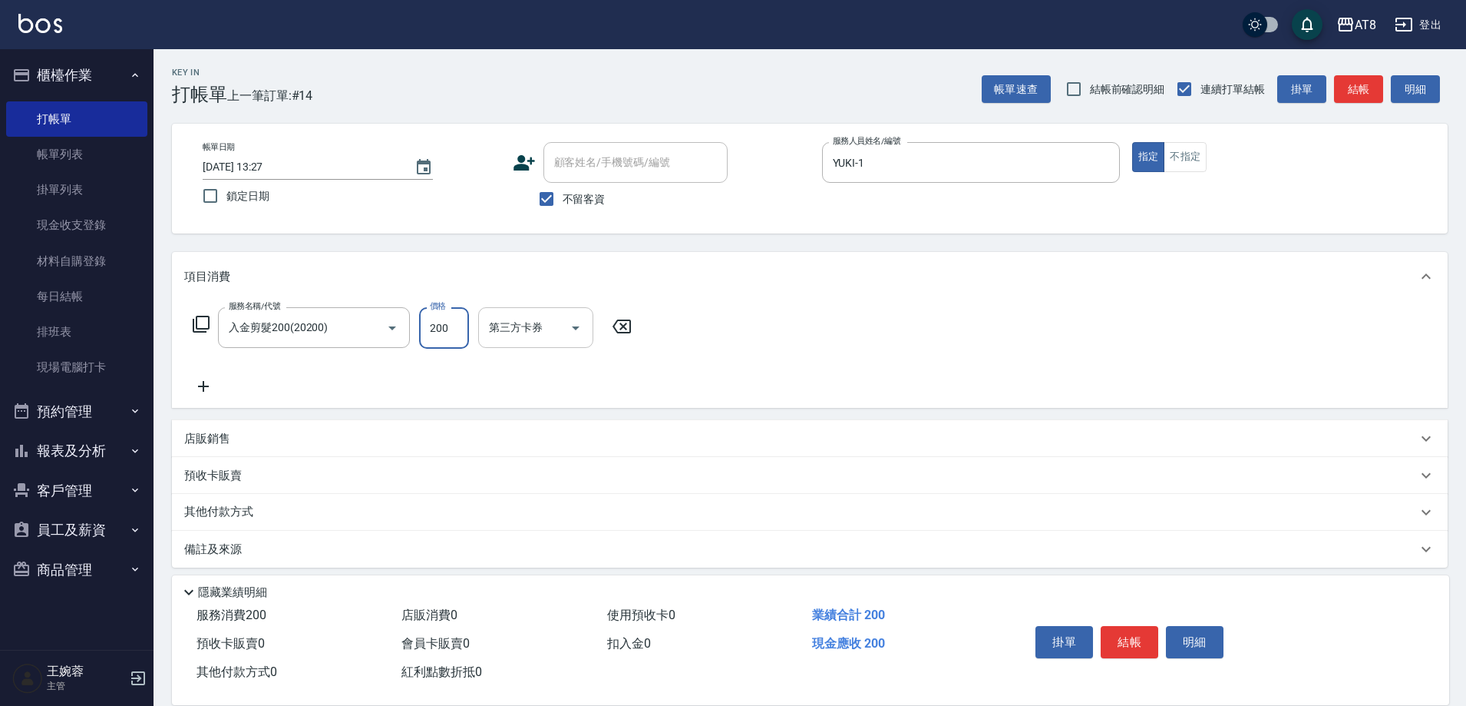
click at [567, 345] on div at bounding box center [574, 327] width 23 height 41
click at [580, 329] on icon "Open" at bounding box center [576, 328] width 18 height 18
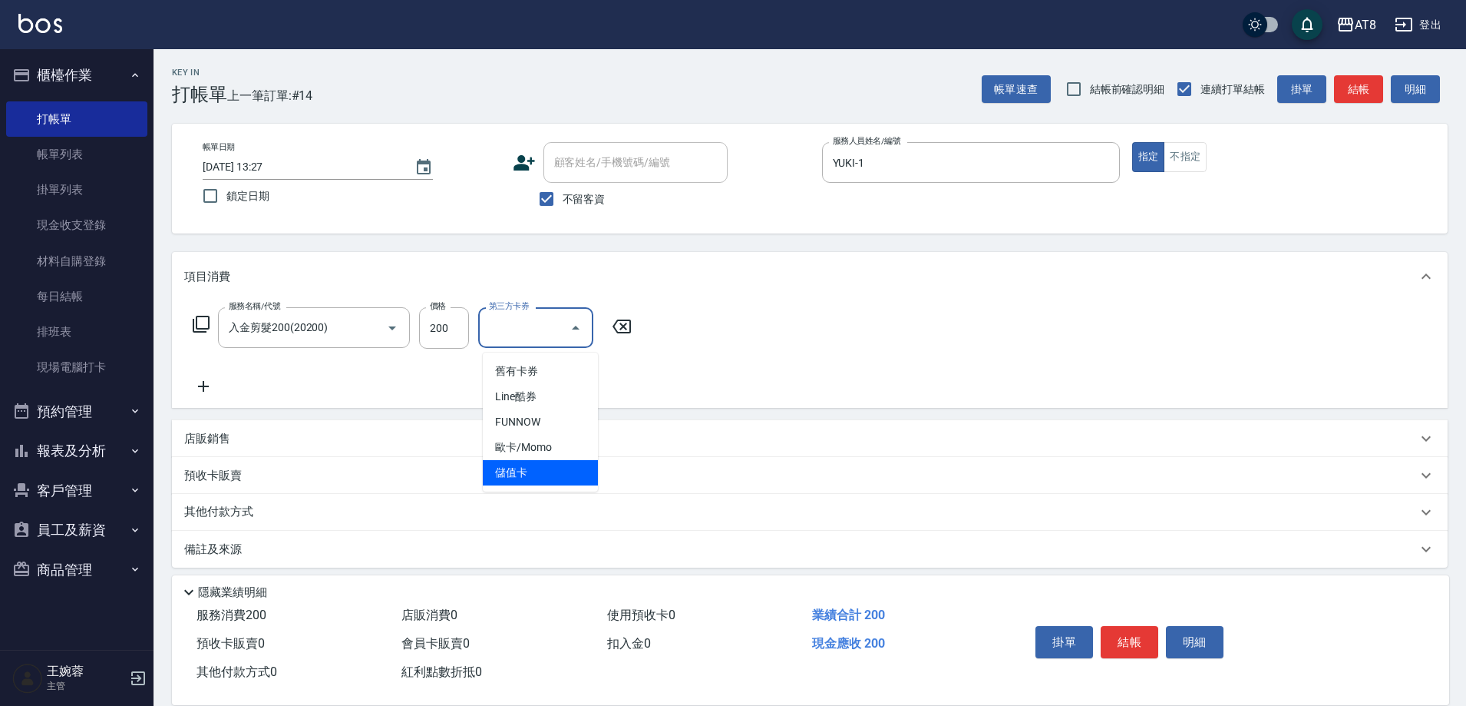
click at [544, 474] on span "儲值卡" at bounding box center [540, 472] width 115 height 25
type input "儲值卡"
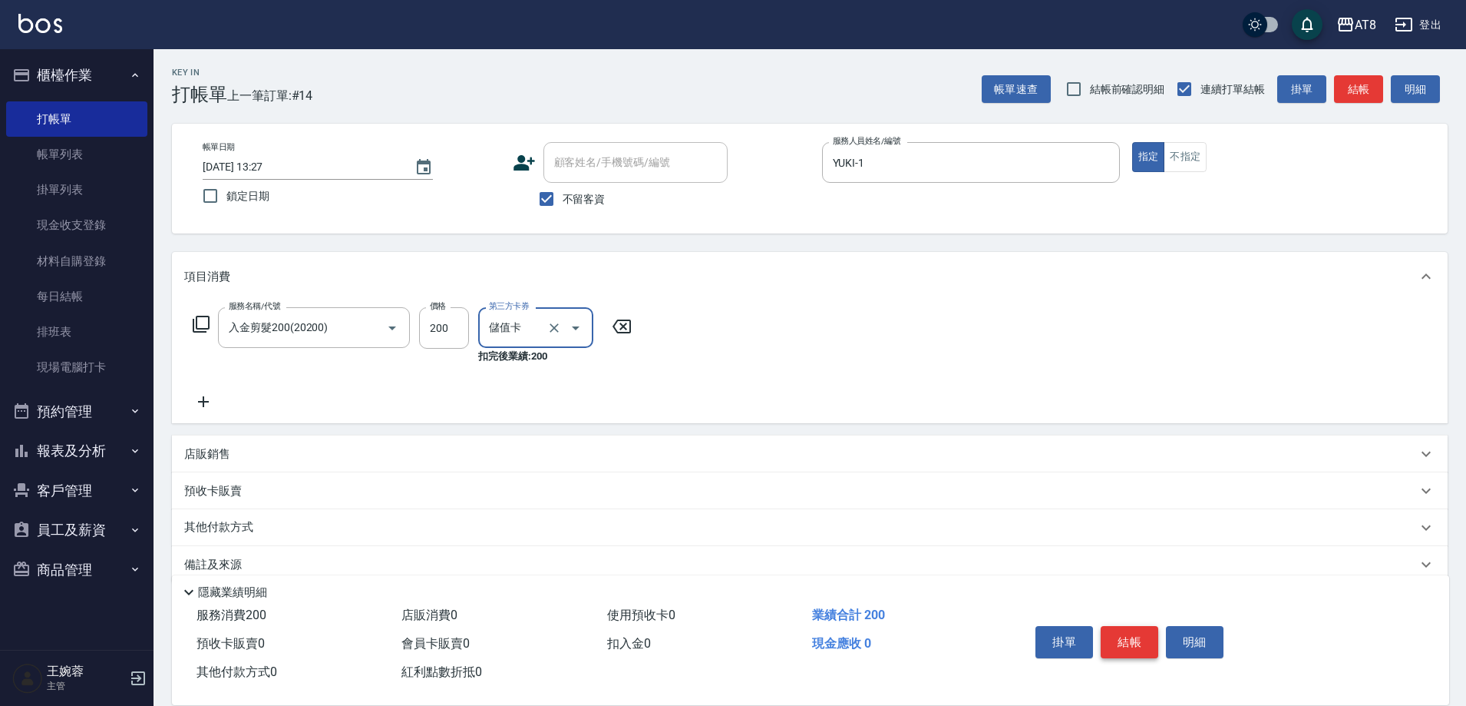
click at [1155, 629] on button "結帳" at bounding box center [1130, 642] width 58 height 32
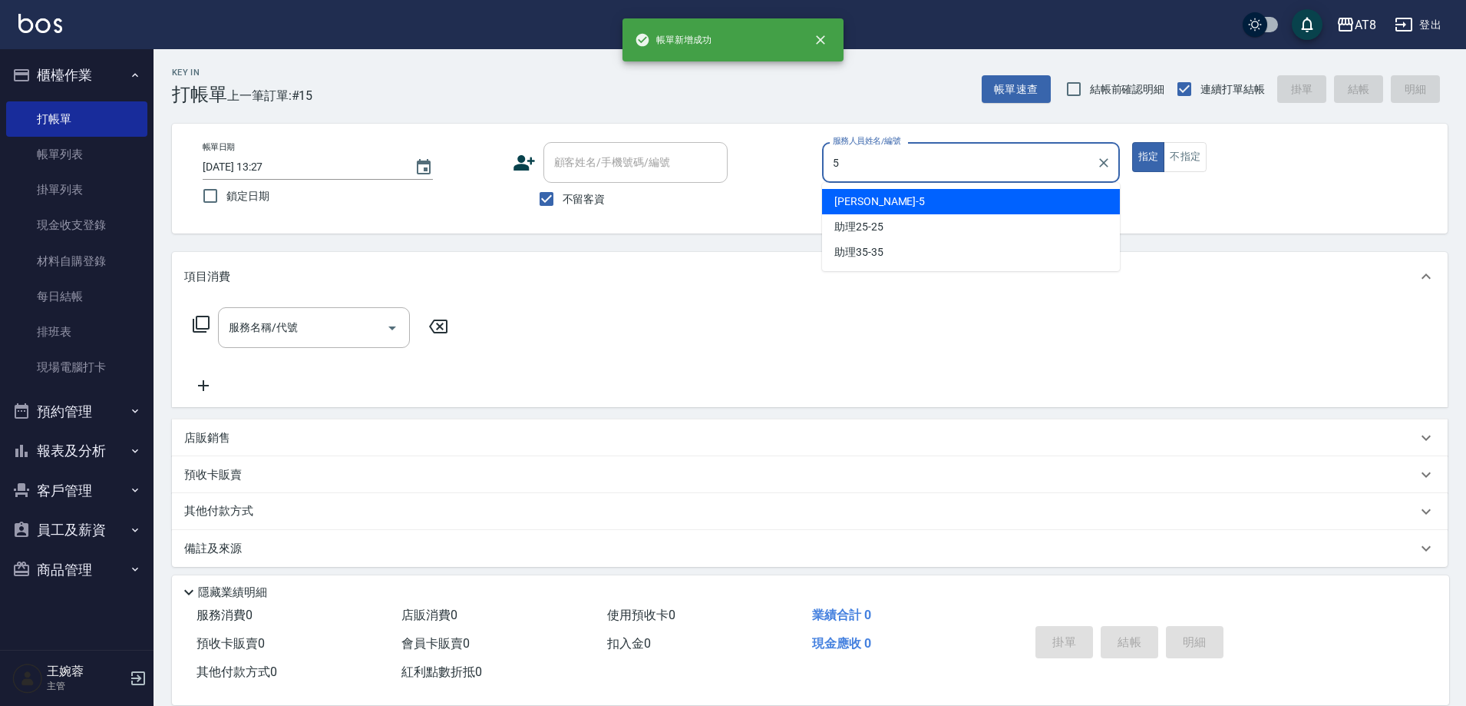
type input "HANK-5"
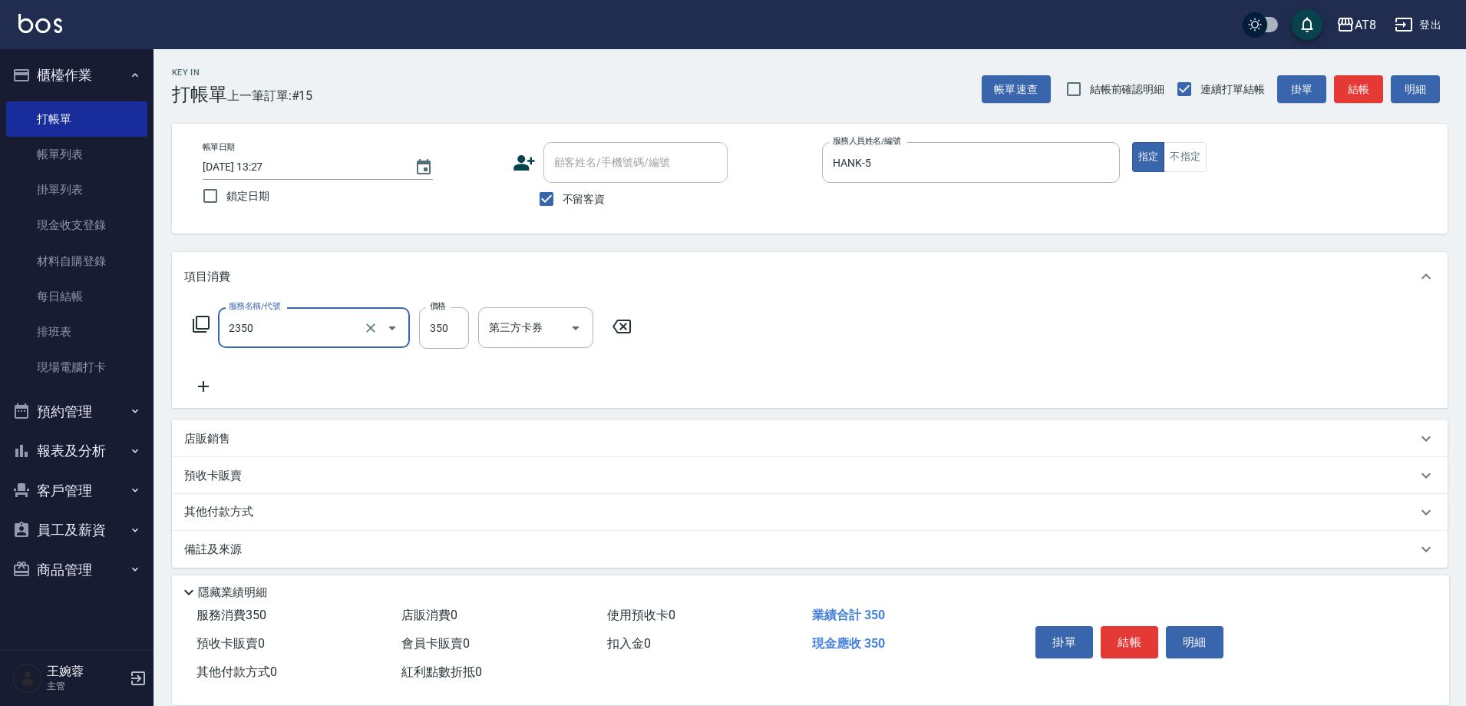
type input "入金洗剪350(2350)"
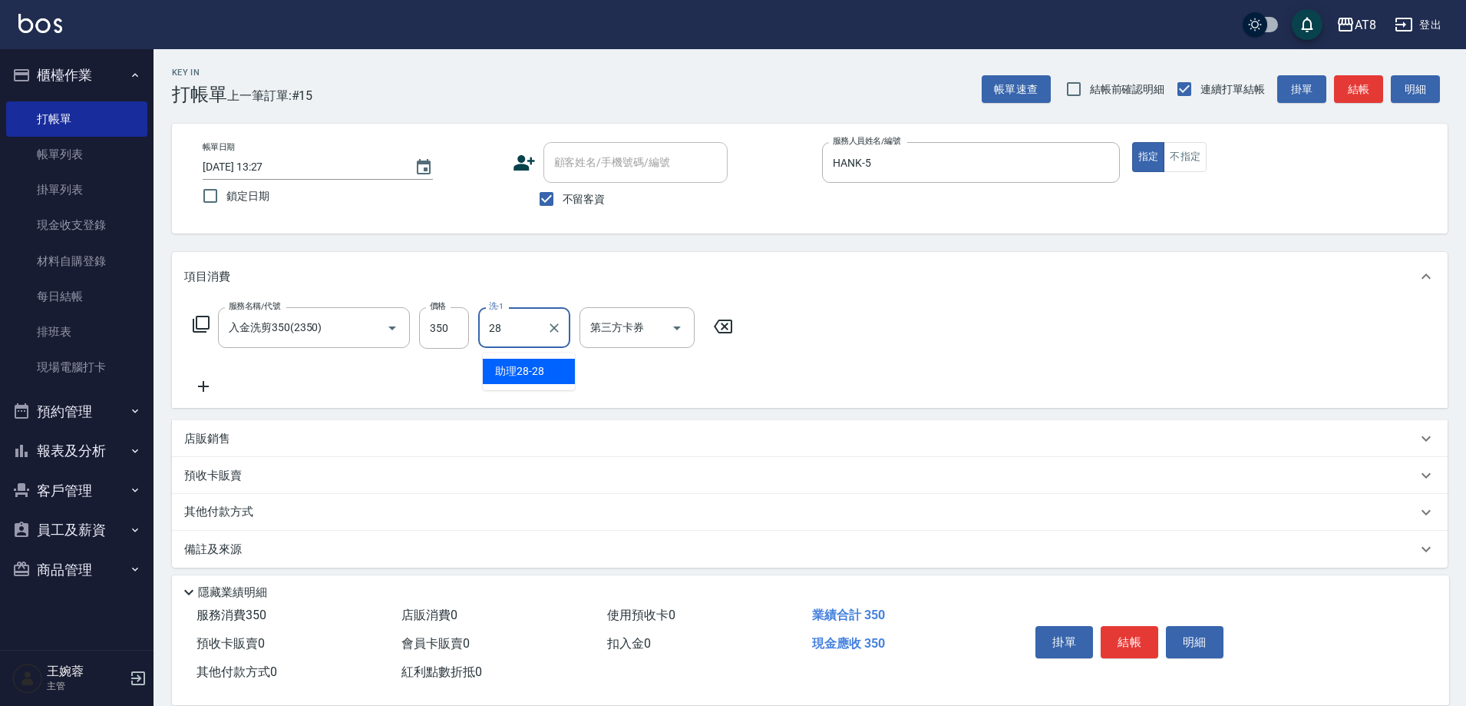
type input "助理28-28"
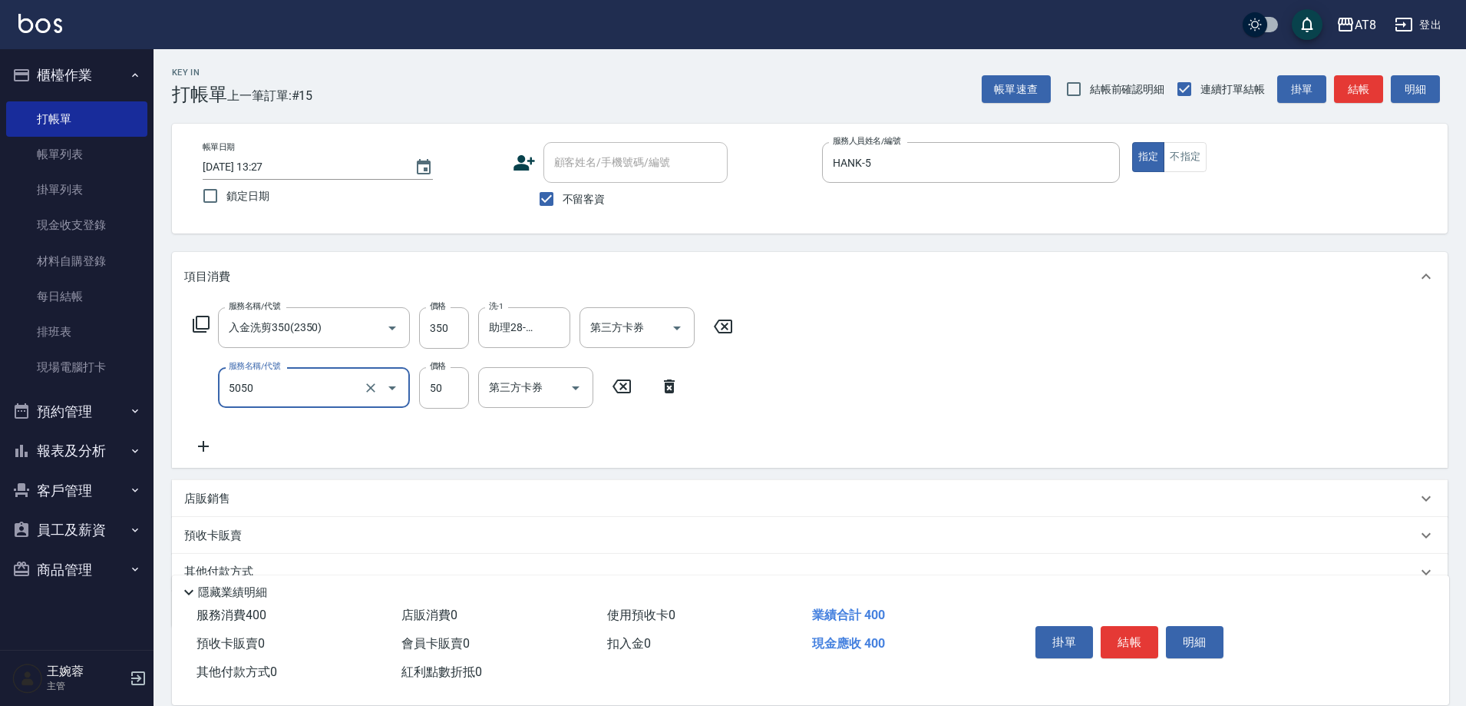
type input "入金精油50(5050)"
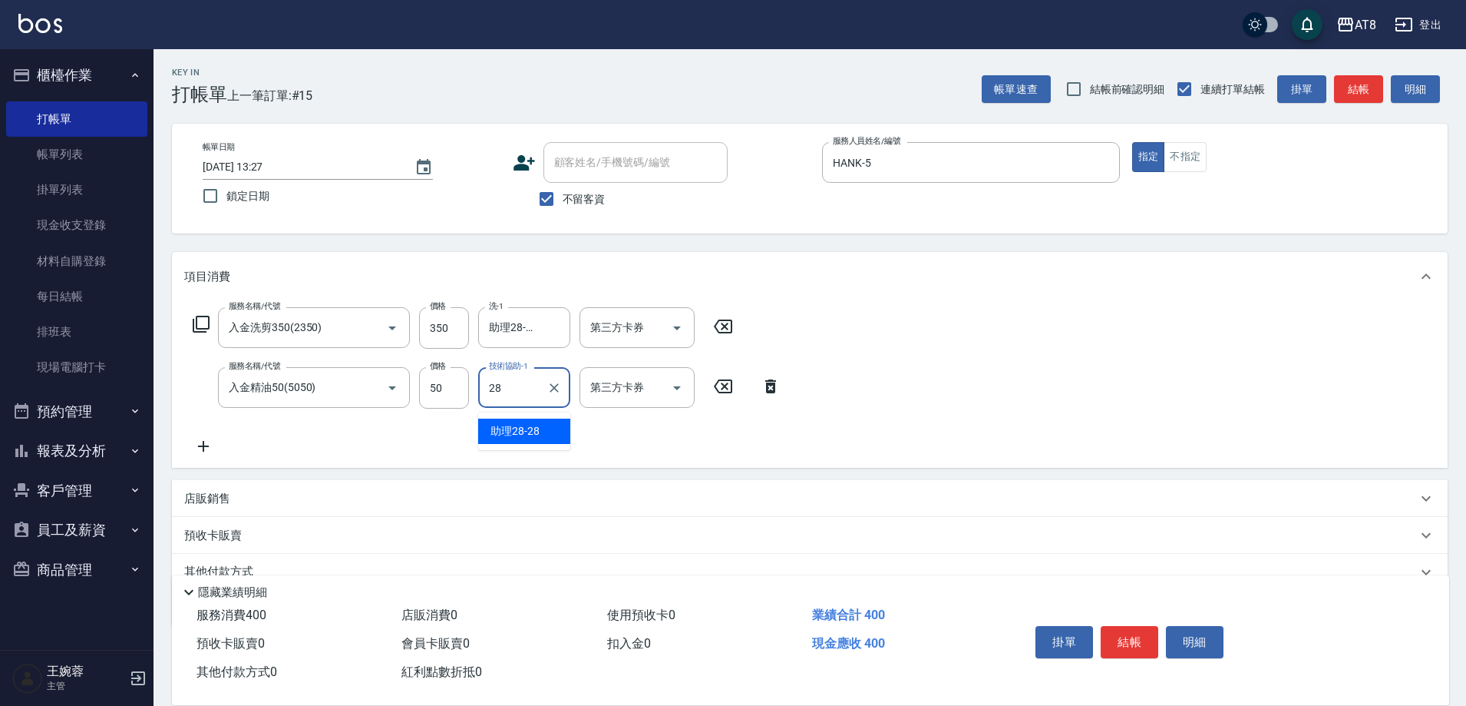
type input "助理28-28"
click at [686, 323] on icon "Open" at bounding box center [677, 328] width 18 height 18
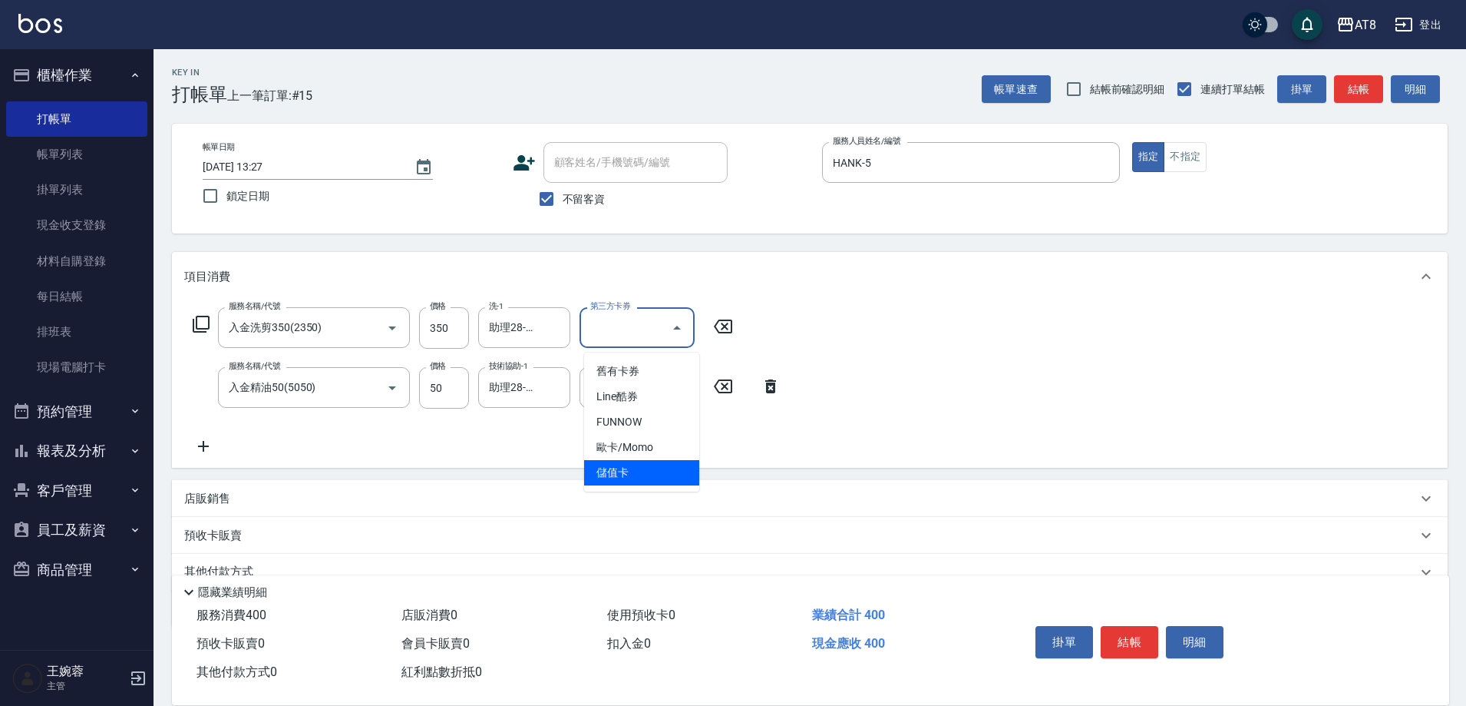
click at [669, 477] on span "儲值卡" at bounding box center [641, 472] width 115 height 25
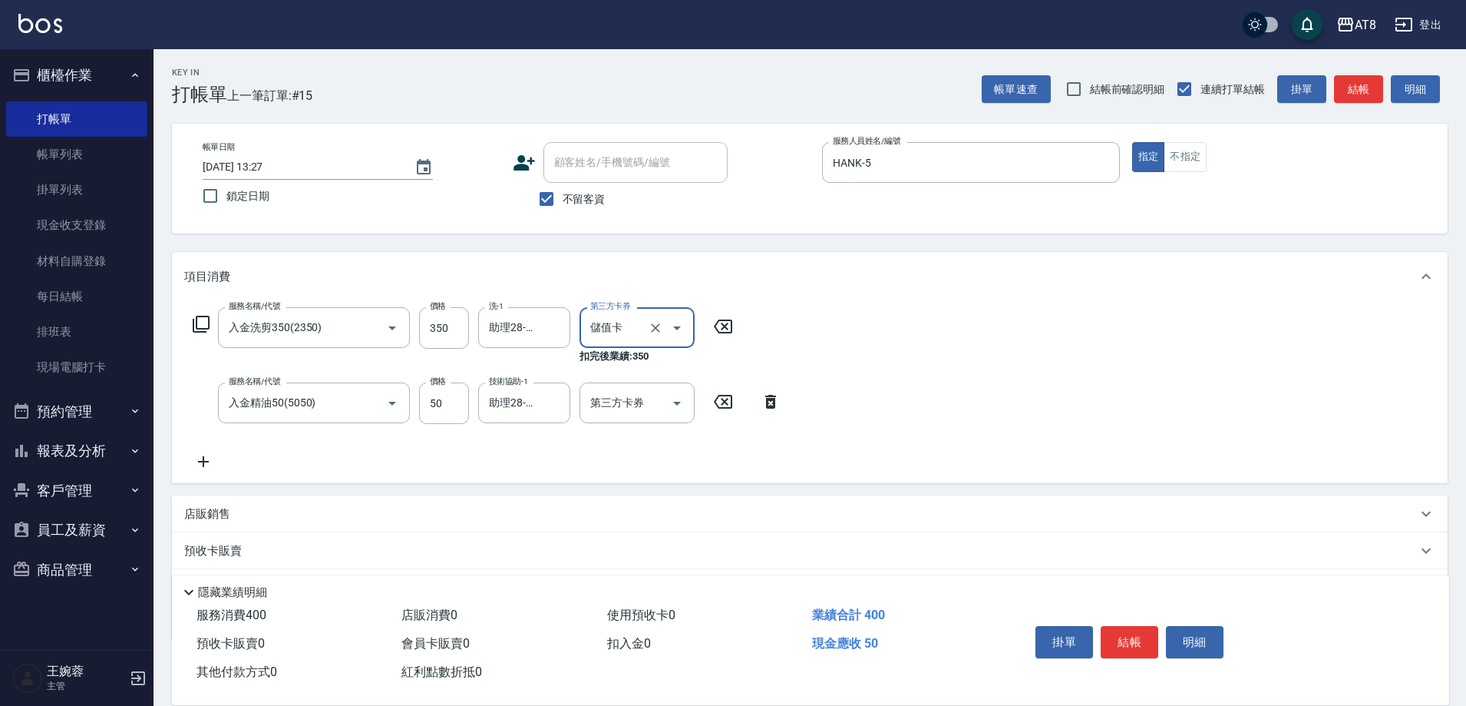
type input "儲值卡"
click at [674, 405] on icon "Open" at bounding box center [677, 404] width 8 height 4
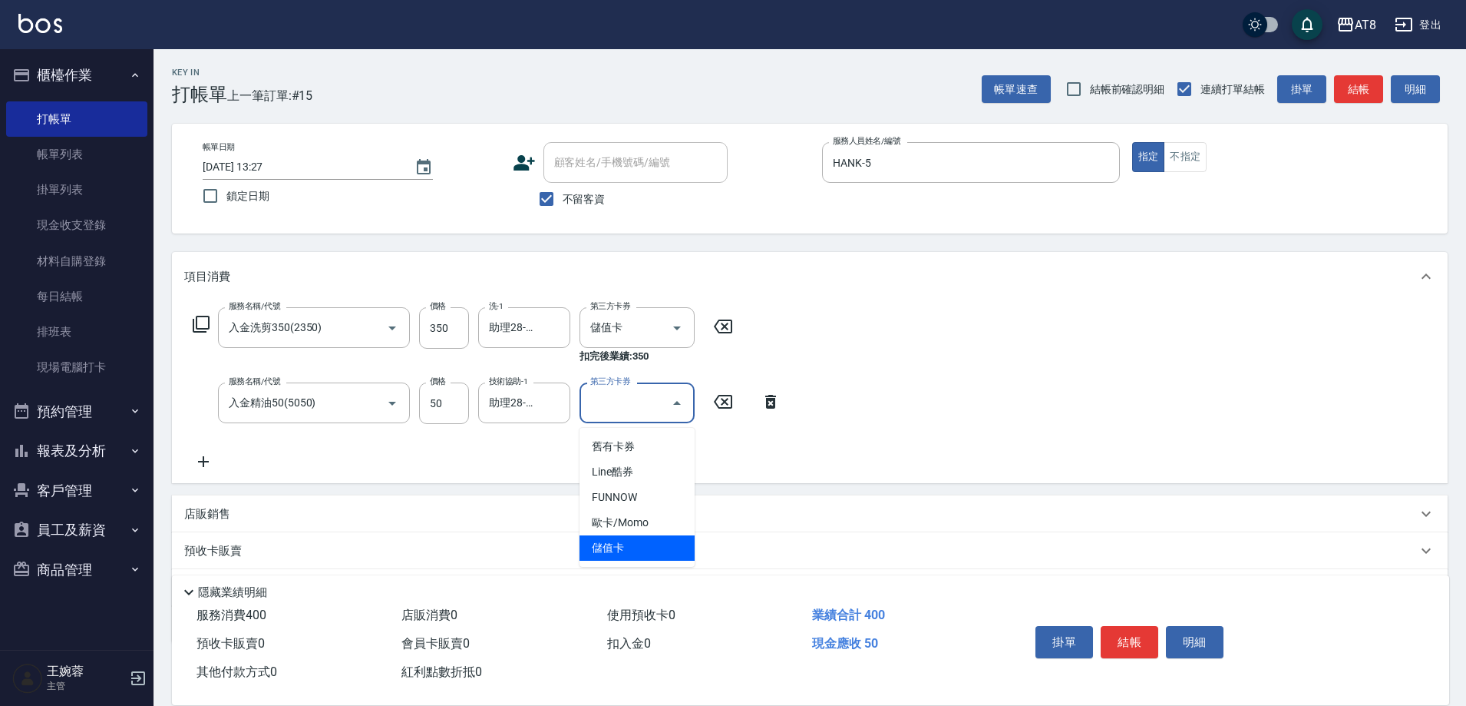
click at [668, 547] on span "儲值卡" at bounding box center [637, 547] width 115 height 25
type input "儲值卡"
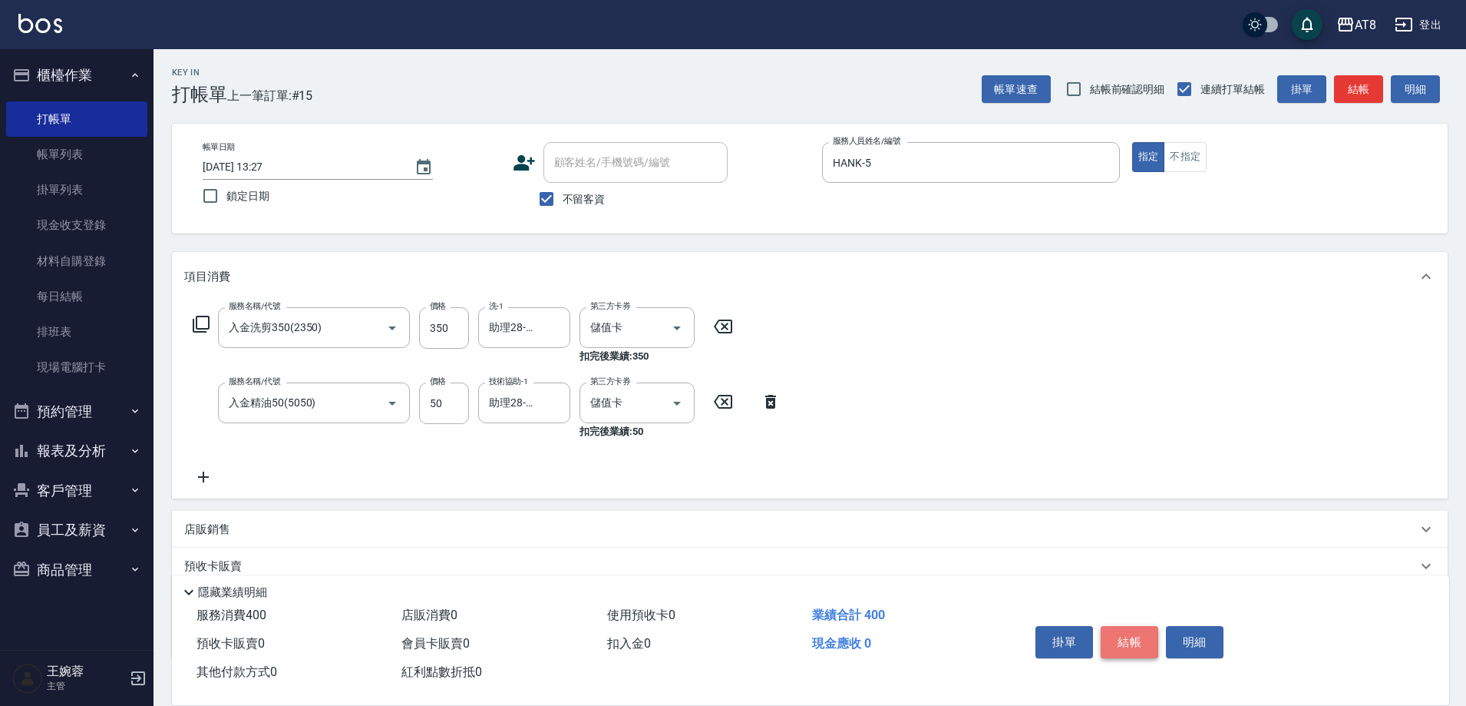
click at [1145, 630] on button "結帳" at bounding box center [1130, 642] width 58 height 32
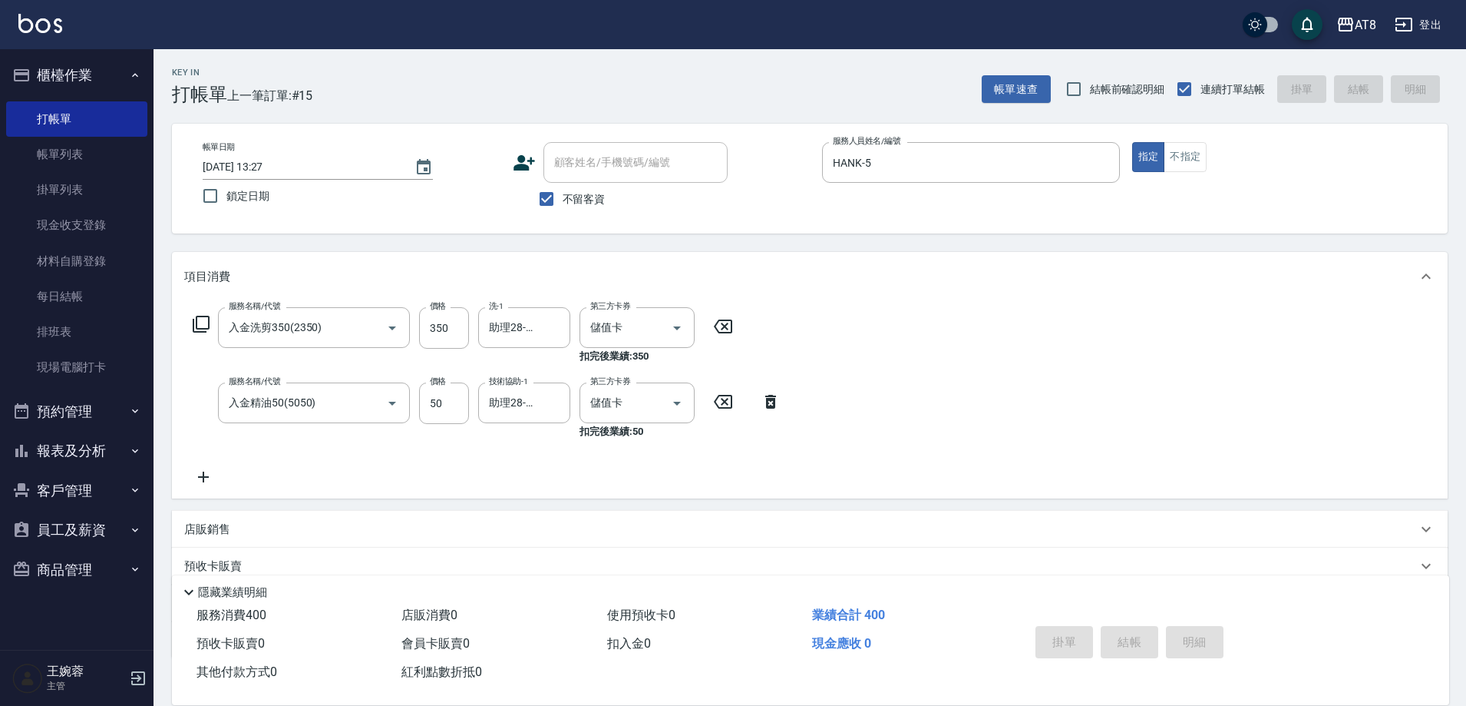
type input "[DATE] 13:28"
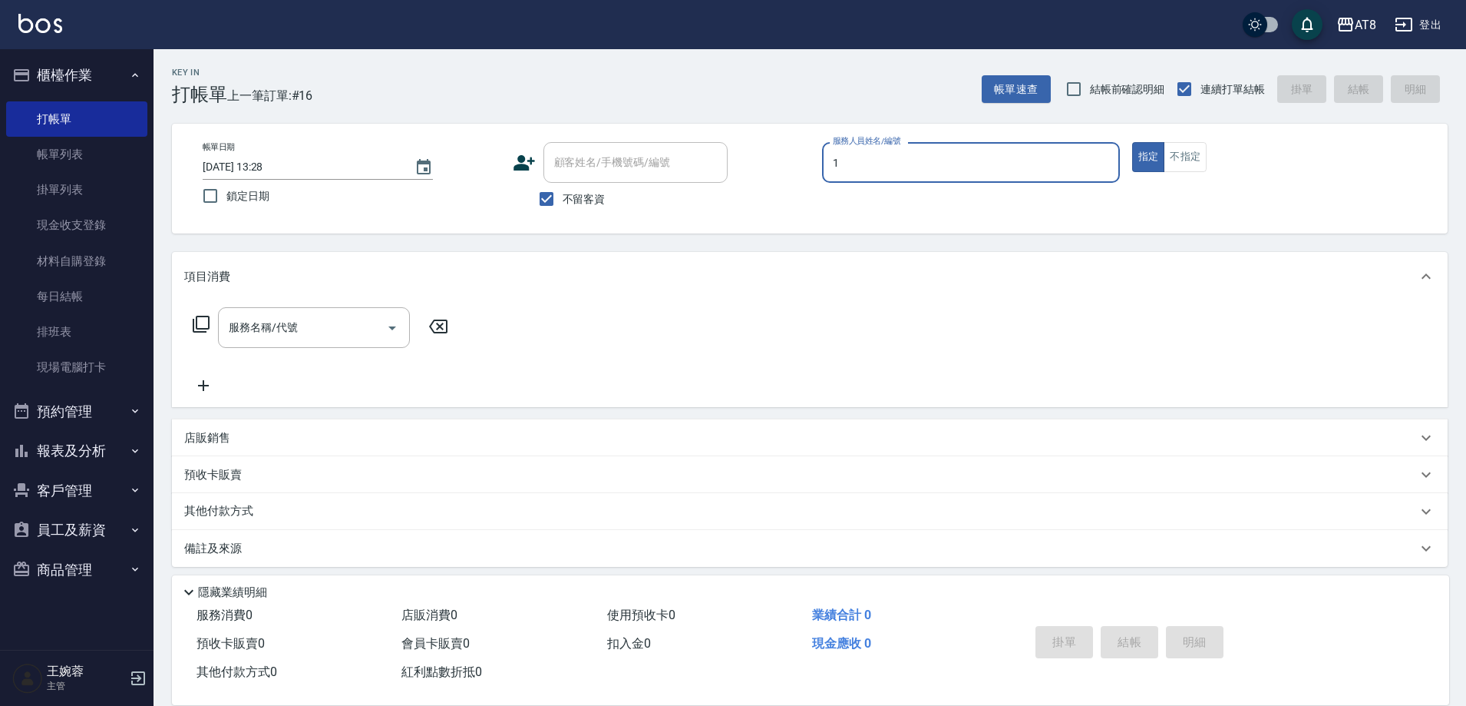
type input "YUKI-1"
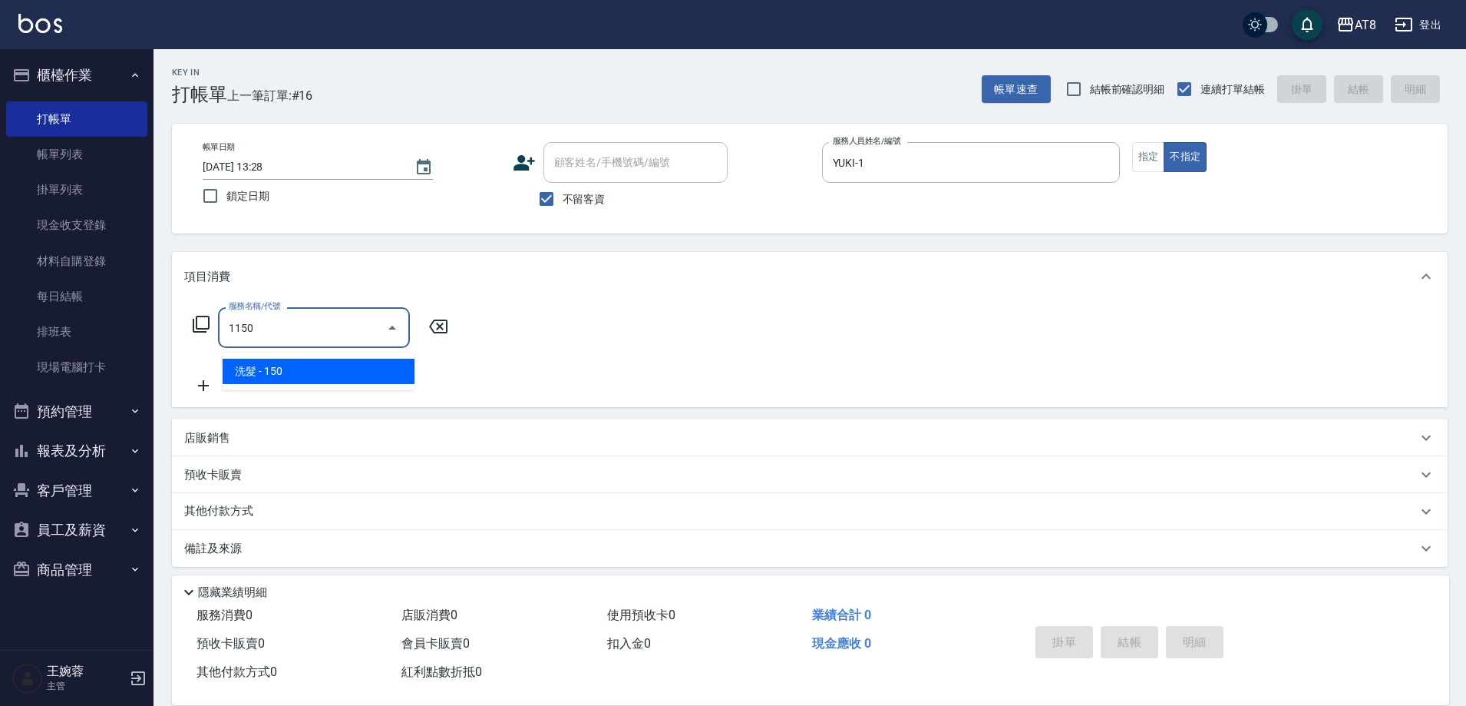
type input "洗髮(1150)"
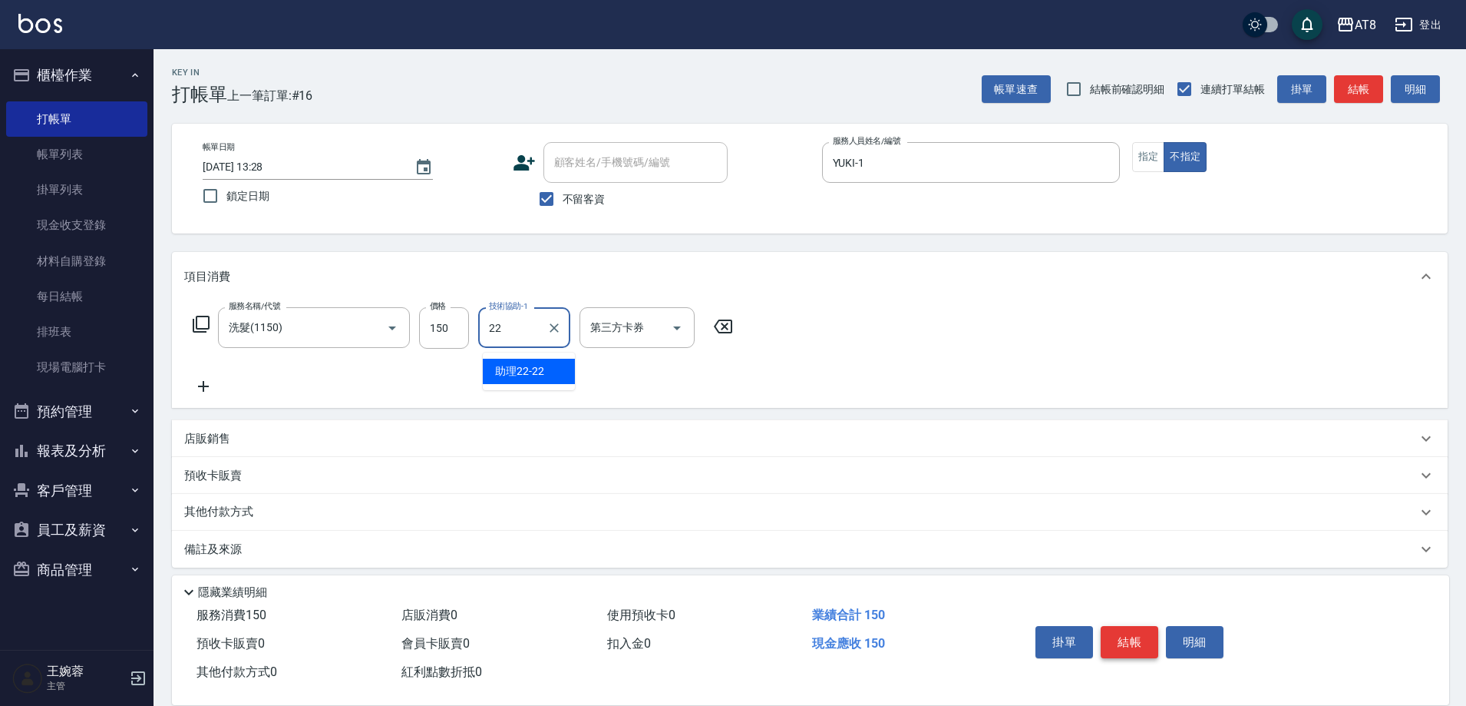
type input "助理22-22"
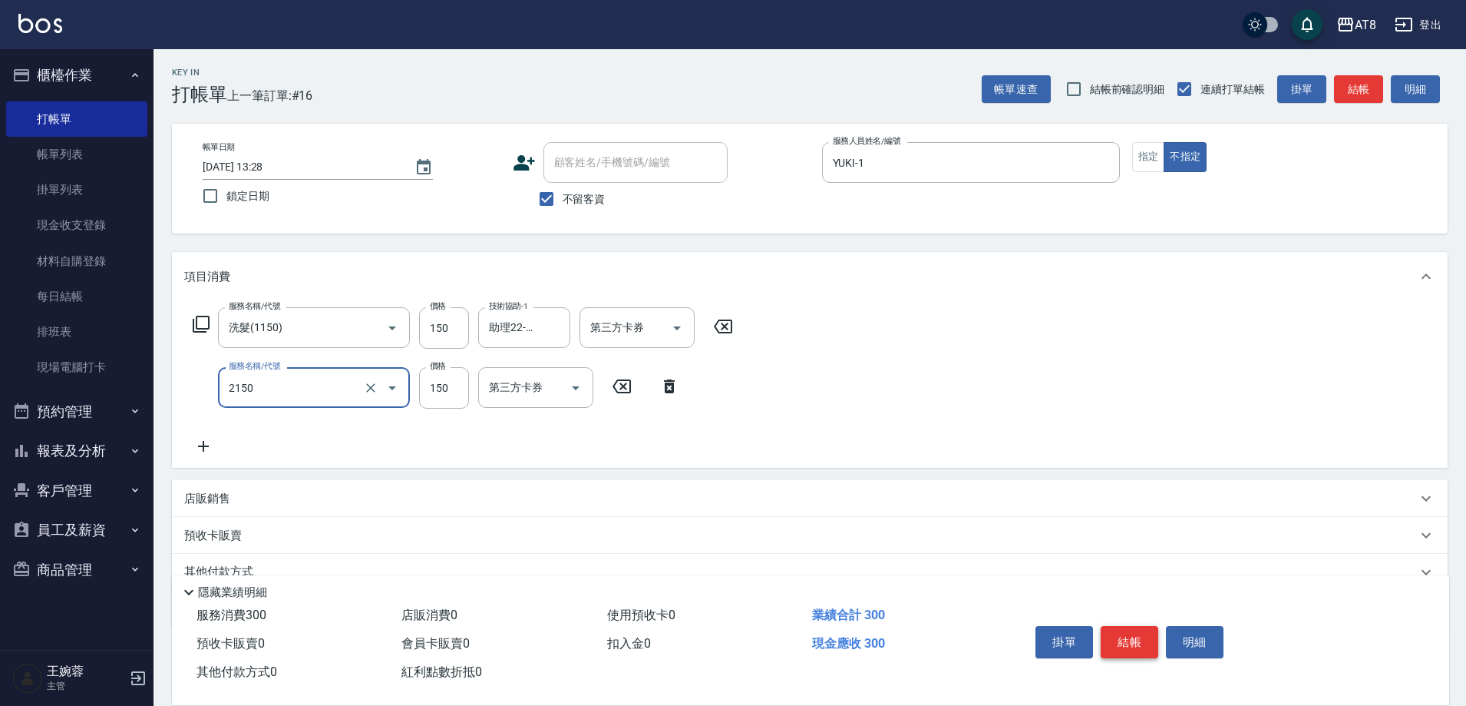
type input "剪髮(2150)"
click at [1145, 630] on button "結帳" at bounding box center [1130, 642] width 58 height 32
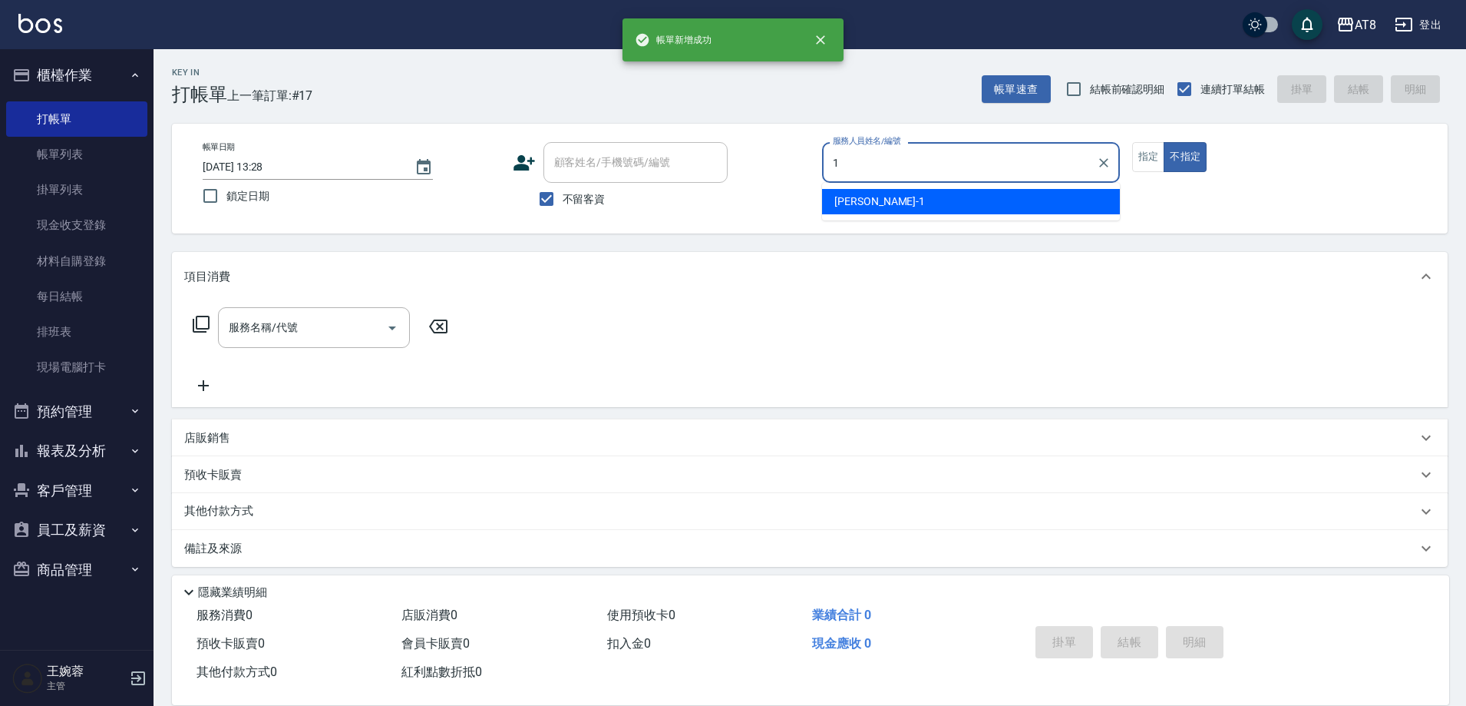
type input "YUKI-1"
type button "false"
